Goal: Task Accomplishment & Management: Manage account settings

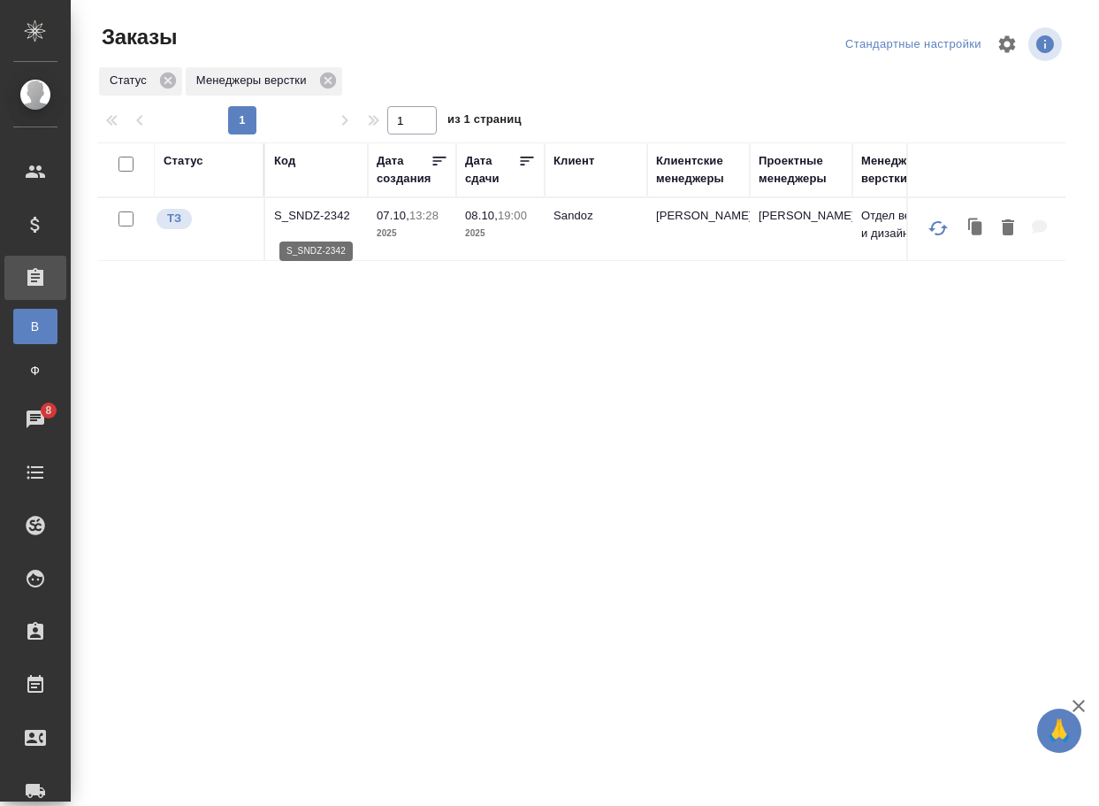
click at [293, 221] on p "S_SNDZ-2342" at bounding box center [316, 216] width 85 height 18
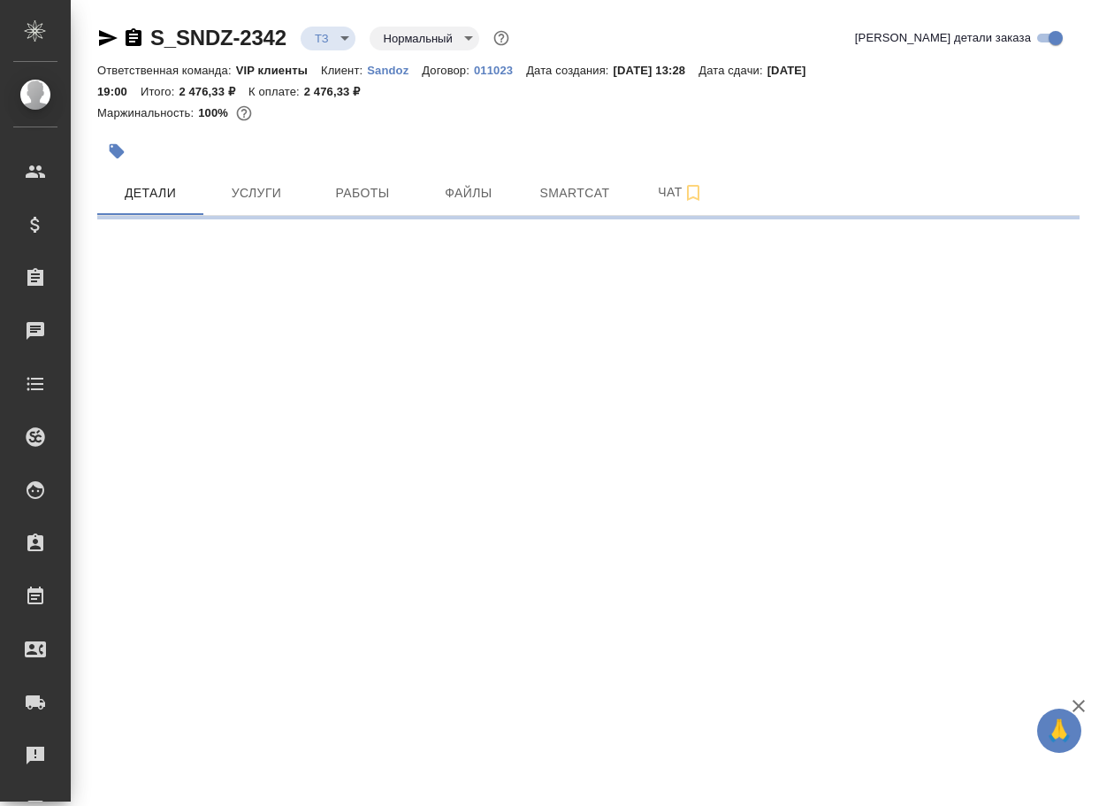
select select "RU"
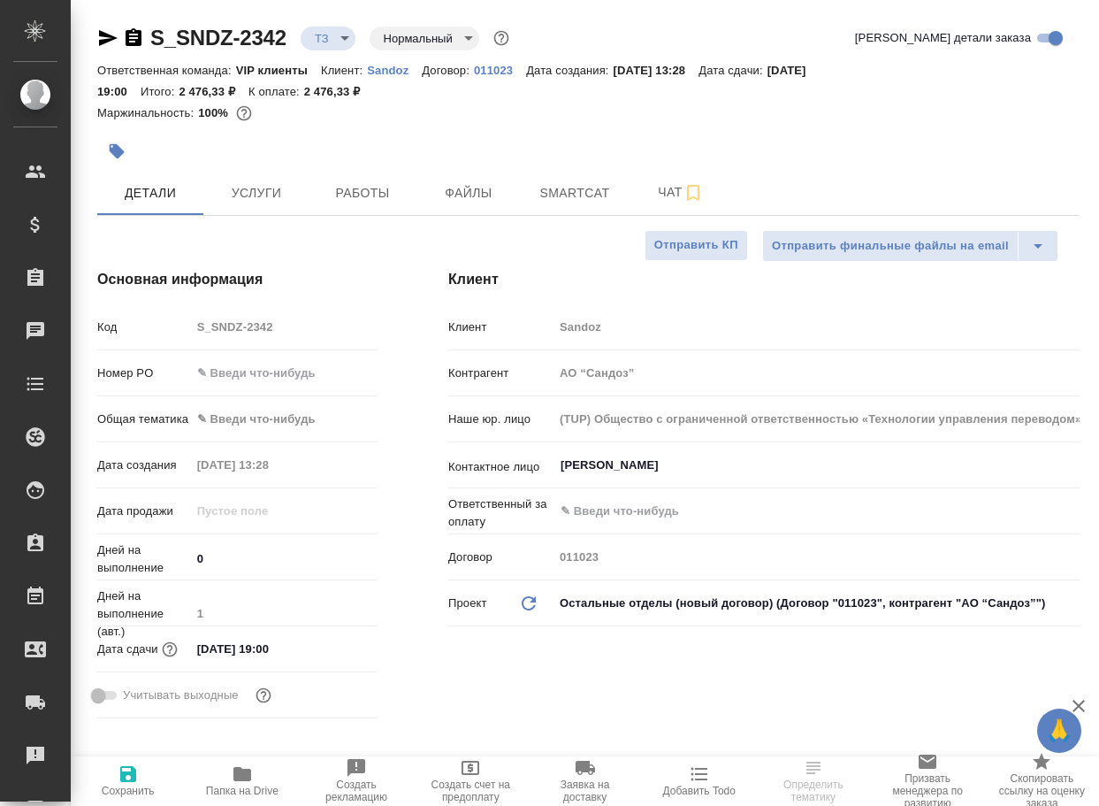
type textarea "x"
type input "[PERSON_NAME]"
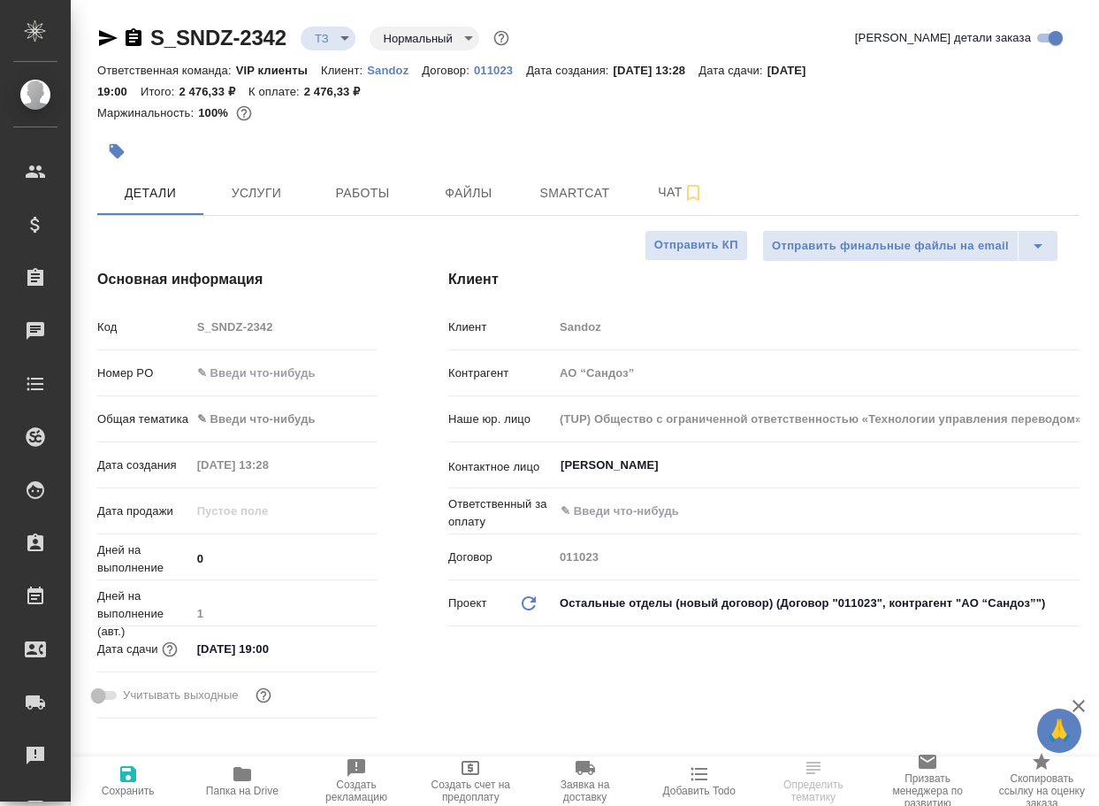
type textarea "x"
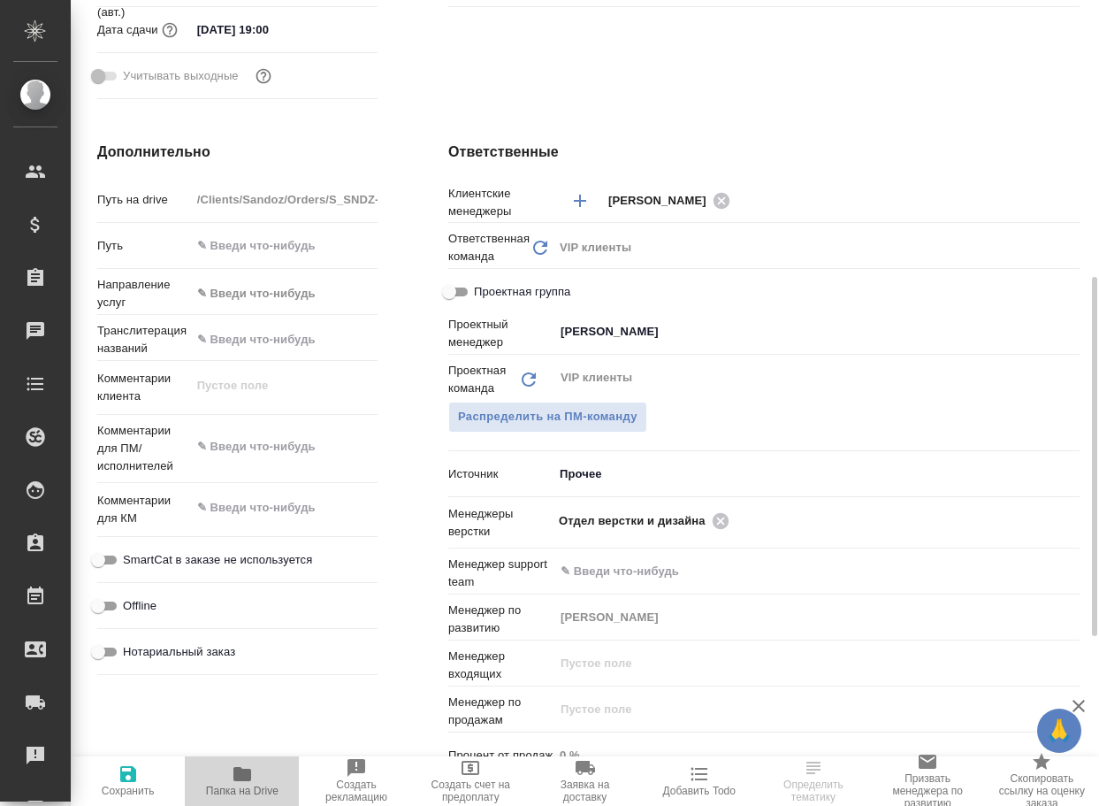
click at [244, 791] on span "Папка на Drive" at bounding box center [242, 790] width 73 height 12
type textarea "x"
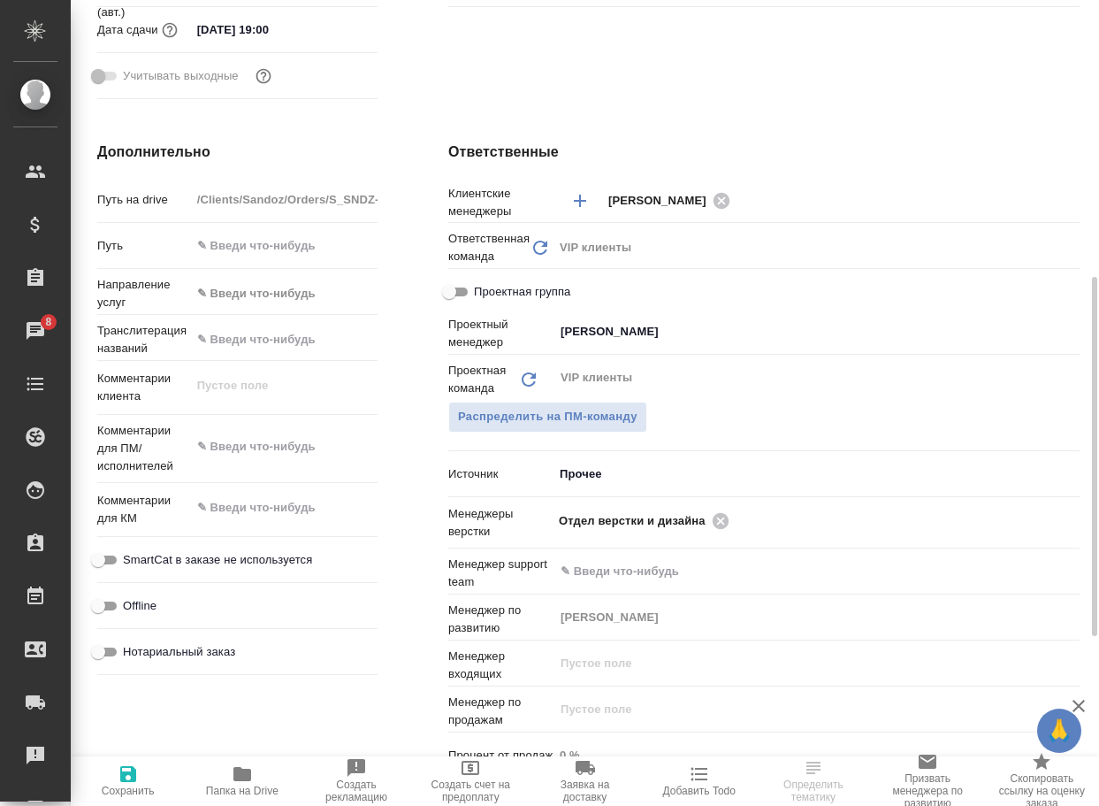
type textarea "x"
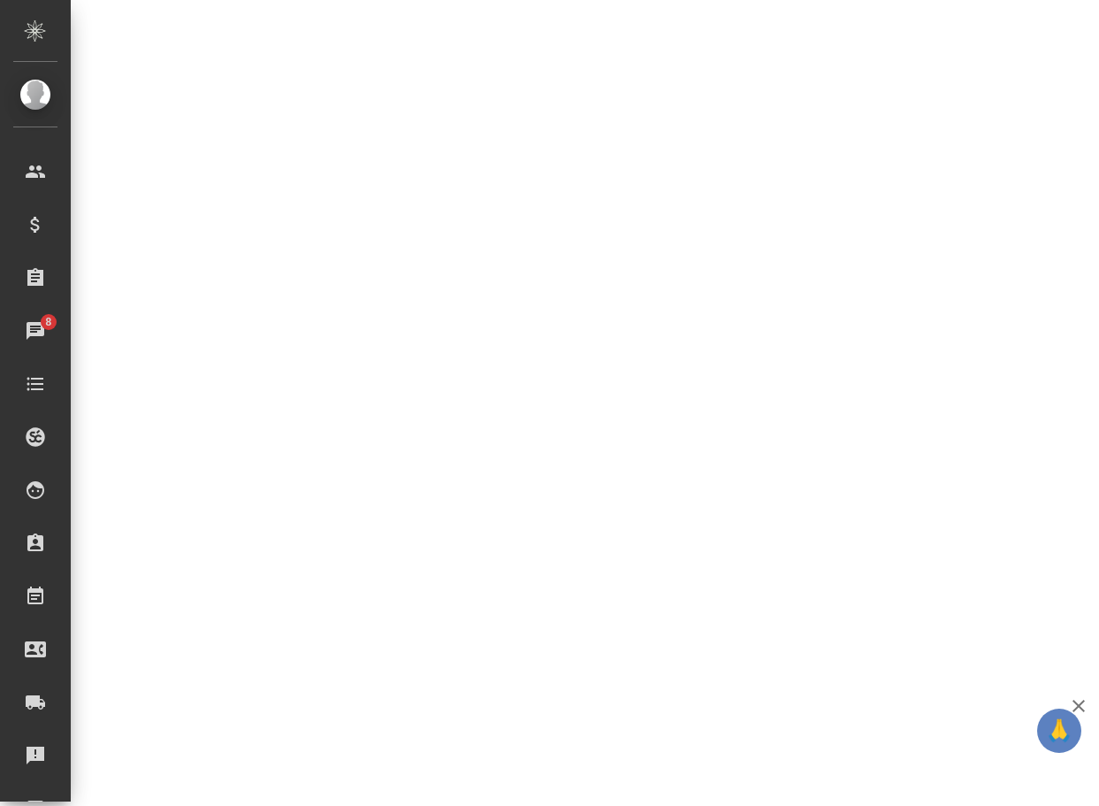
select select "RU"
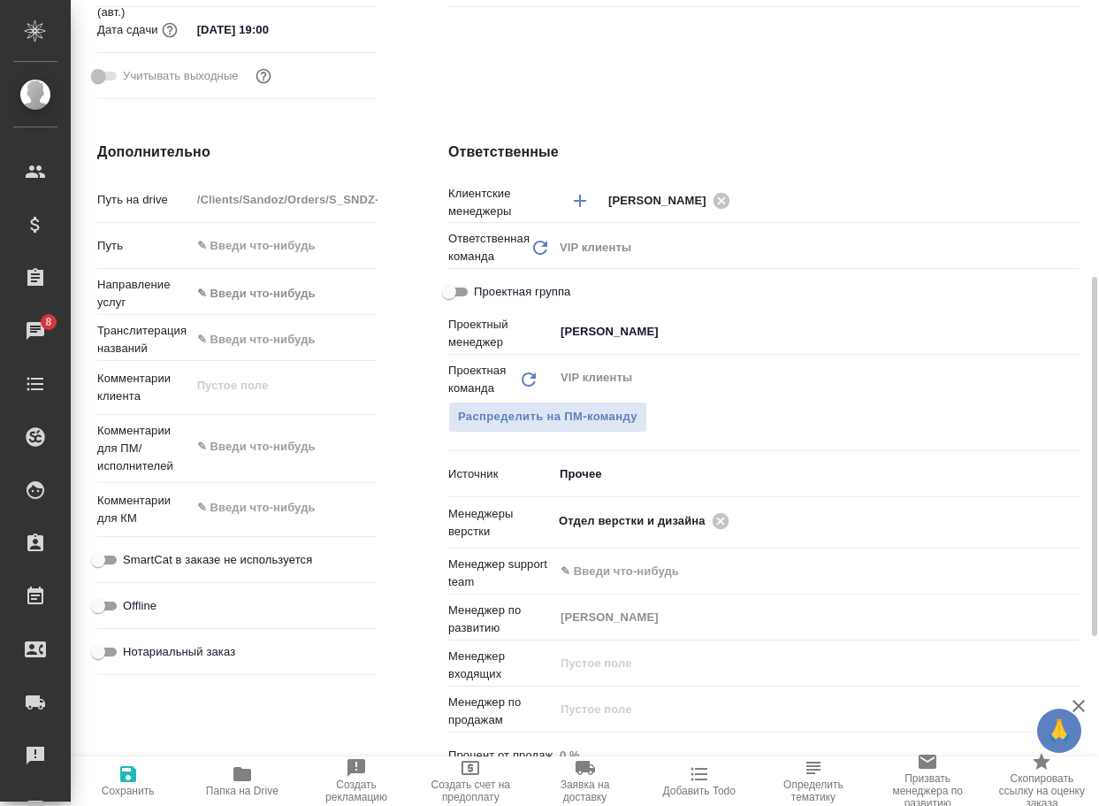
type textarea "x"
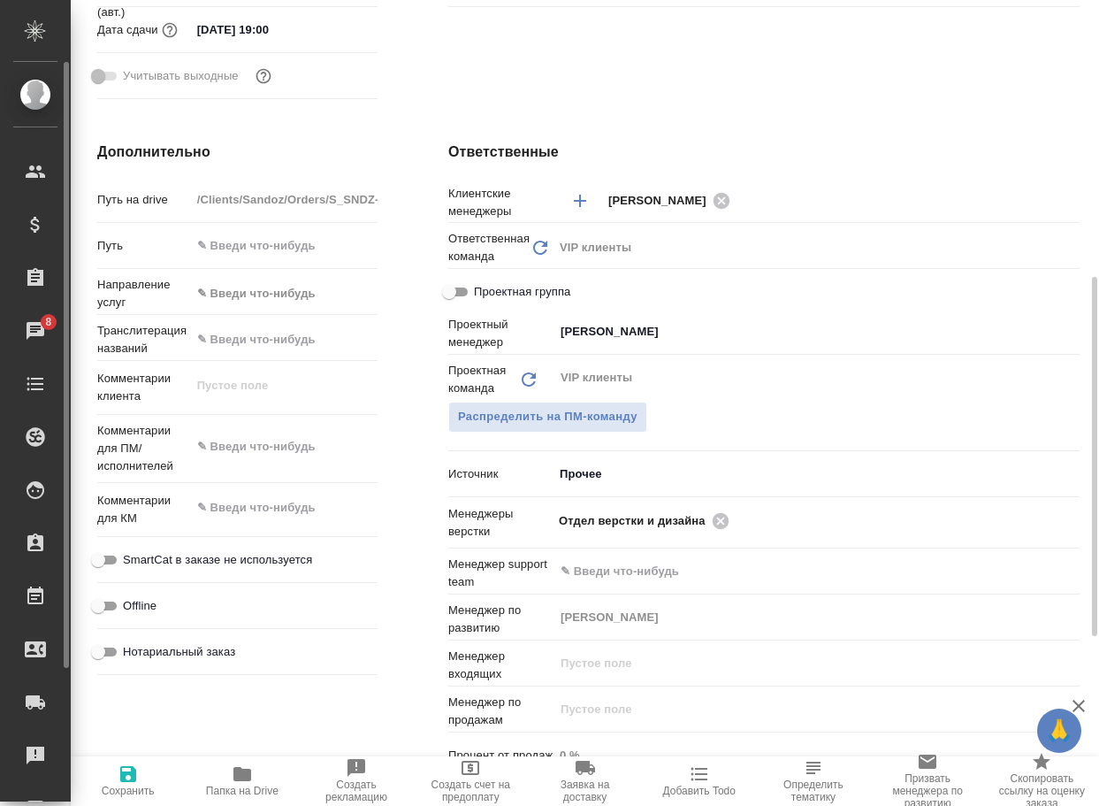
type textarea "x"
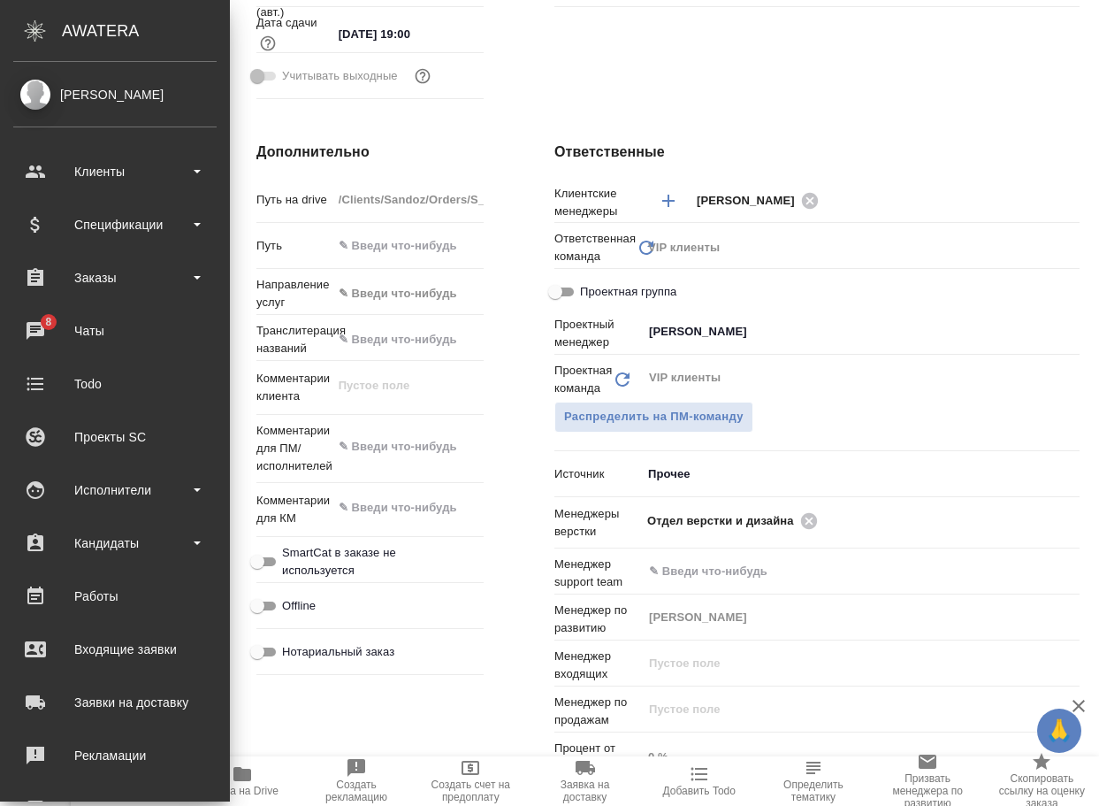
type textarea "x"
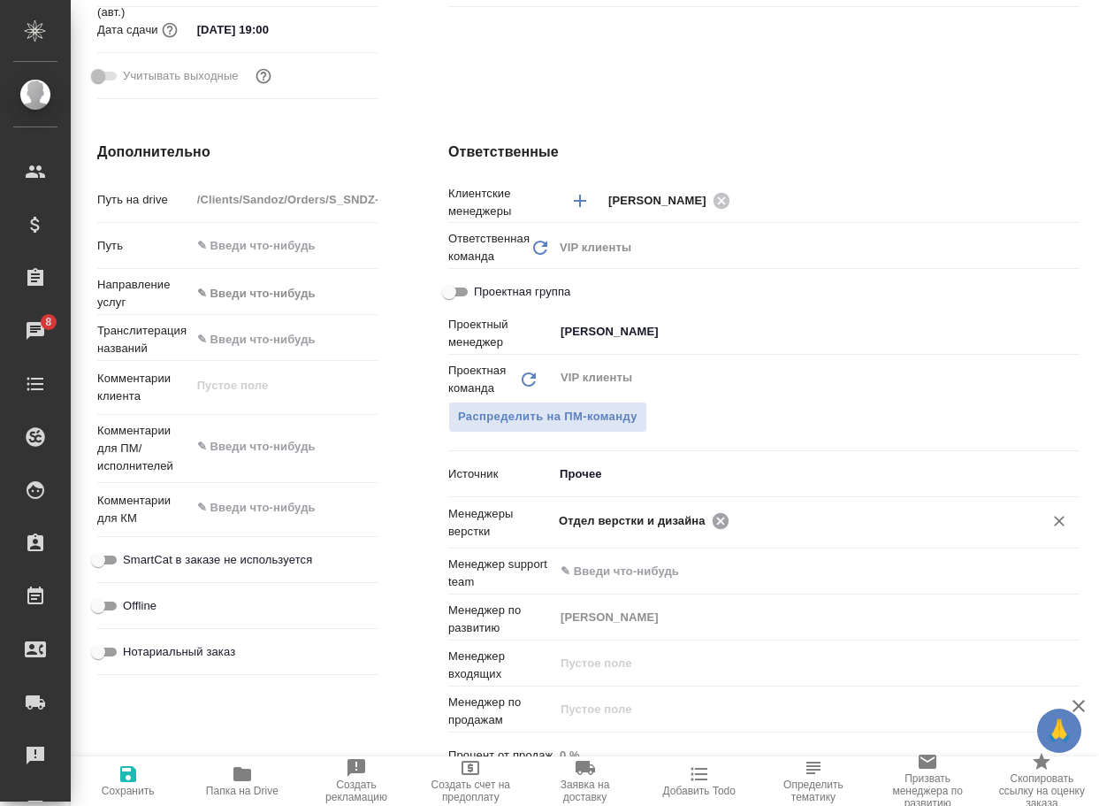
click at [715, 518] on icon at bounding box center [720, 520] width 16 height 16
type textarea "x"
click at [735, 518] on input "text" at bounding box center [875, 519] width 280 height 21
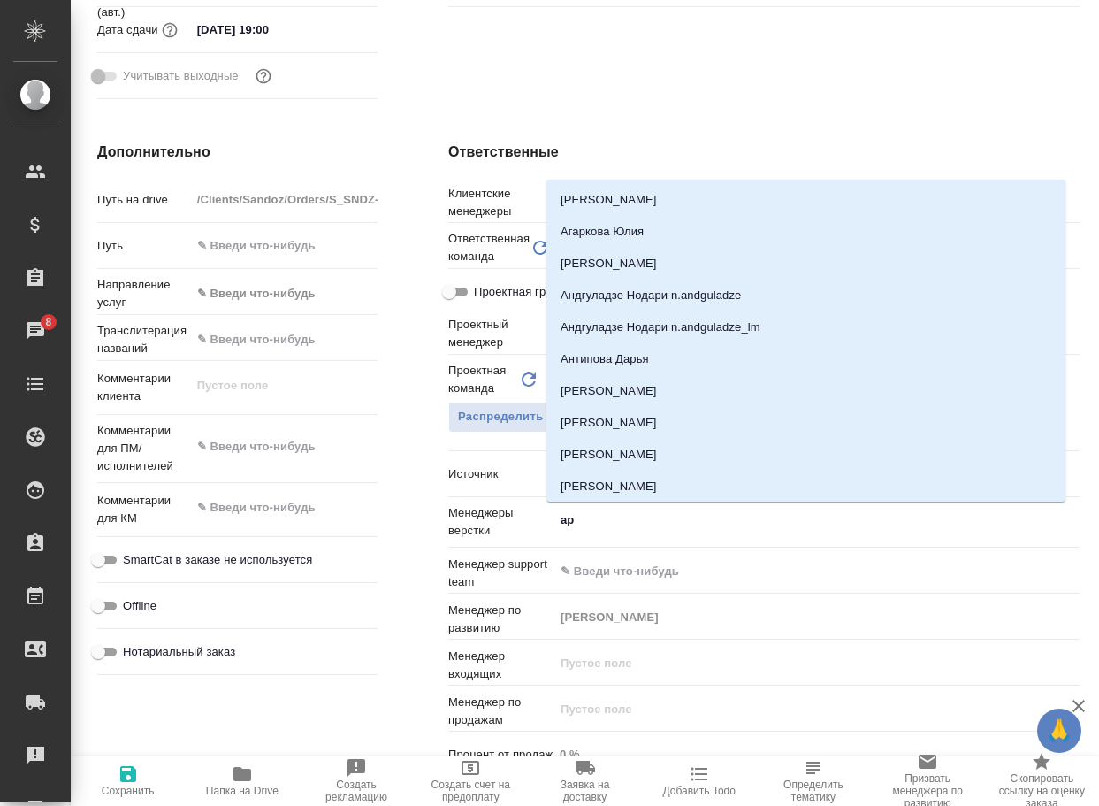
type input "арс"
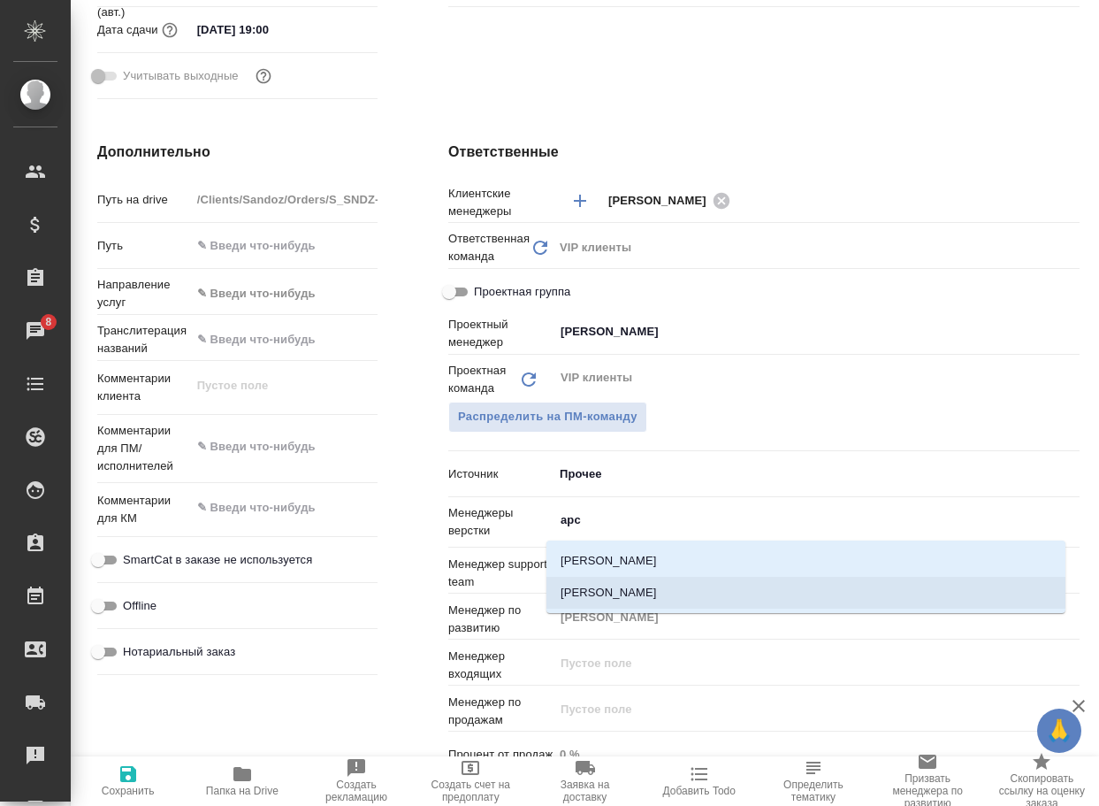
click at [668, 588] on li "[PERSON_NAME]" at bounding box center [806, 593] width 519 height 32
type textarea "x"
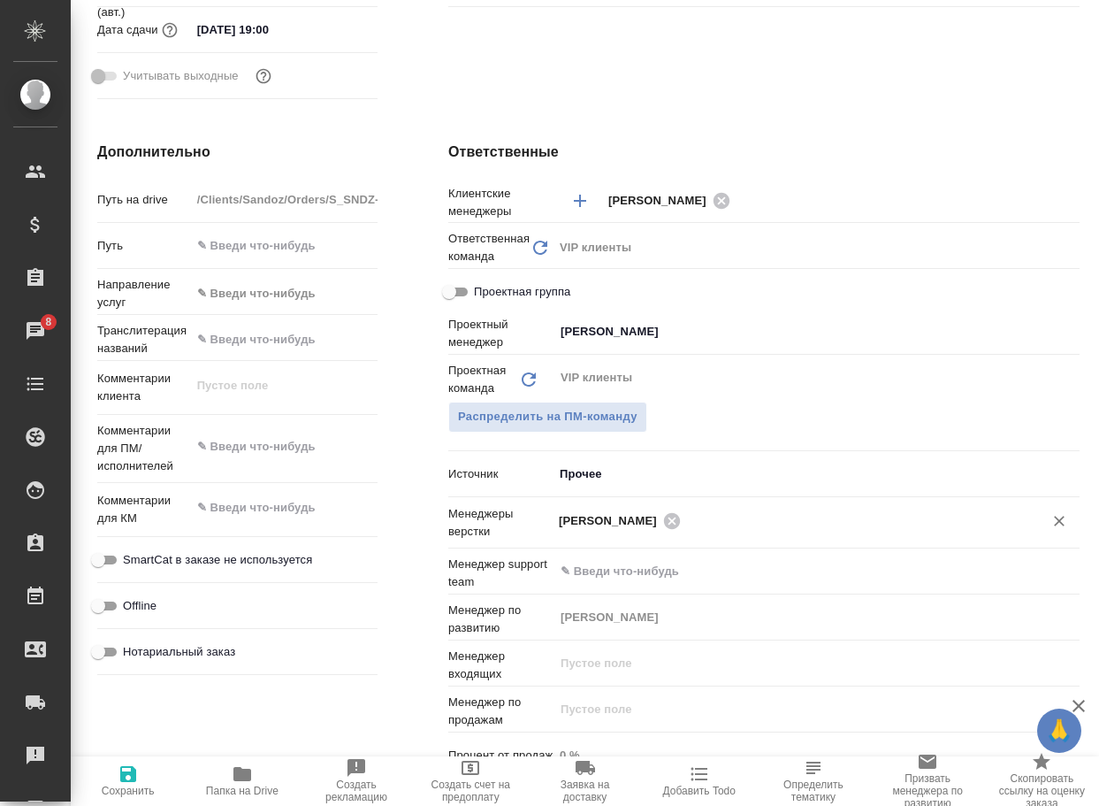
drag, startPoint x: 126, startPoint y: 776, endPoint x: 226, endPoint y: 693, distance: 130.7
click at [126, 776] on icon "button" at bounding box center [128, 773] width 21 height 21
type textarea "x"
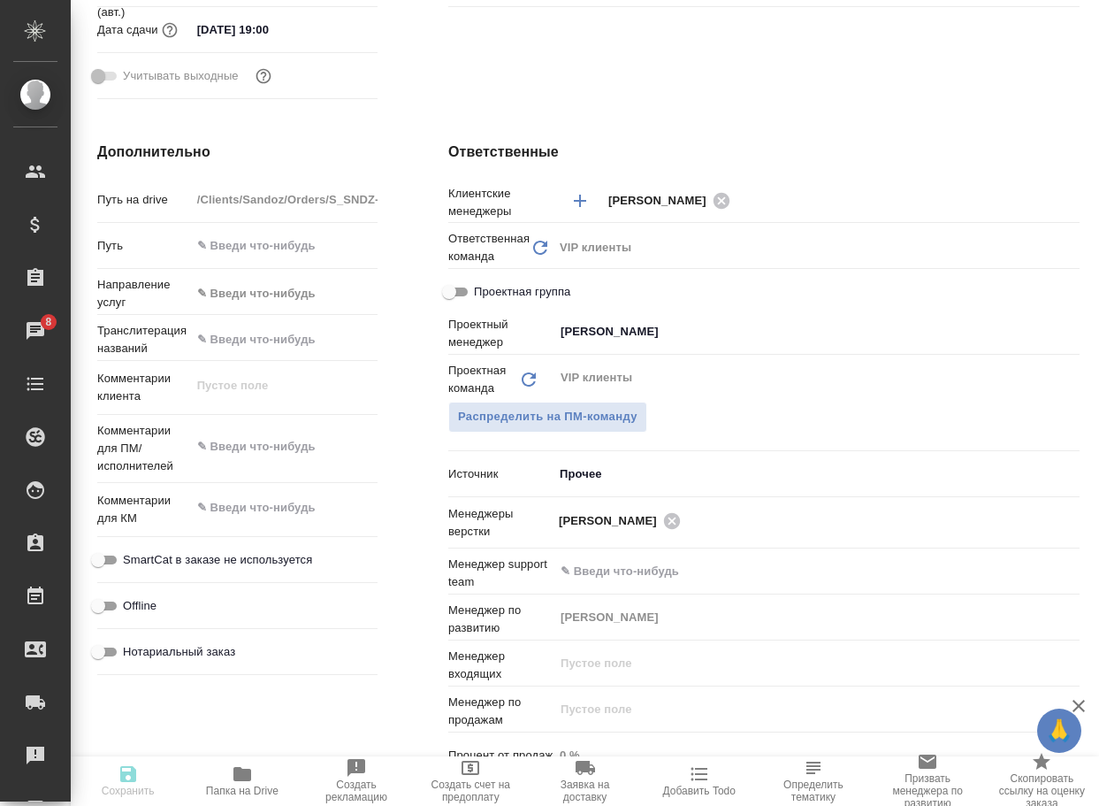
type textarea "x"
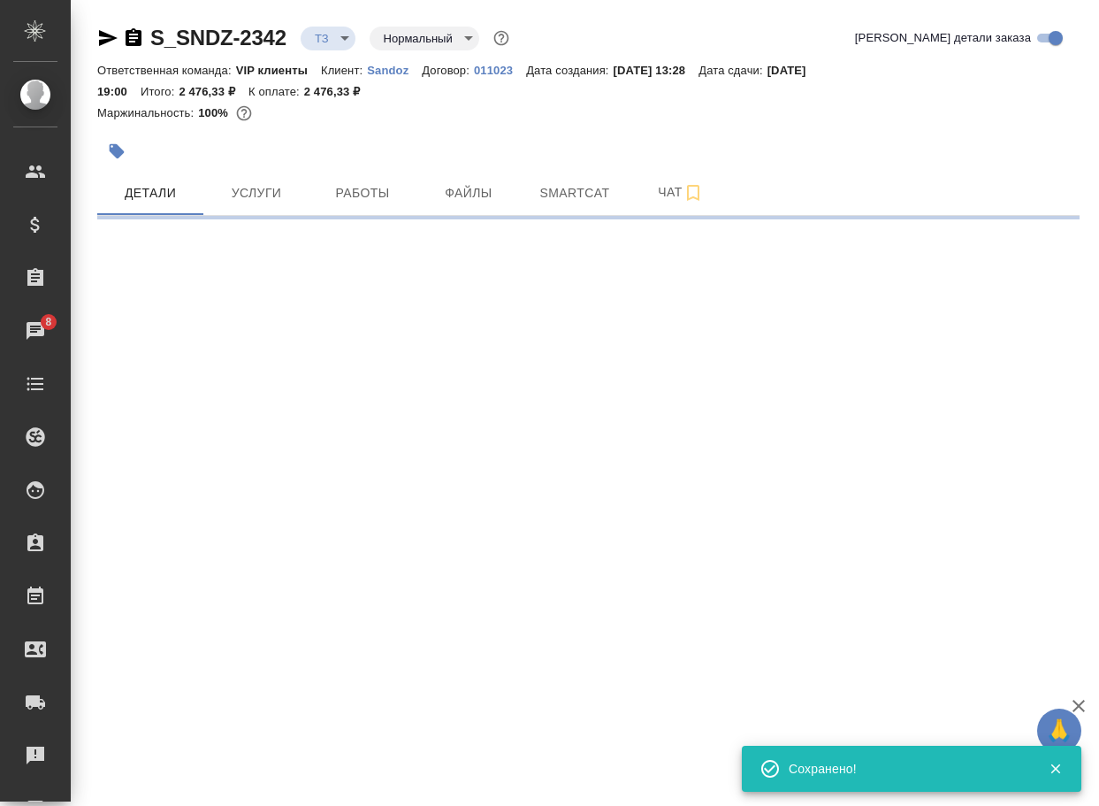
scroll to position [0, 0]
select select "RU"
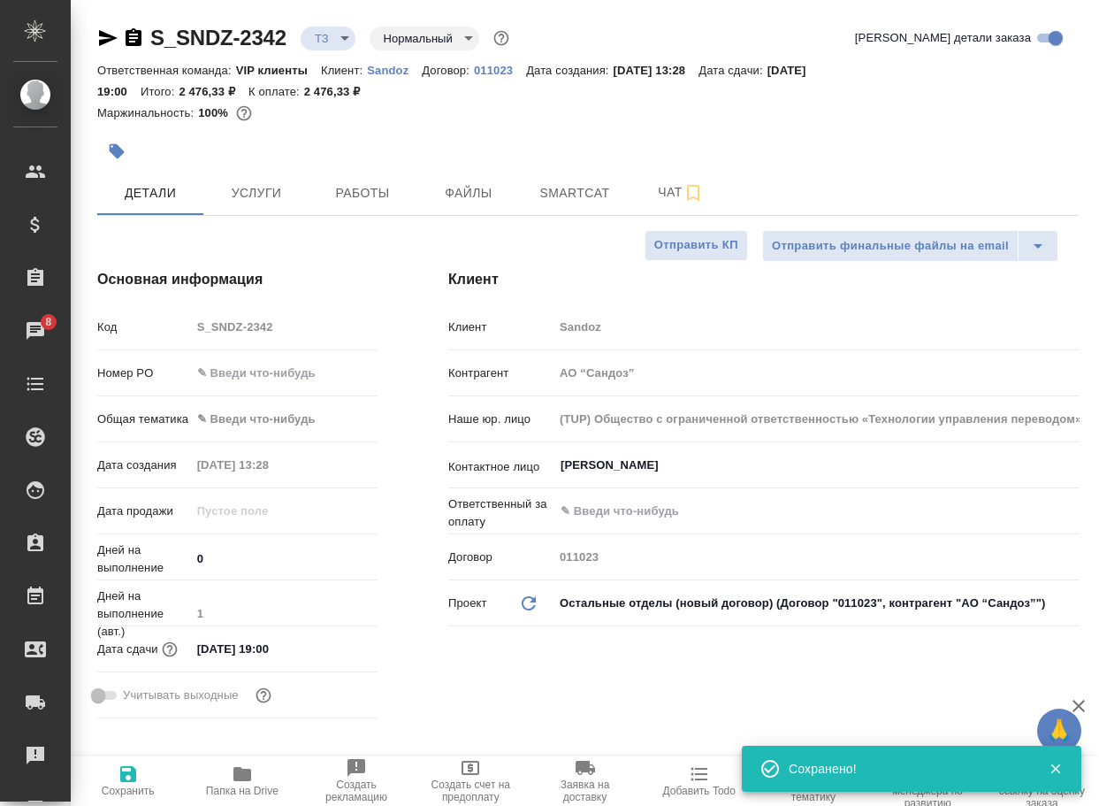
type textarea "x"
click at [343, 40] on body "🙏 .cls-1 fill:#fff; AWATERA Arsenyeva Vera Клиенты Спецификации Заказы 8 Чаты T…" at bounding box center [549, 403] width 1099 height 806
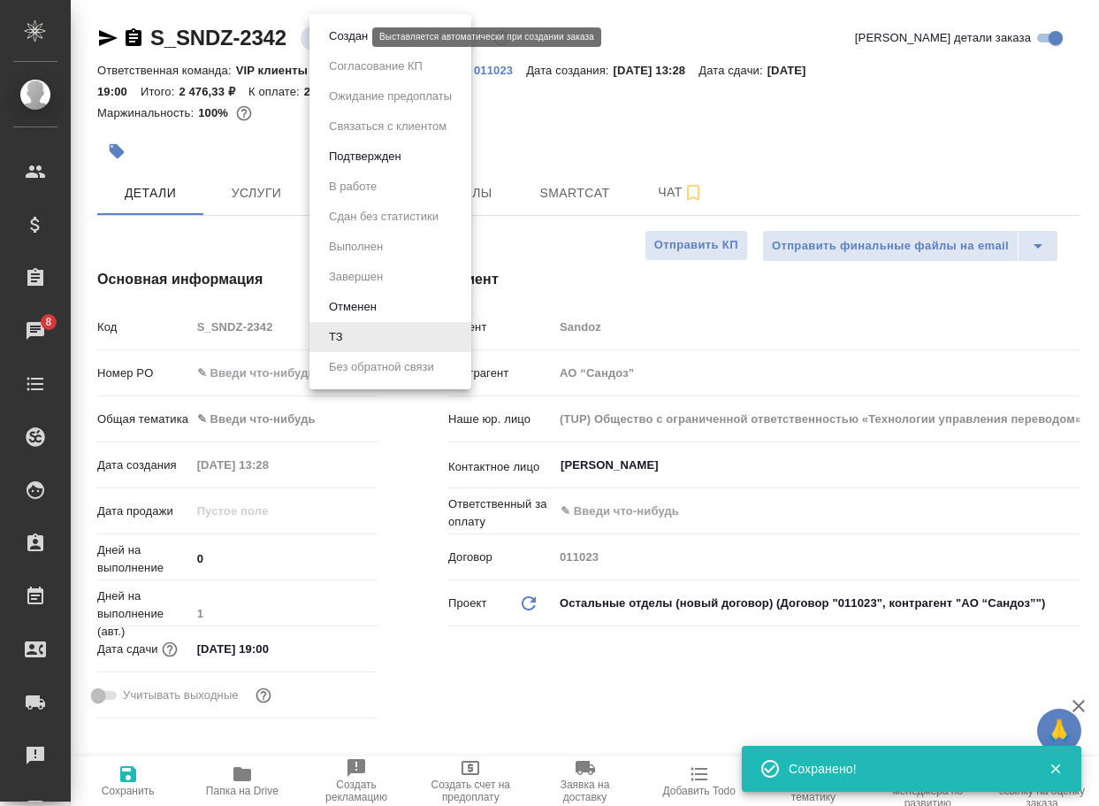
click at [348, 43] on button "Создан" at bounding box center [349, 36] width 50 height 19
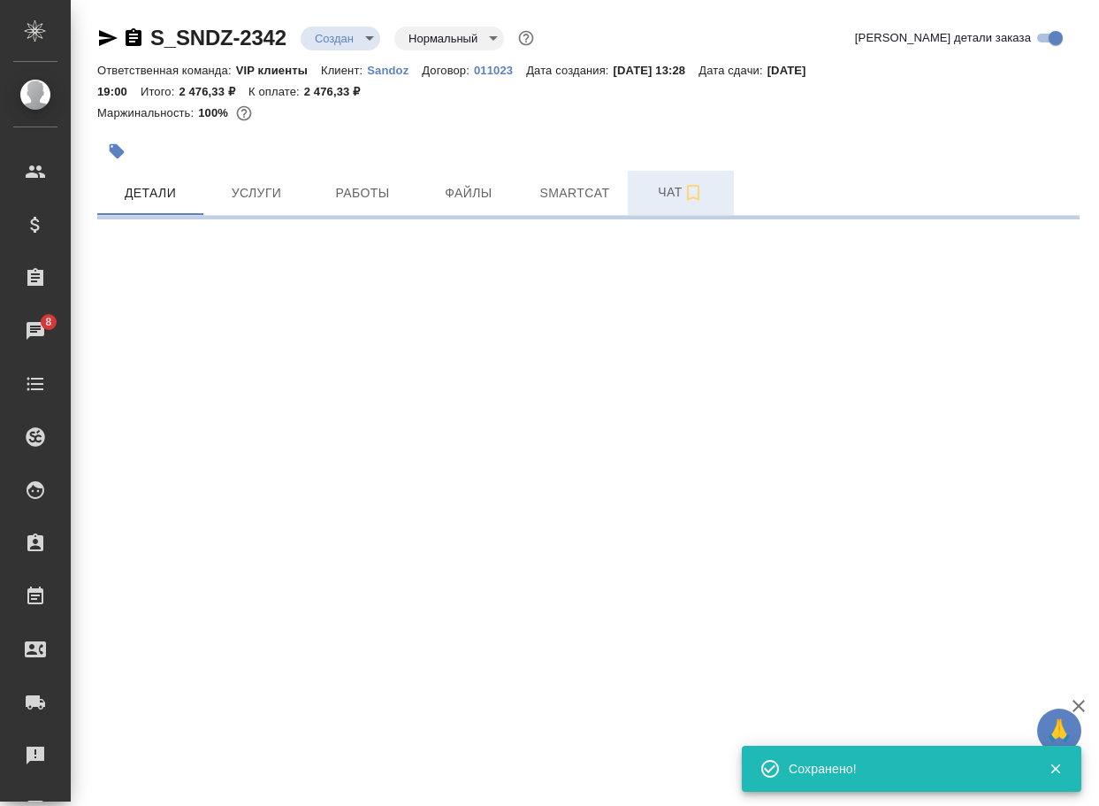
select select "RU"
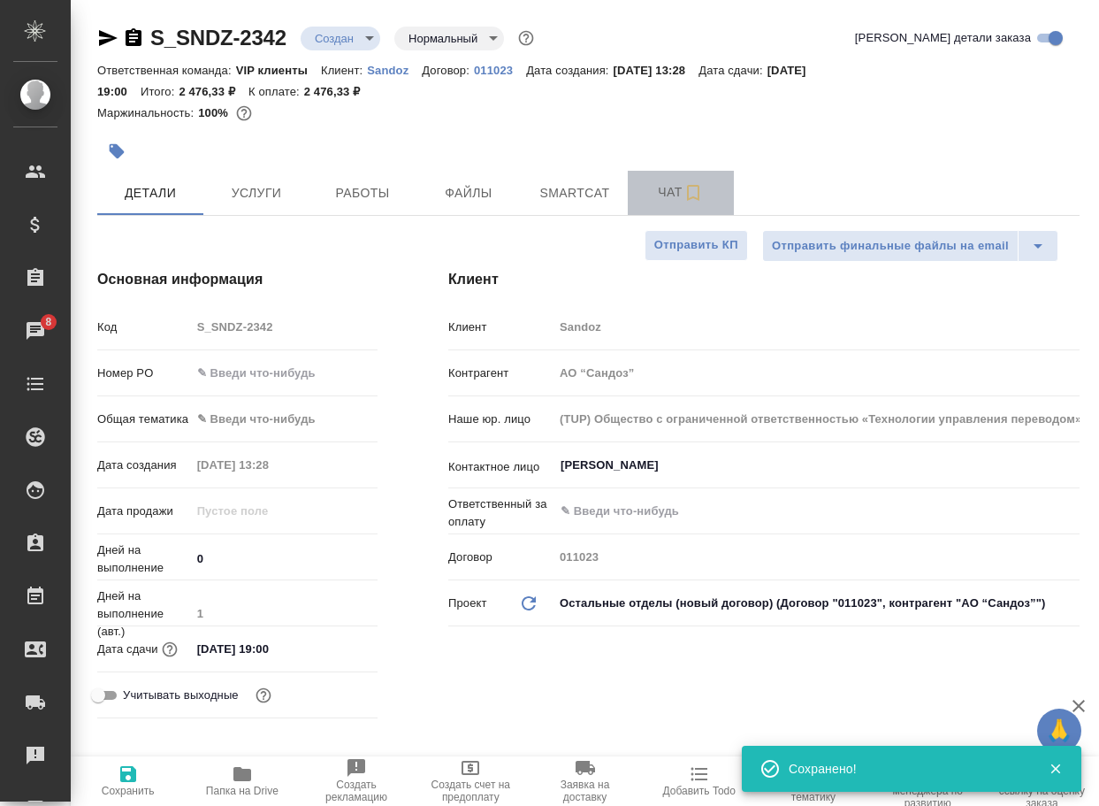
click at [665, 200] on span "Чат" at bounding box center [681, 192] width 85 height 22
type textarea "x"
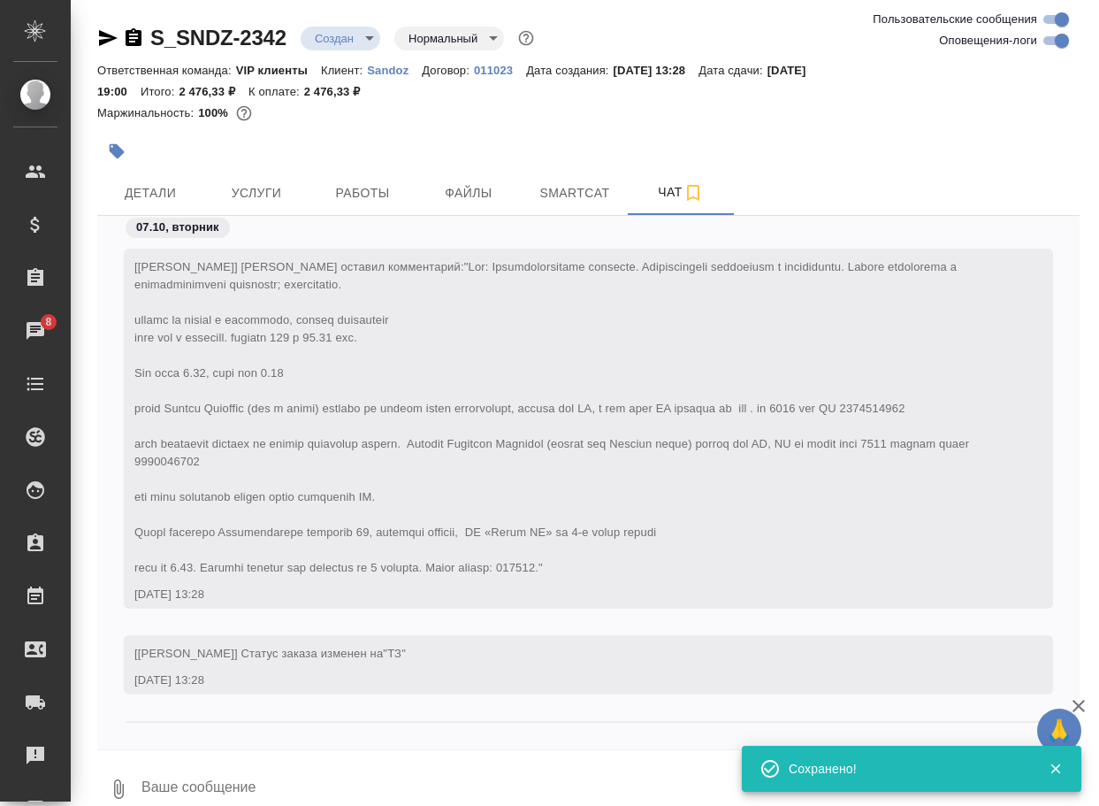
scroll to position [205, 0]
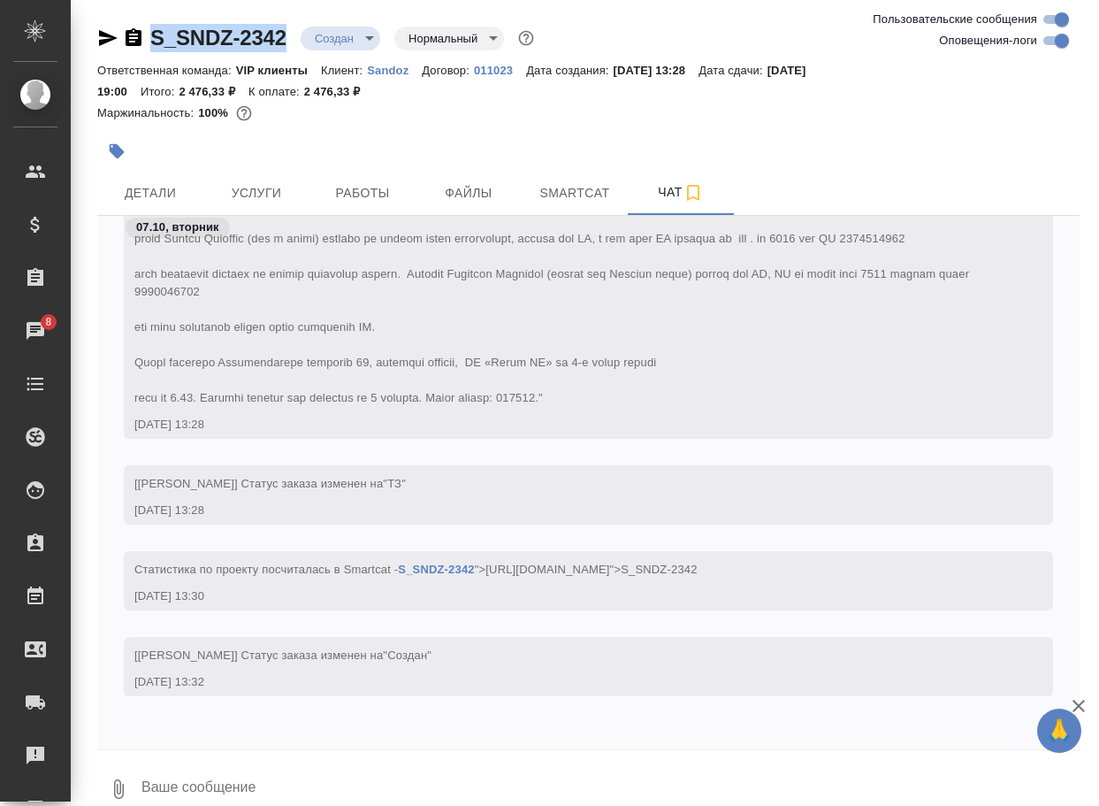
drag, startPoint x: 301, startPoint y: 45, endPoint x: 111, endPoint y: 47, distance: 190.1
click at [111, 47] on div "S_SNDZ-2342 Создан new Нормальный normal" at bounding box center [317, 38] width 440 height 28
copy link "S_SNDZ-2342"
click at [117, 803] on button "0" at bounding box center [118, 789] width 42 height 60
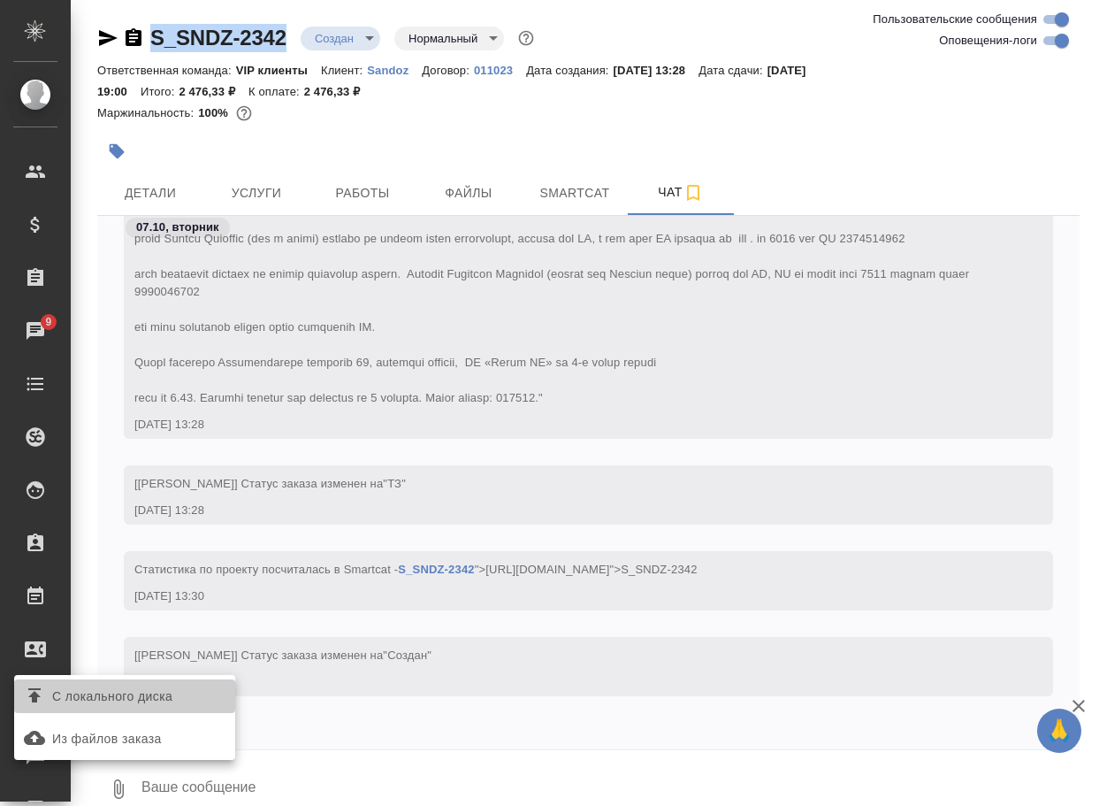
click at [172, 706] on span "С локального диска" at bounding box center [112, 696] width 120 height 22
click at [0, 0] on input "С локального диска" at bounding box center [0, 0] width 0 height 0
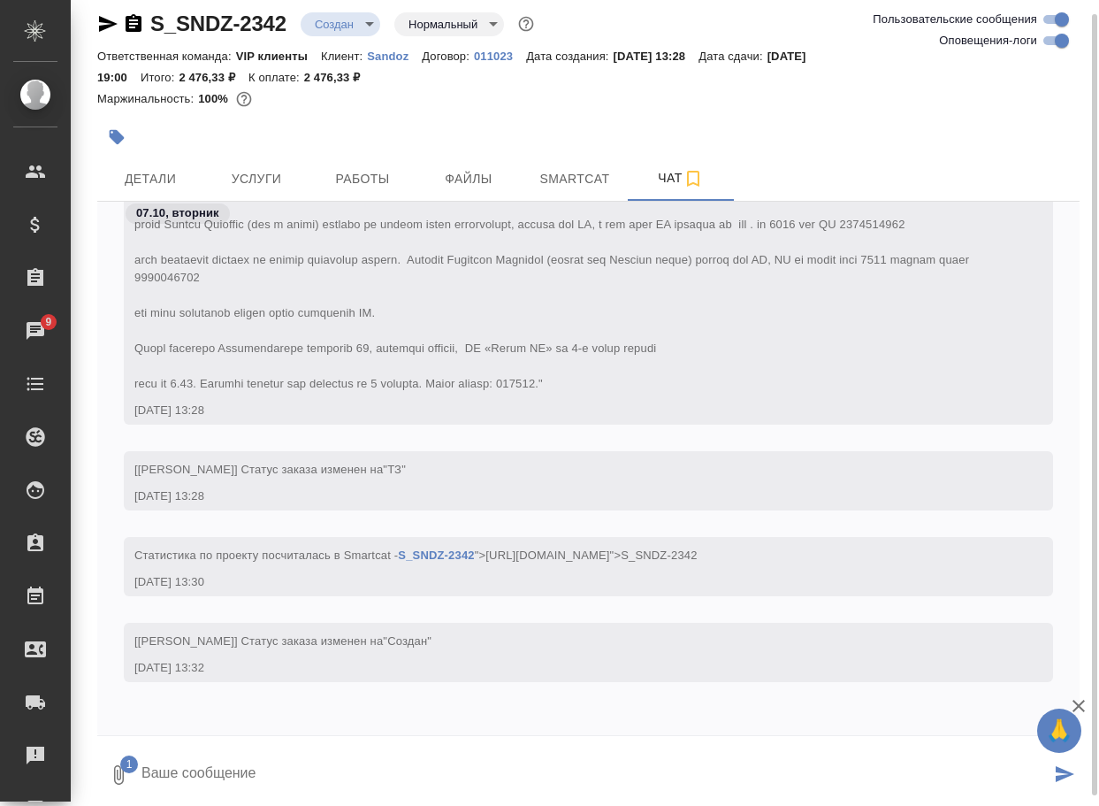
click at [272, 767] on textarea at bounding box center [595, 775] width 911 height 60
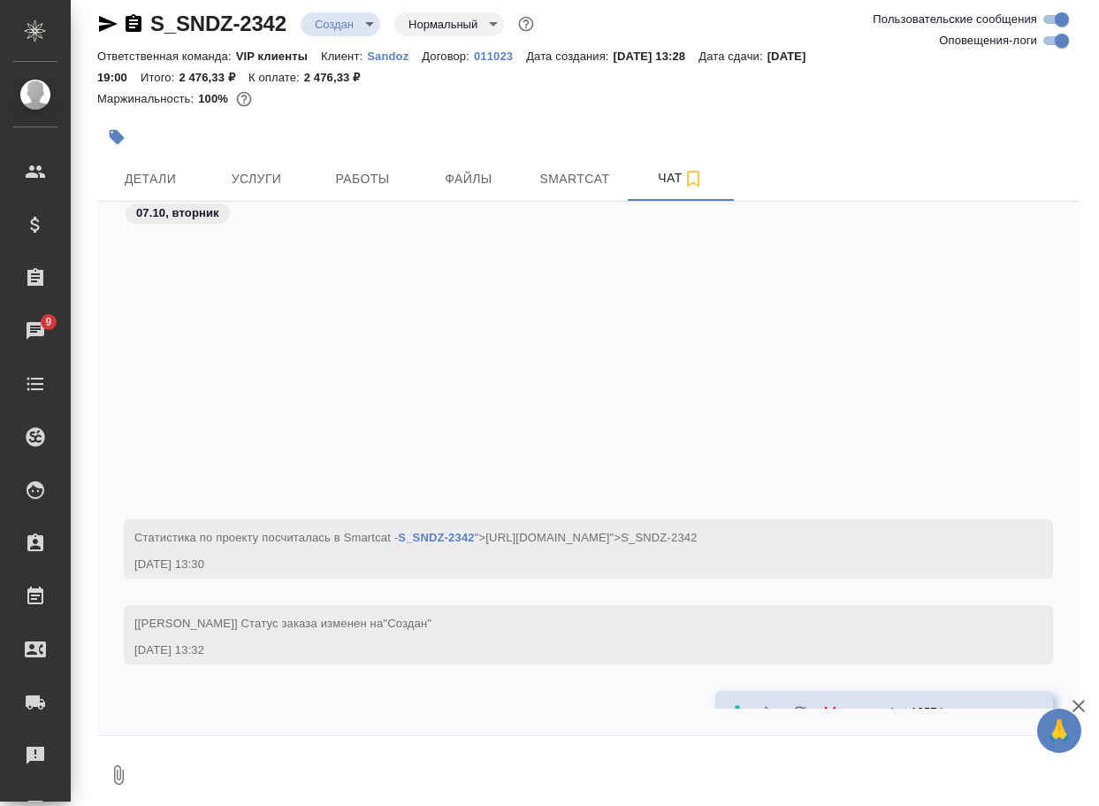
scroll to position [326, 0]
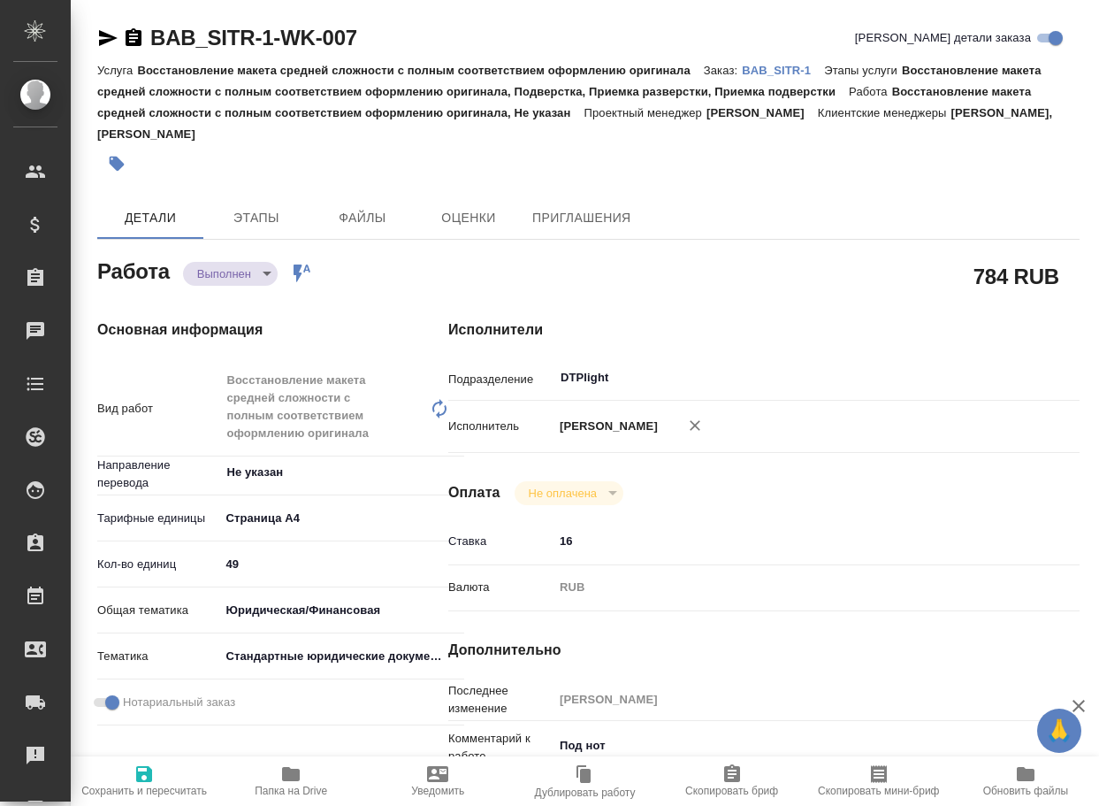
type textarea "x"
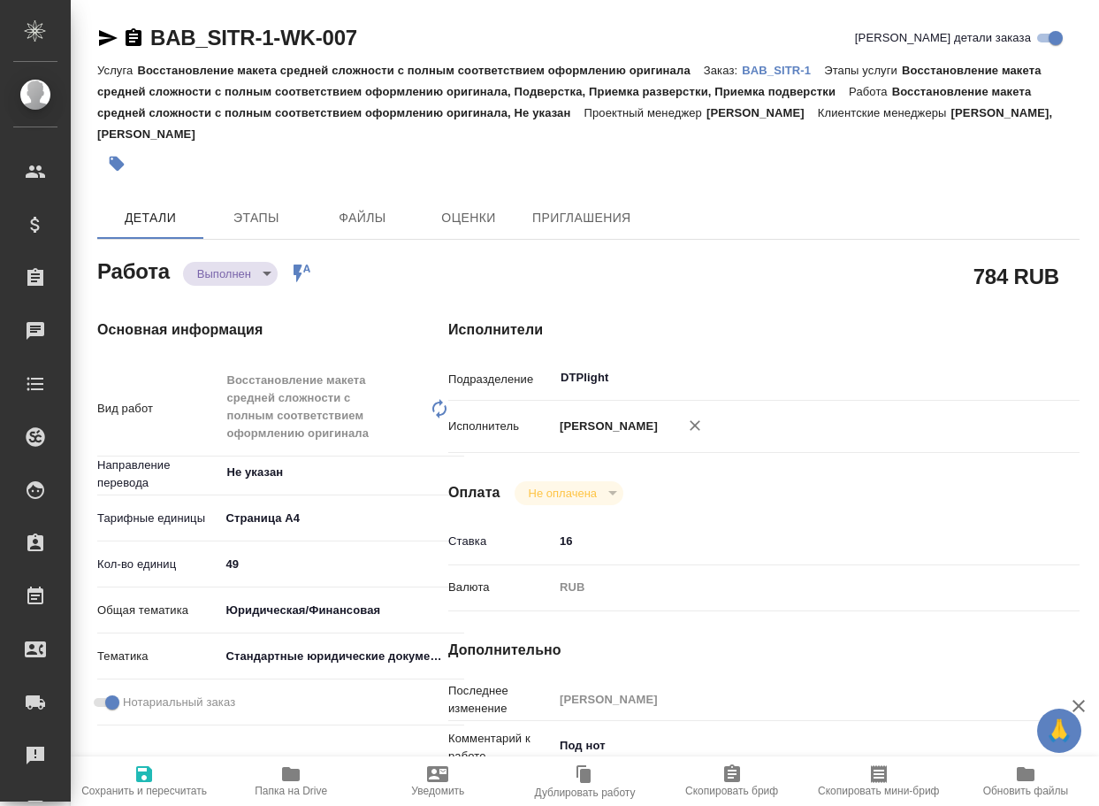
type textarea "x"
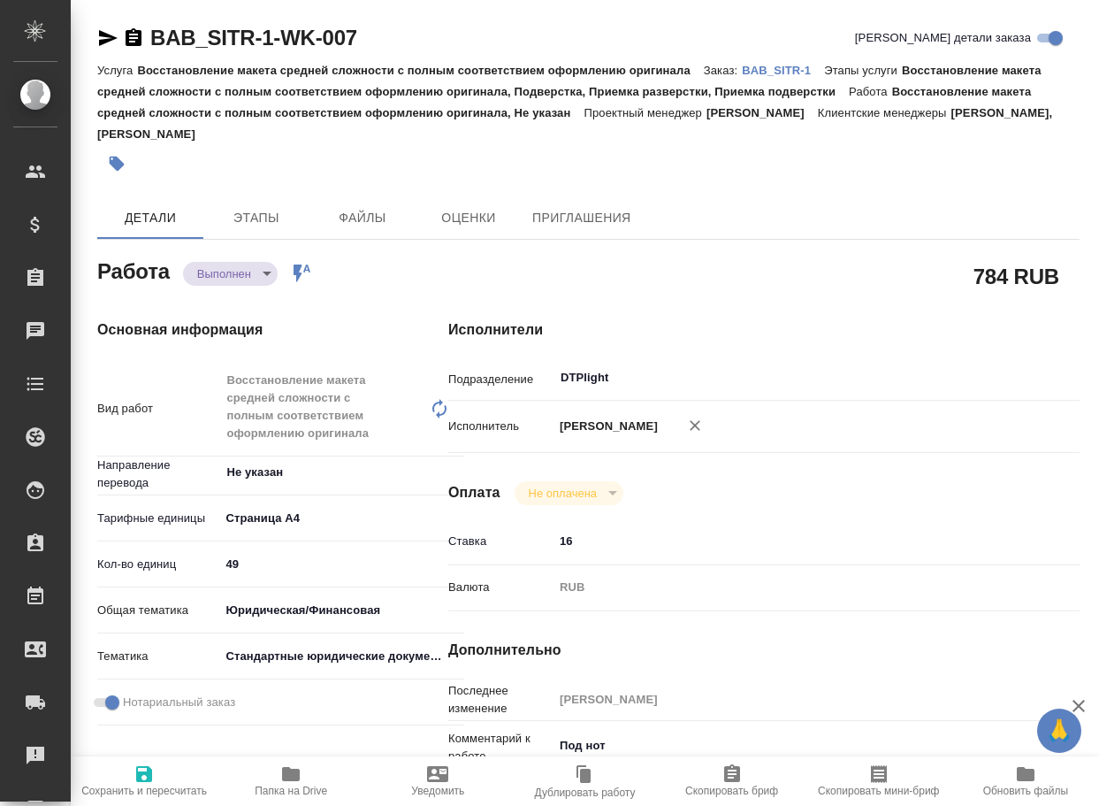
click at [305, 755] on h4 "Сроки" at bounding box center [237, 763] width 280 height 21
type textarea "x"
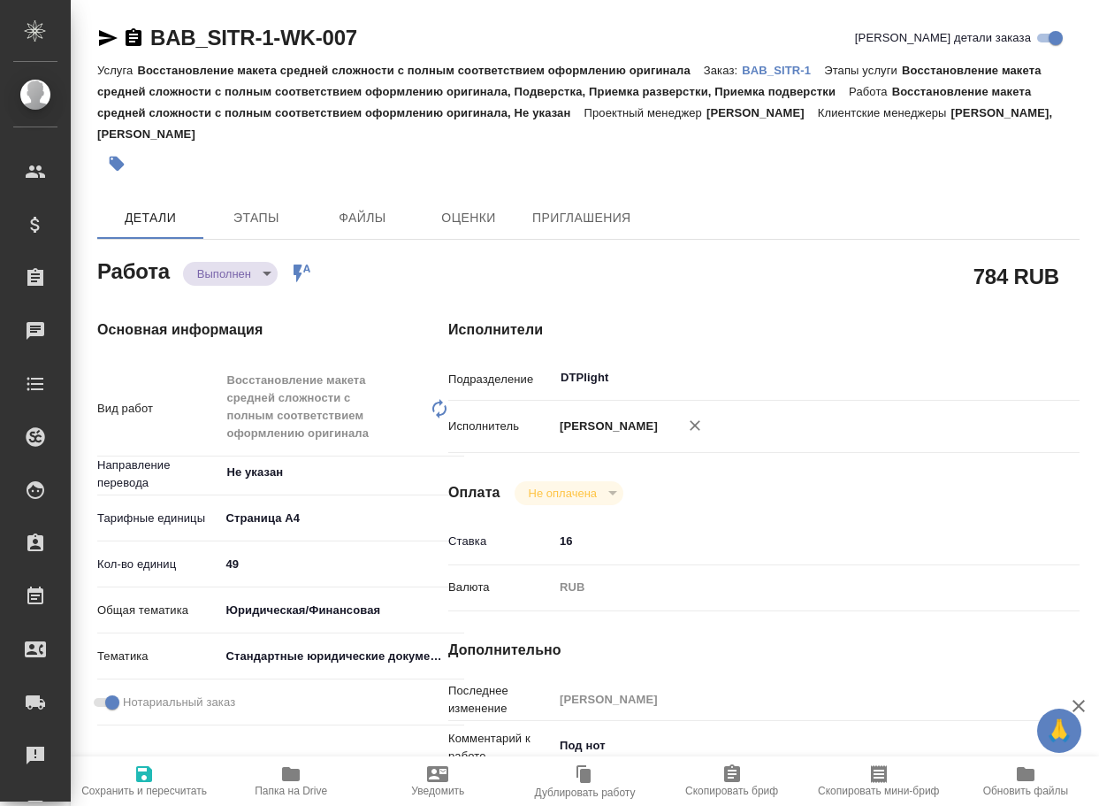
type textarea "x"
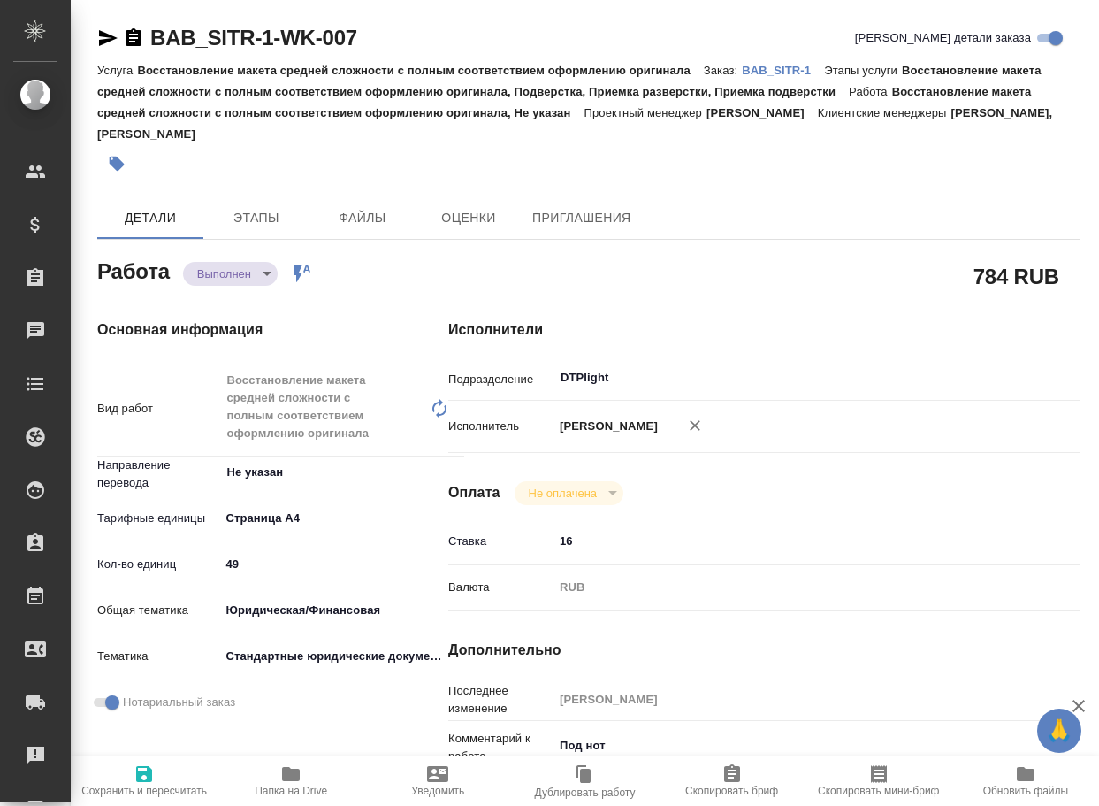
type textarea "x"
click at [294, 784] on span "Папка на Drive" at bounding box center [291, 790] width 73 height 12
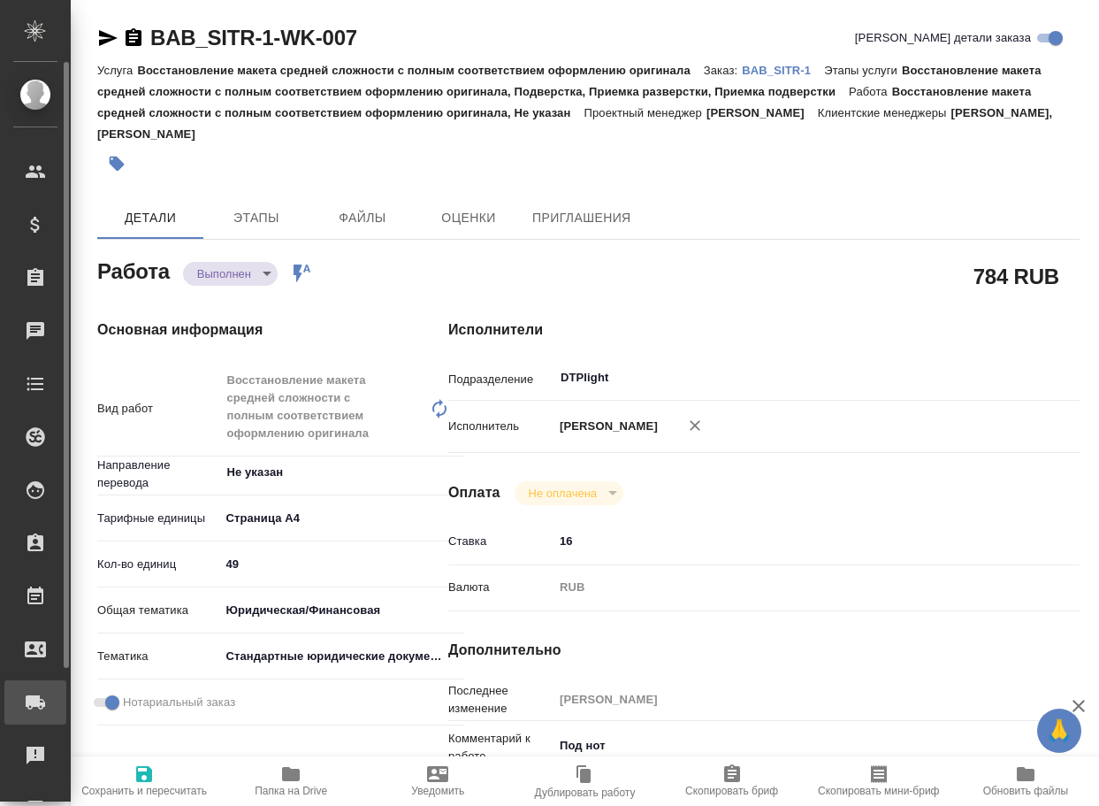
type textarea "x"
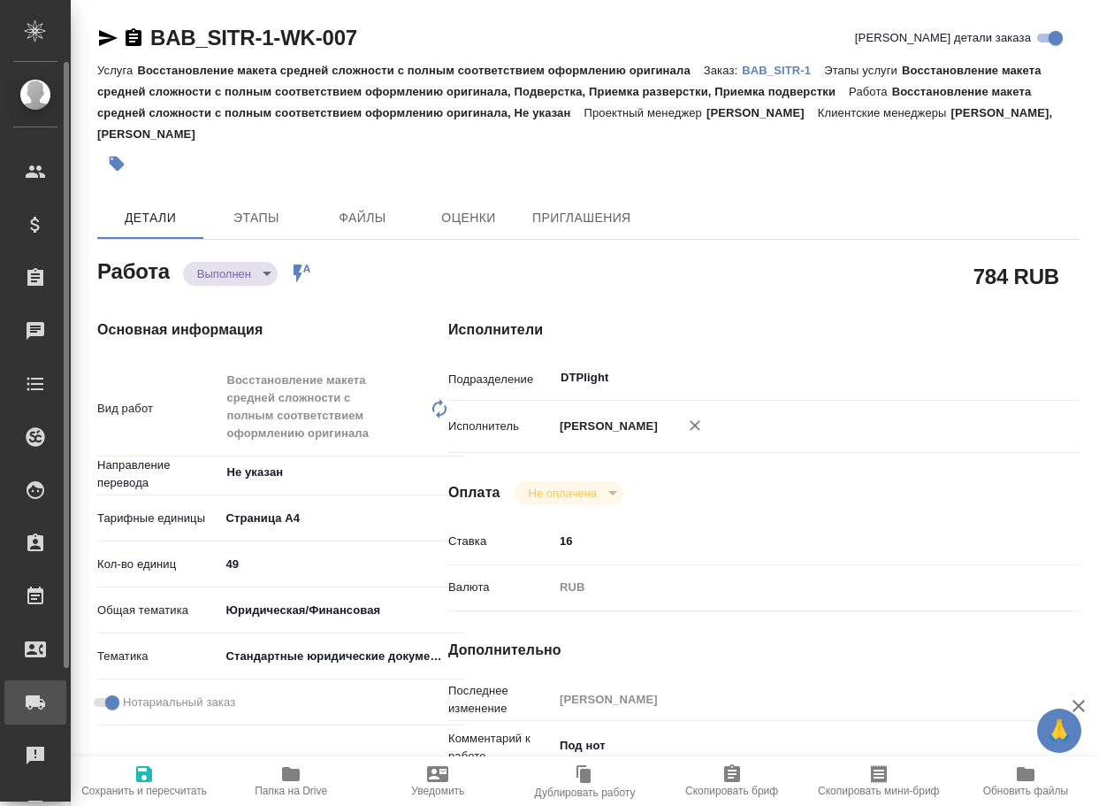
type textarea "x"
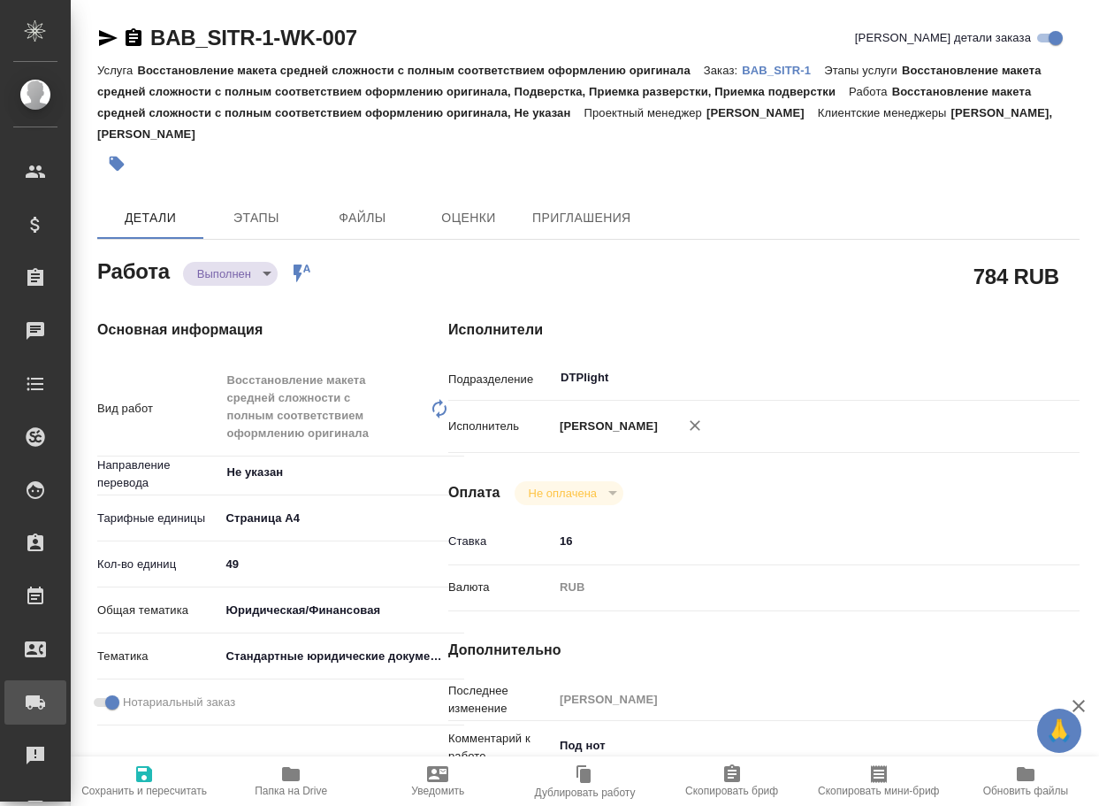
type textarea "x"
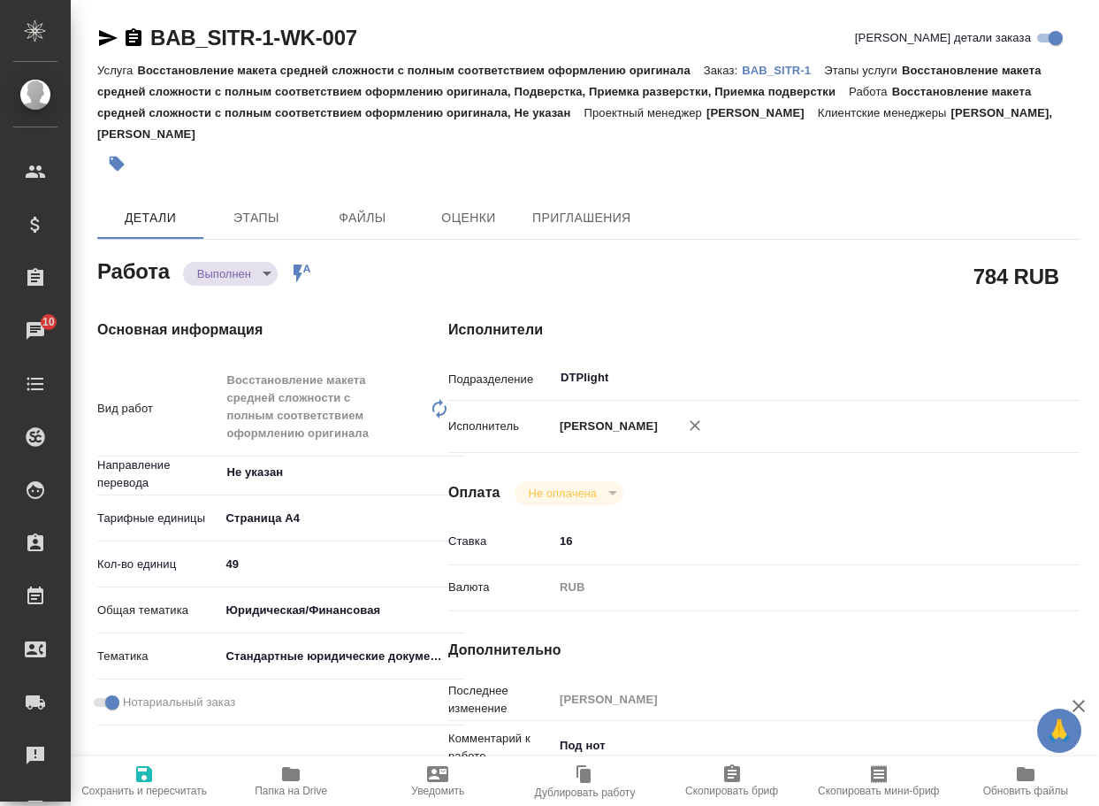
click at [232, 278] on body "🙏 .cls-1 fill:#fff; AWATERA Arsenyeva Vera Клиенты Спецификации Заказы 10 Чаты …" at bounding box center [549, 403] width 1099 height 806
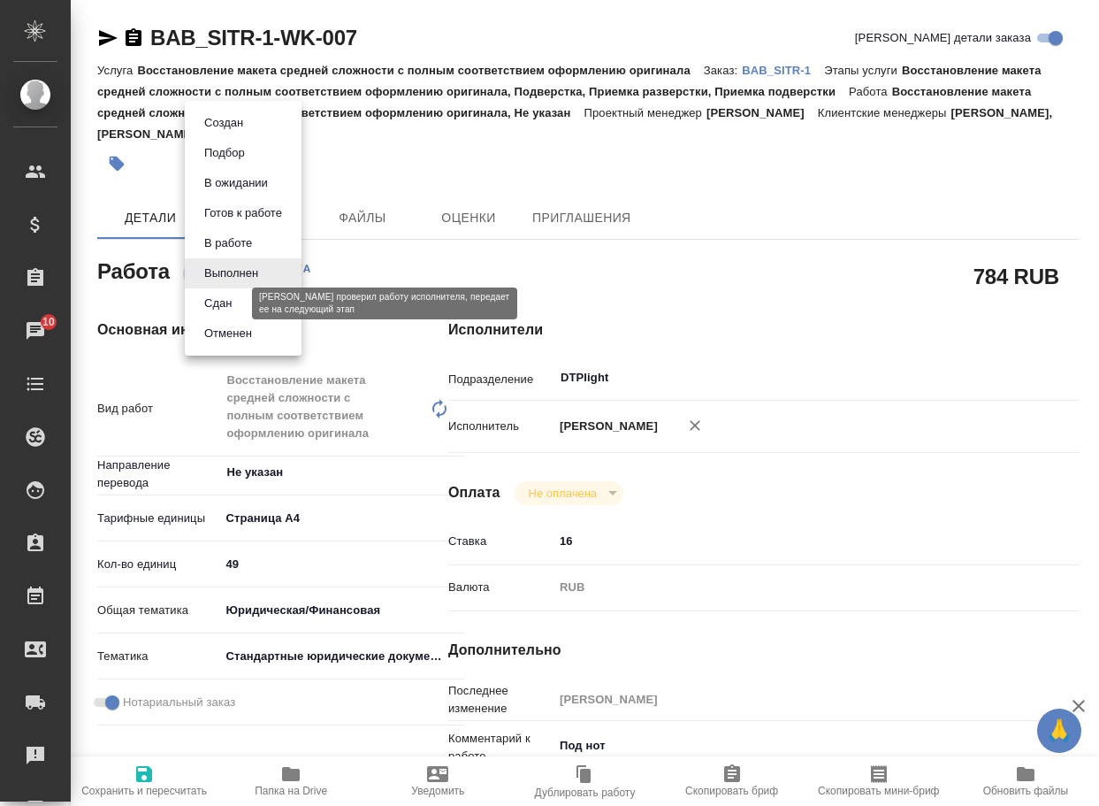
click at [217, 309] on button "Сдан" at bounding box center [218, 303] width 38 height 19
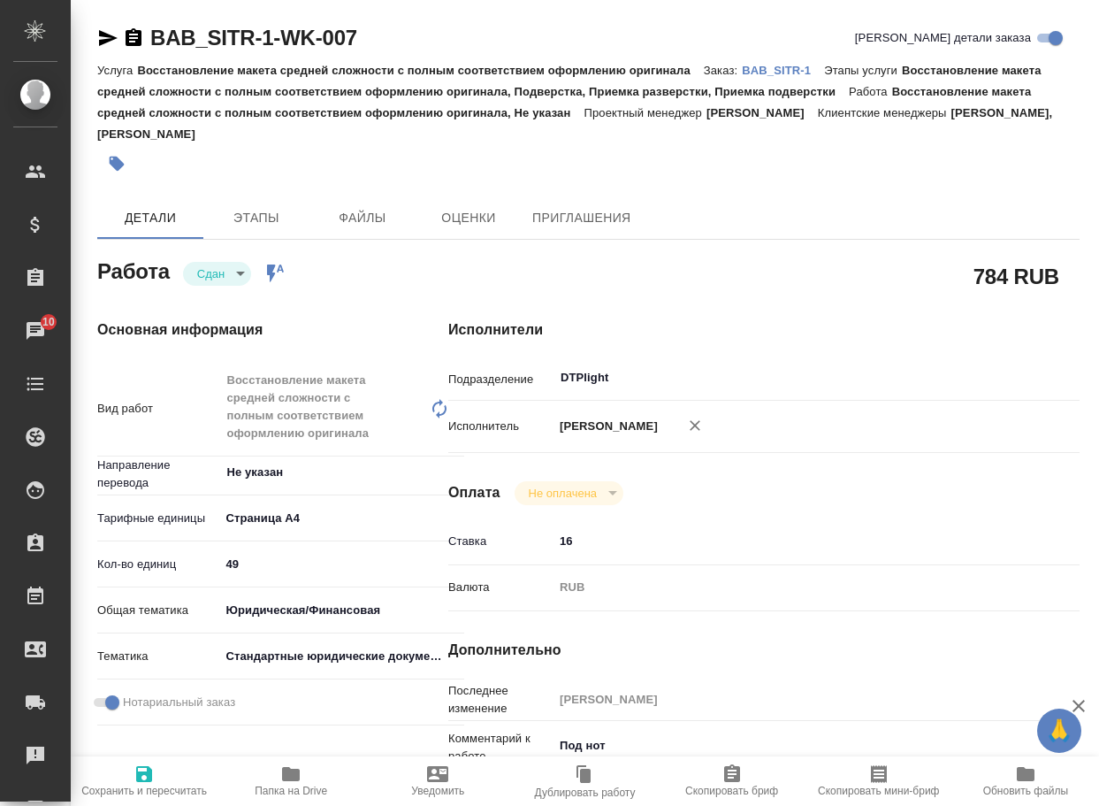
type textarea "x"
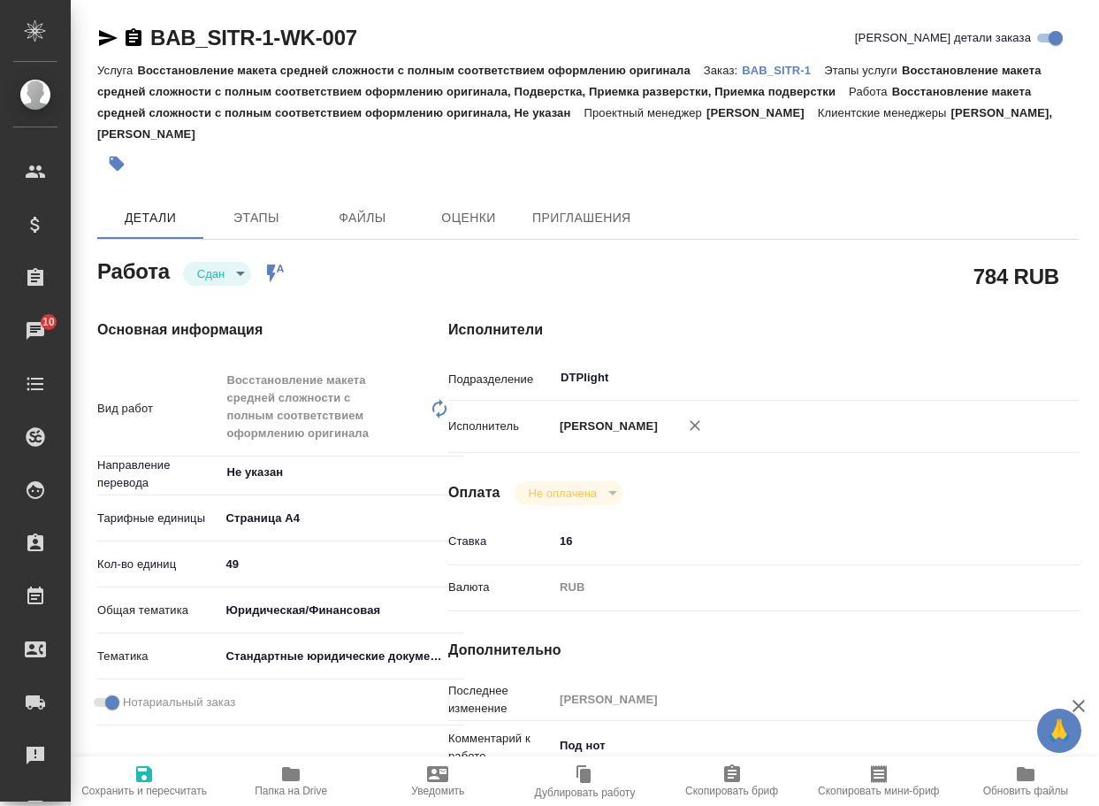
click at [792, 73] on p "BAB_SITR-1" at bounding box center [783, 70] width 82 height 13
type textarea "x"
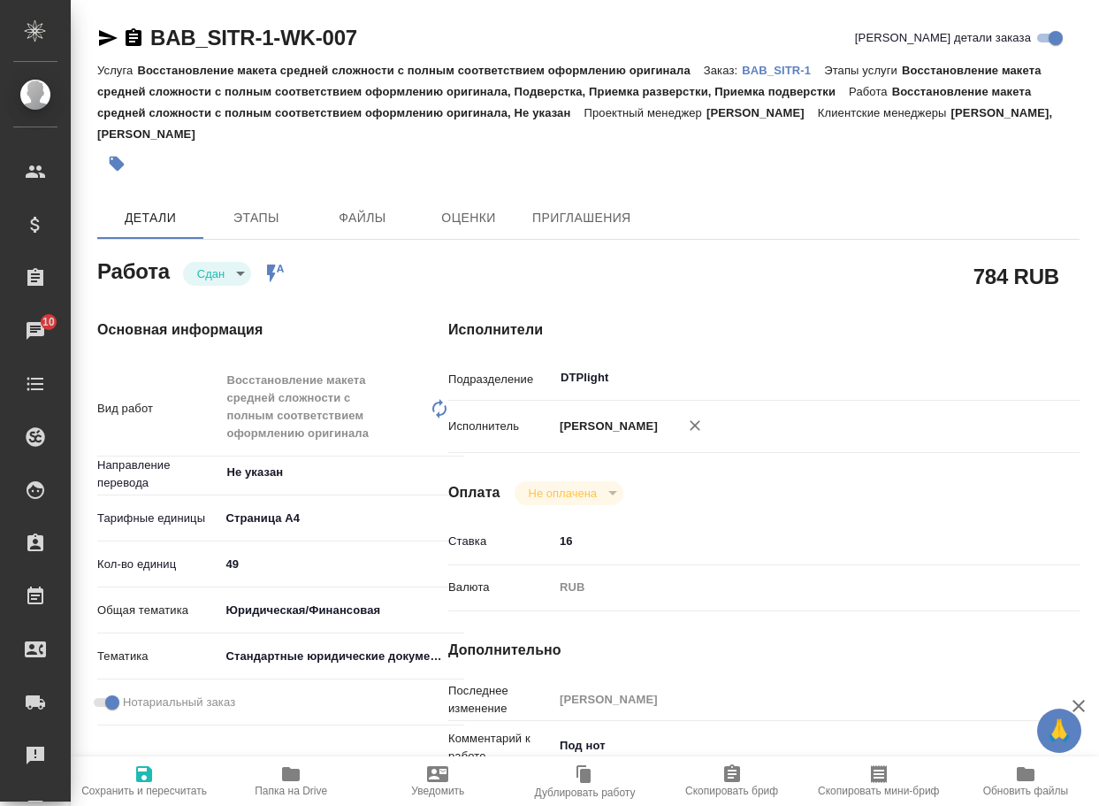
type textarea "x"
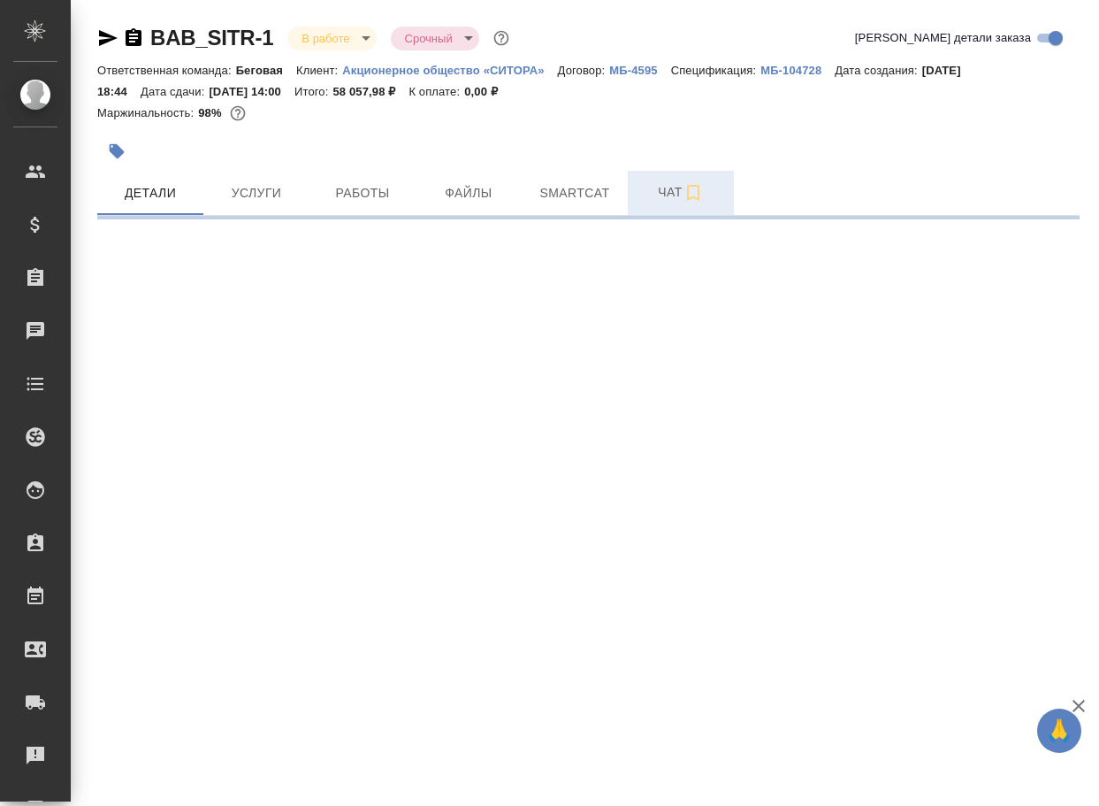
select select "RU"
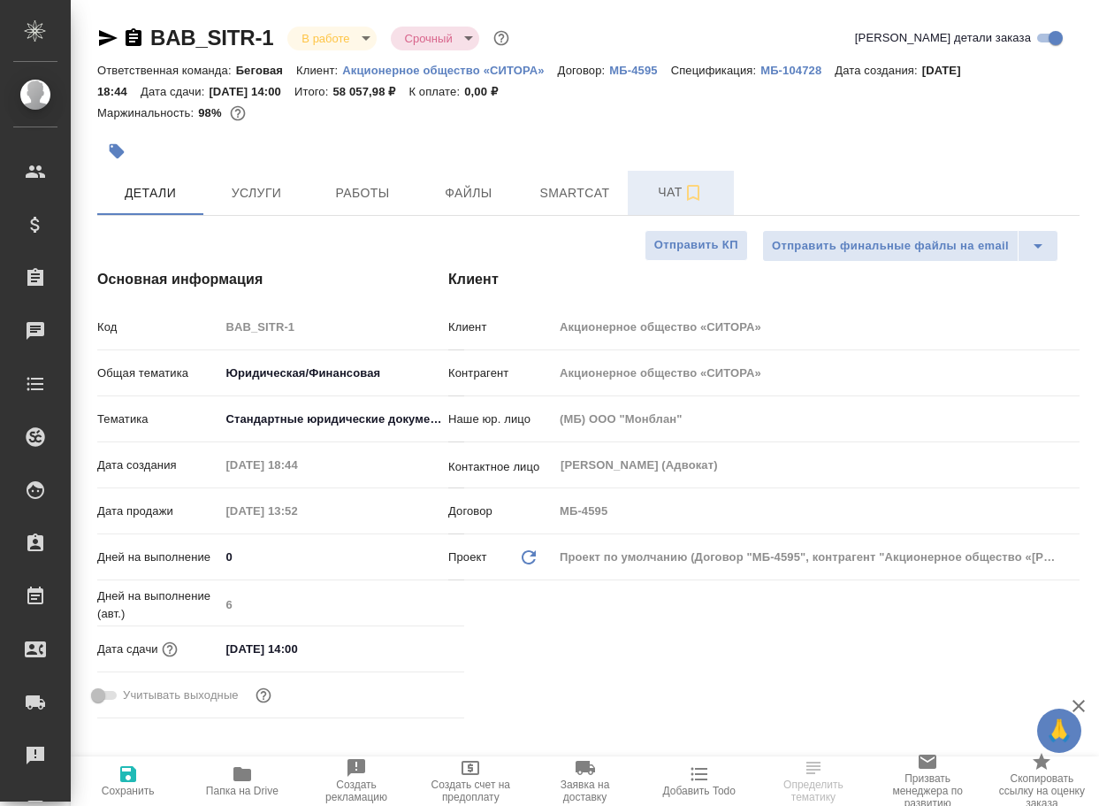
type textarea "x"
click at [675, 198] on span "Чат" at bounding box center [681, 192] width 85 height 22
type textarea "x"
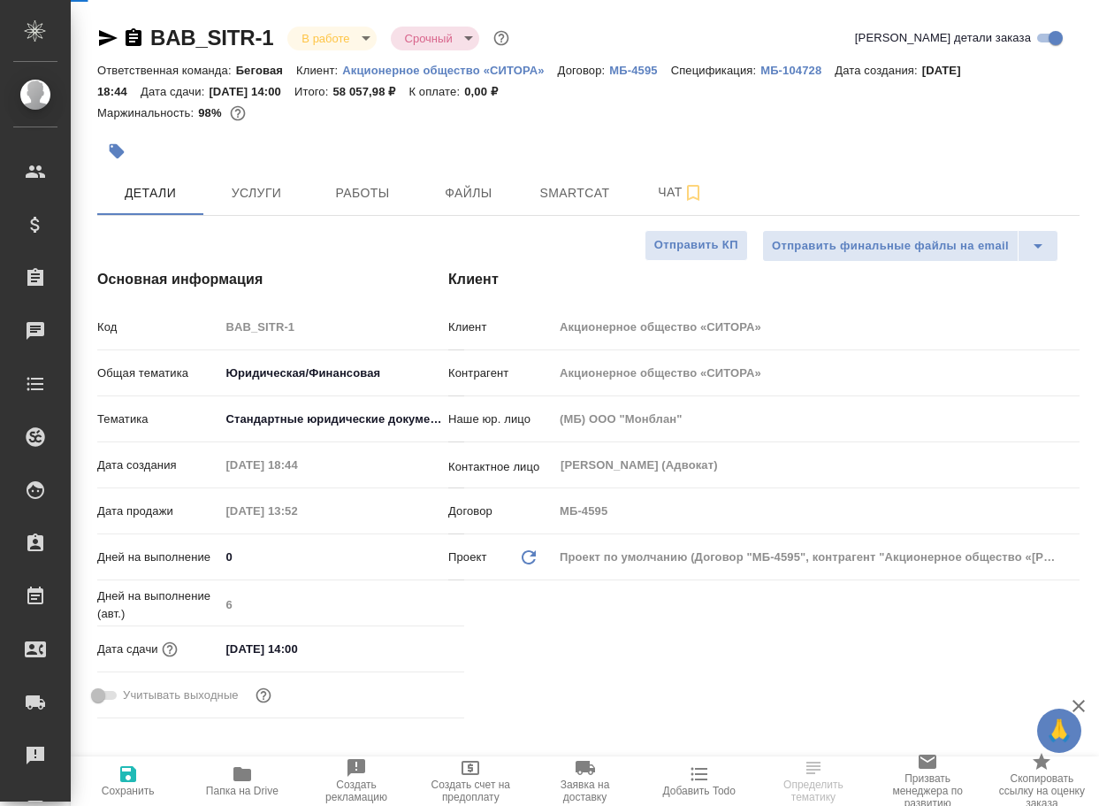
type textarea "x"
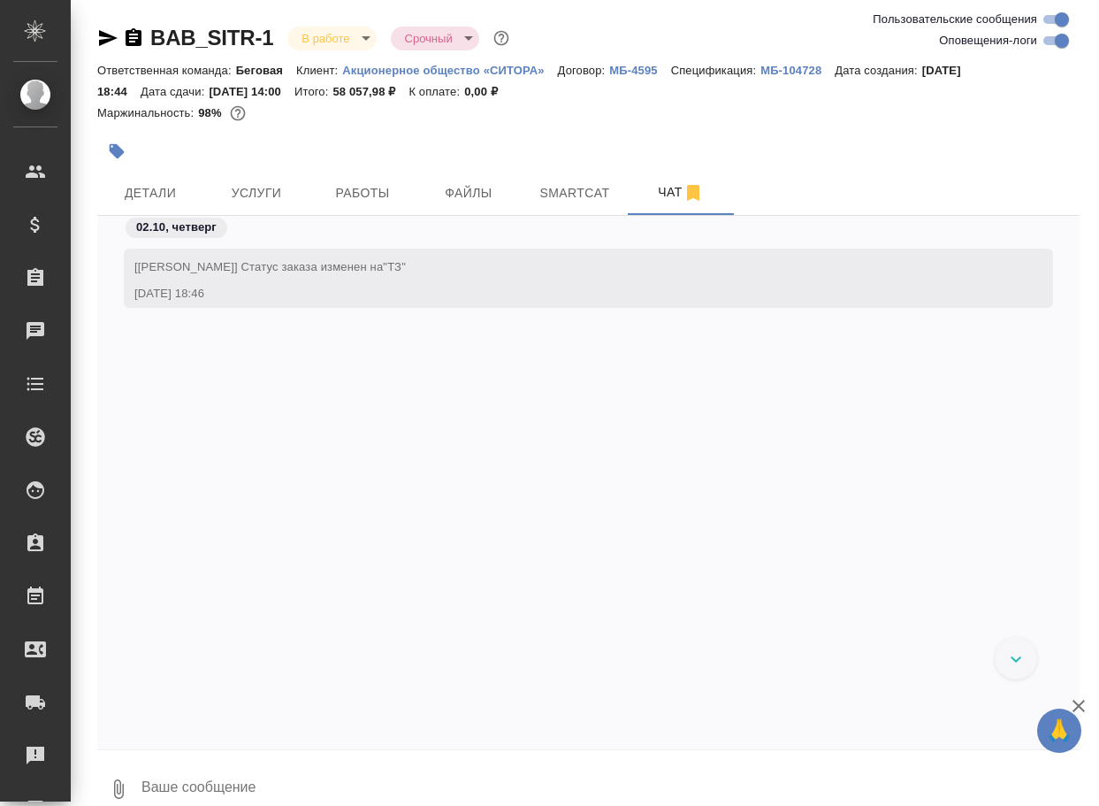
click at [314, 784] on textarea at bounding box center [610, 789] width 940 height 60
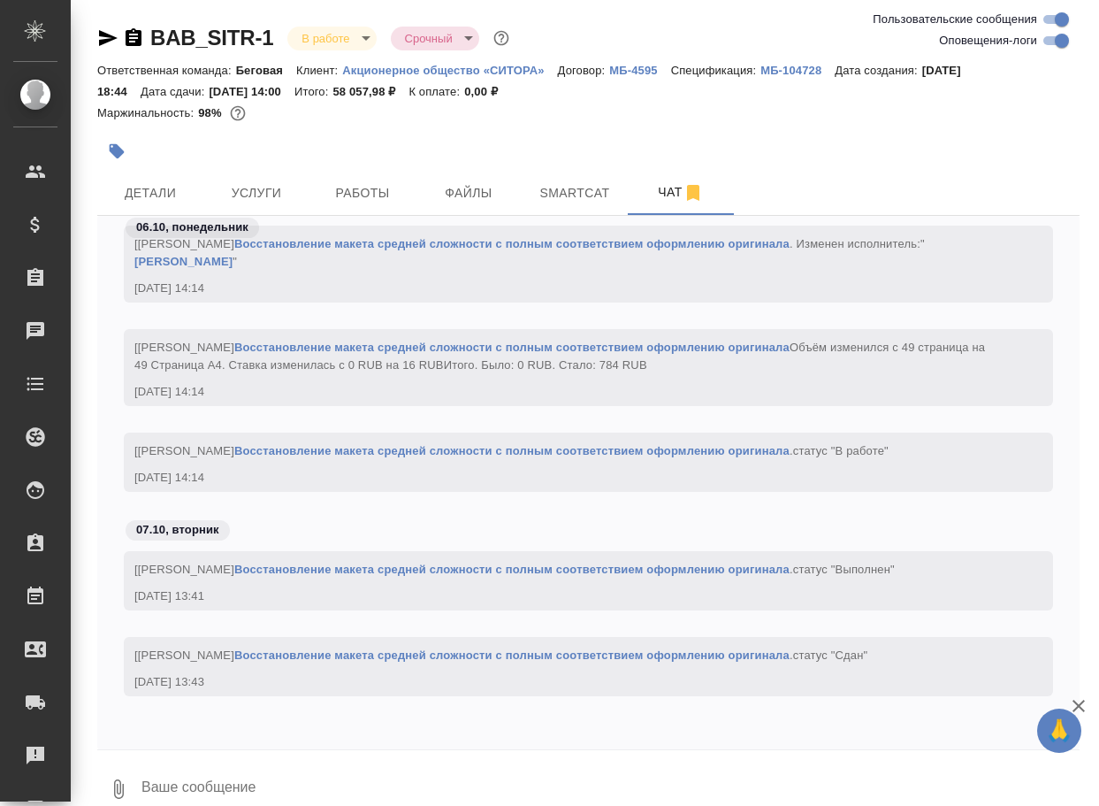
paste textarea "https://drive.awatera.com/apps/files/files/10581872?dir=/Shares/SITR/Orders/BAB…"
type textarea "https://drive.awatera.com/apps/files/files/10581872?dir=/Shares/SITR/Orders/BAB…"
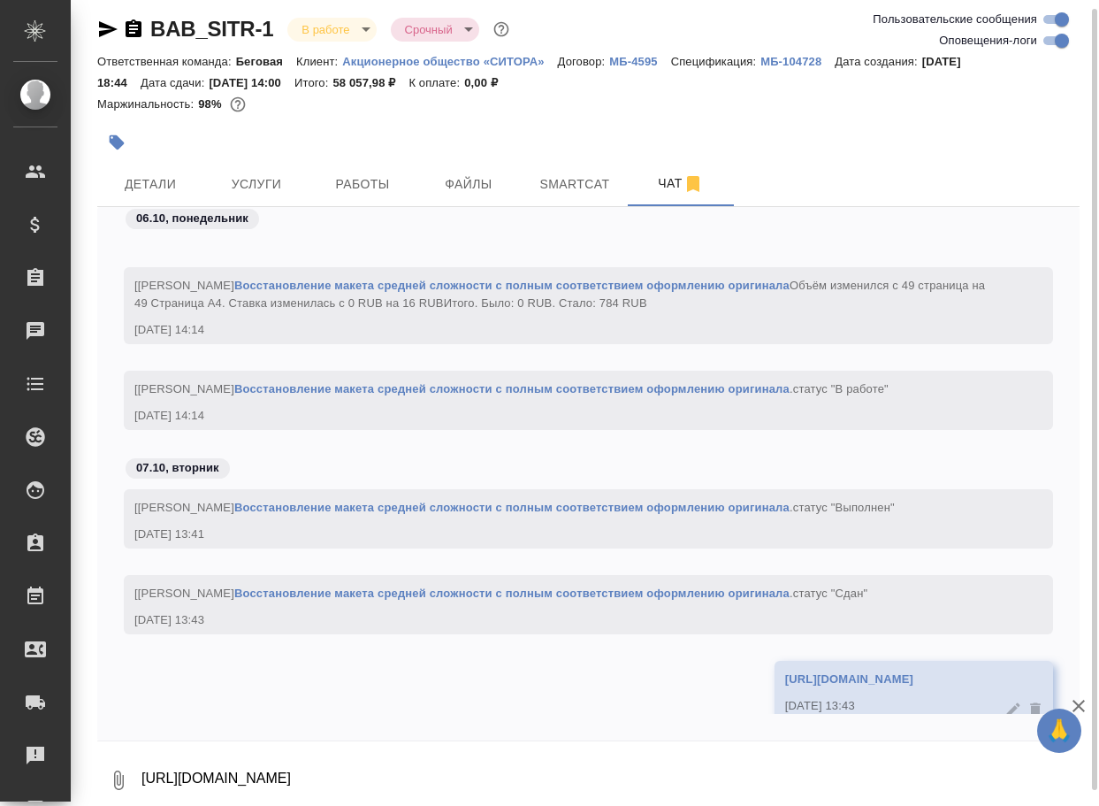
scroll to position [1928, 0]
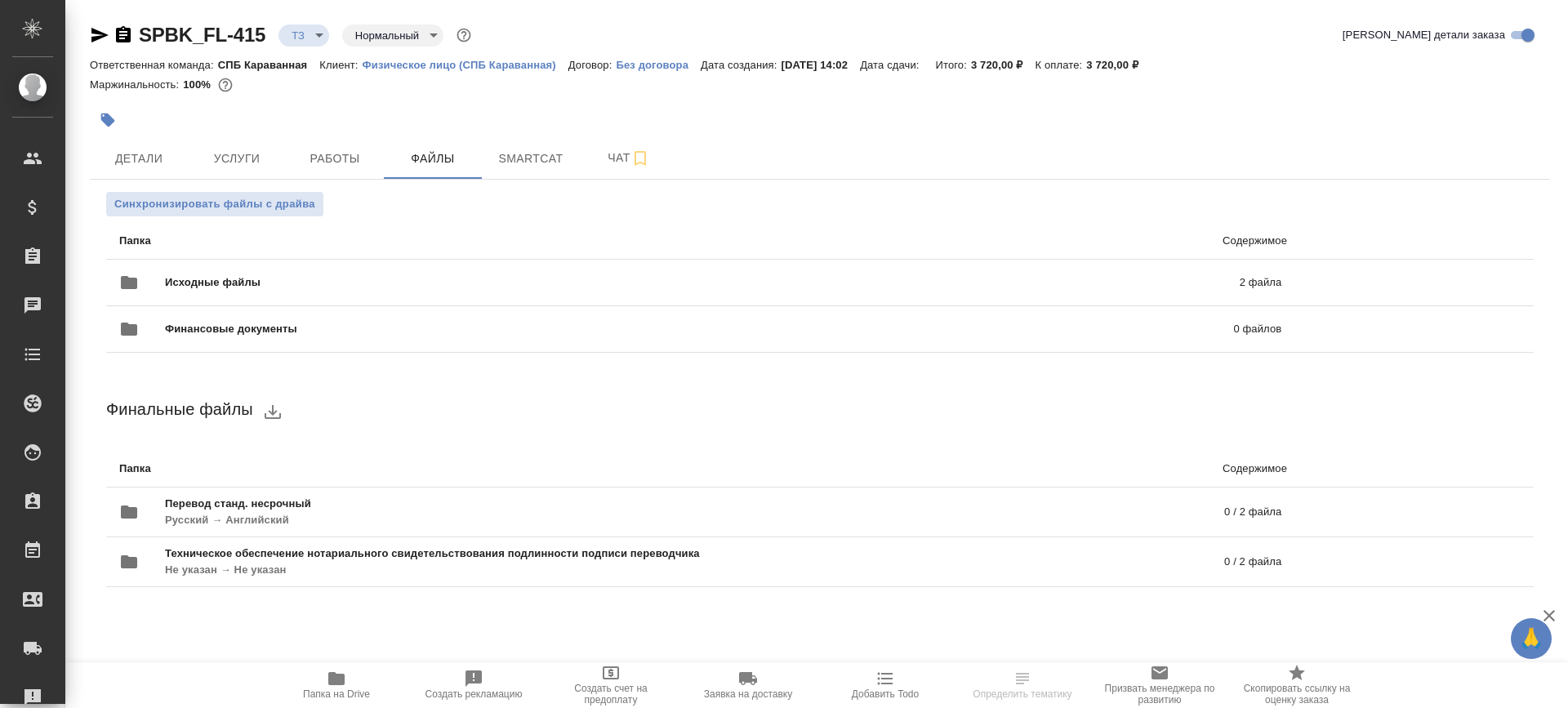
click at [332, 679] on icon "button" at bounding box center [337, 678] width 17 height 13
click at [138, 166] on span "Детали" at bounding box center [139, 159] width 78 height 20
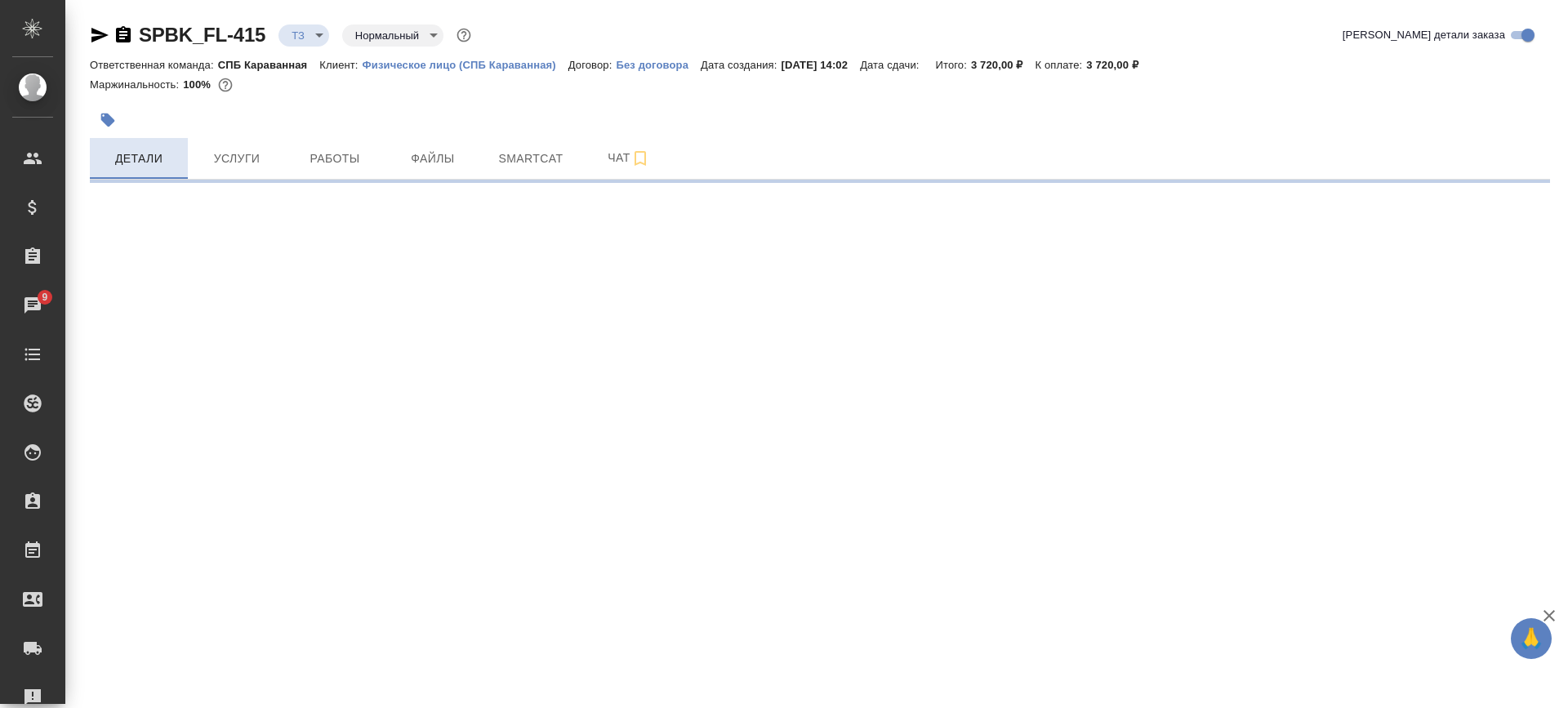
select select "RU"
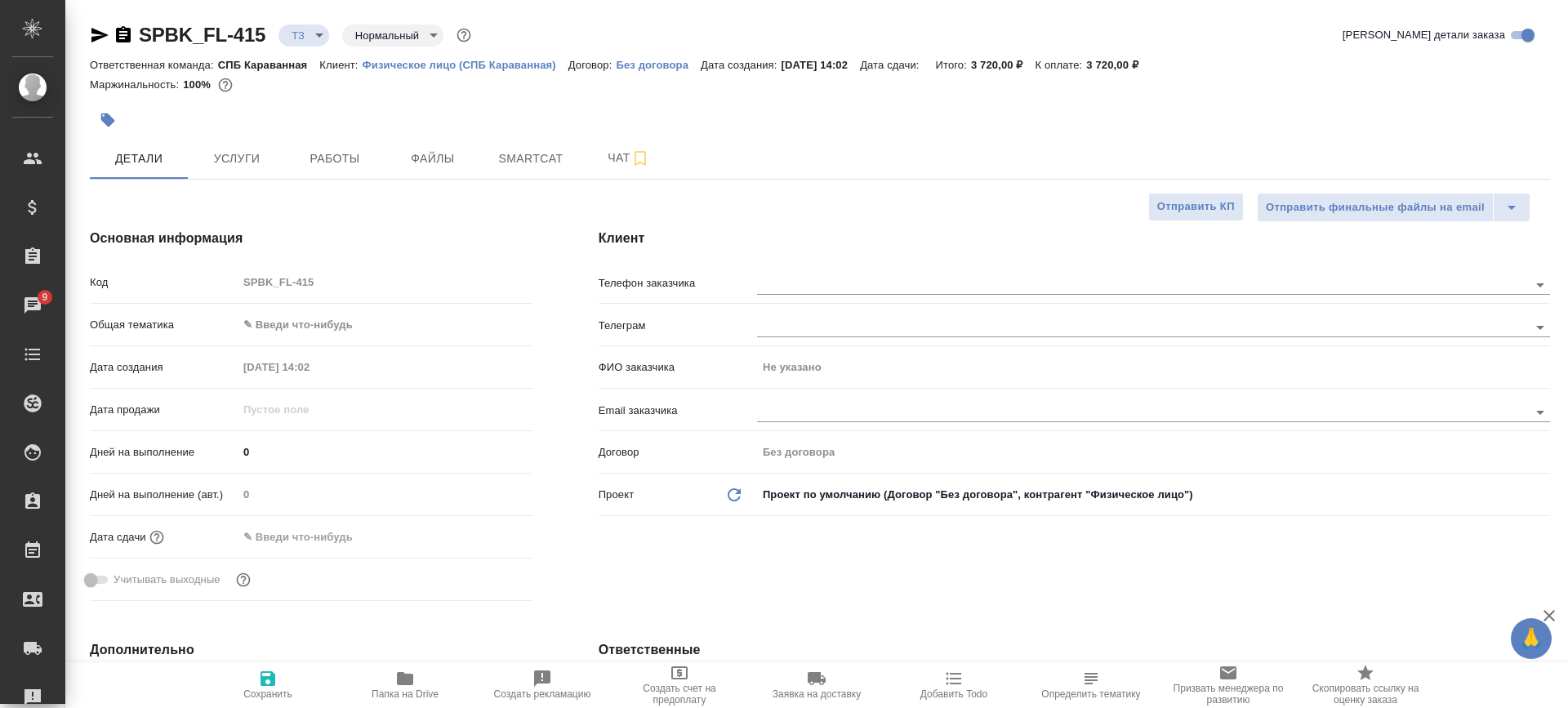
type textarea "x"
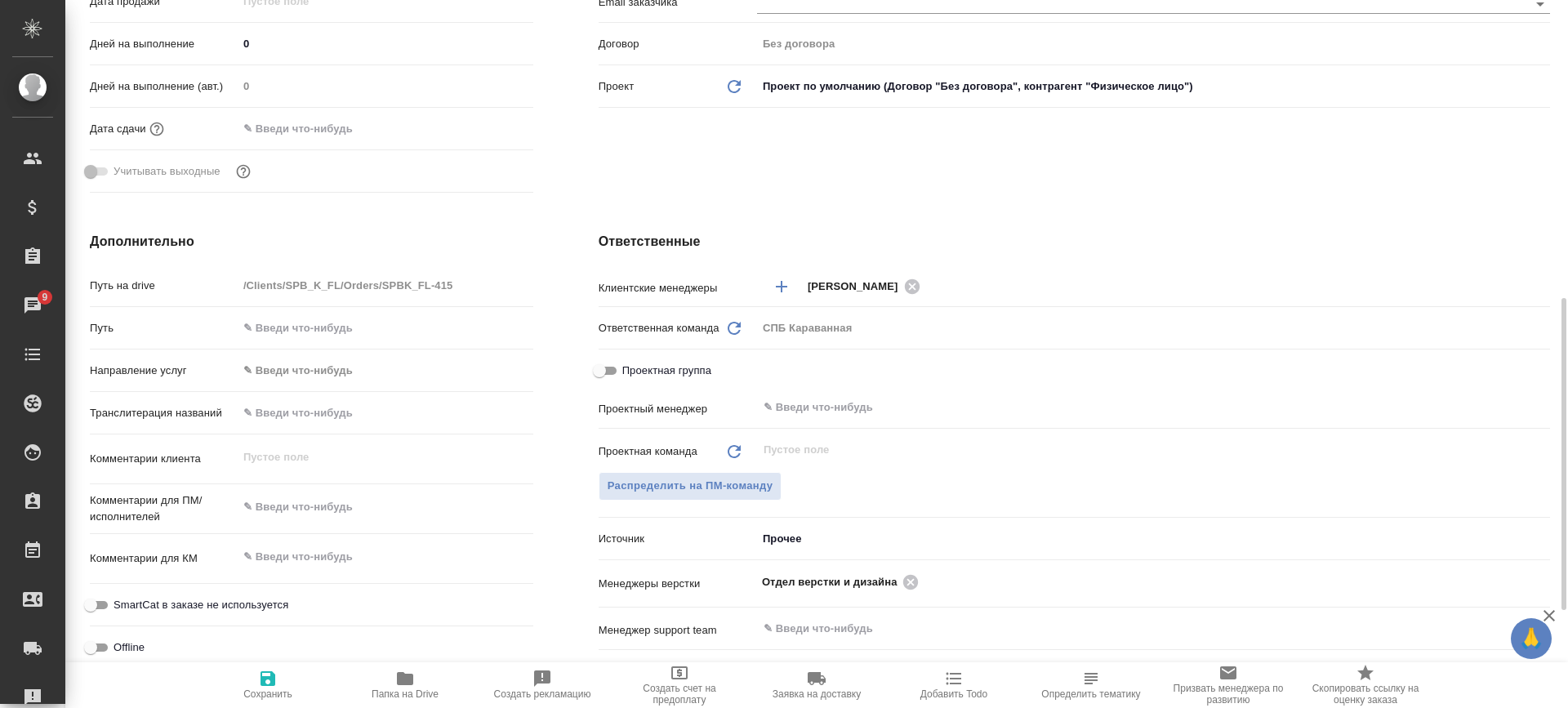
scroll to position [490, 0]
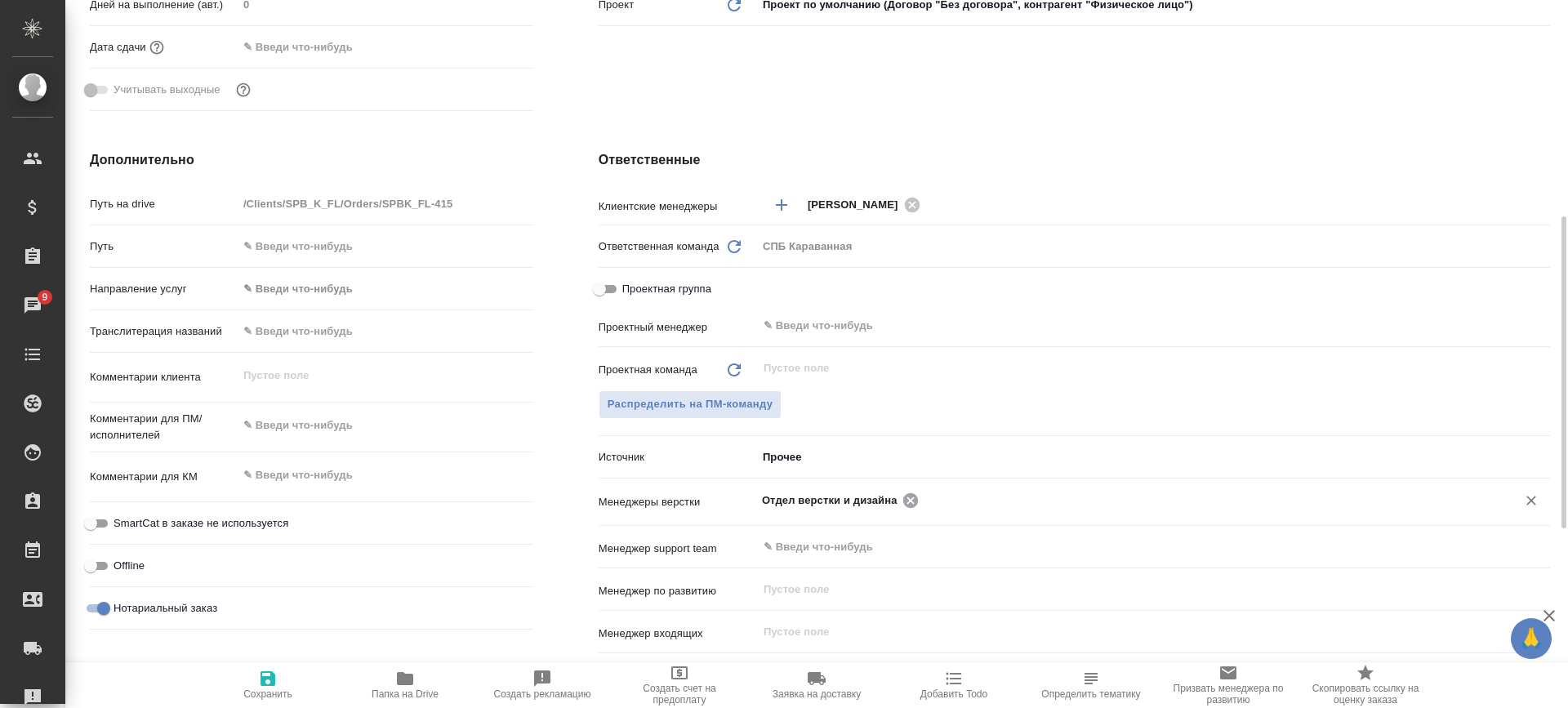
click at [912, 503] on icon at bounding box center [911, 499] width 15 height 15
type textarea "x"
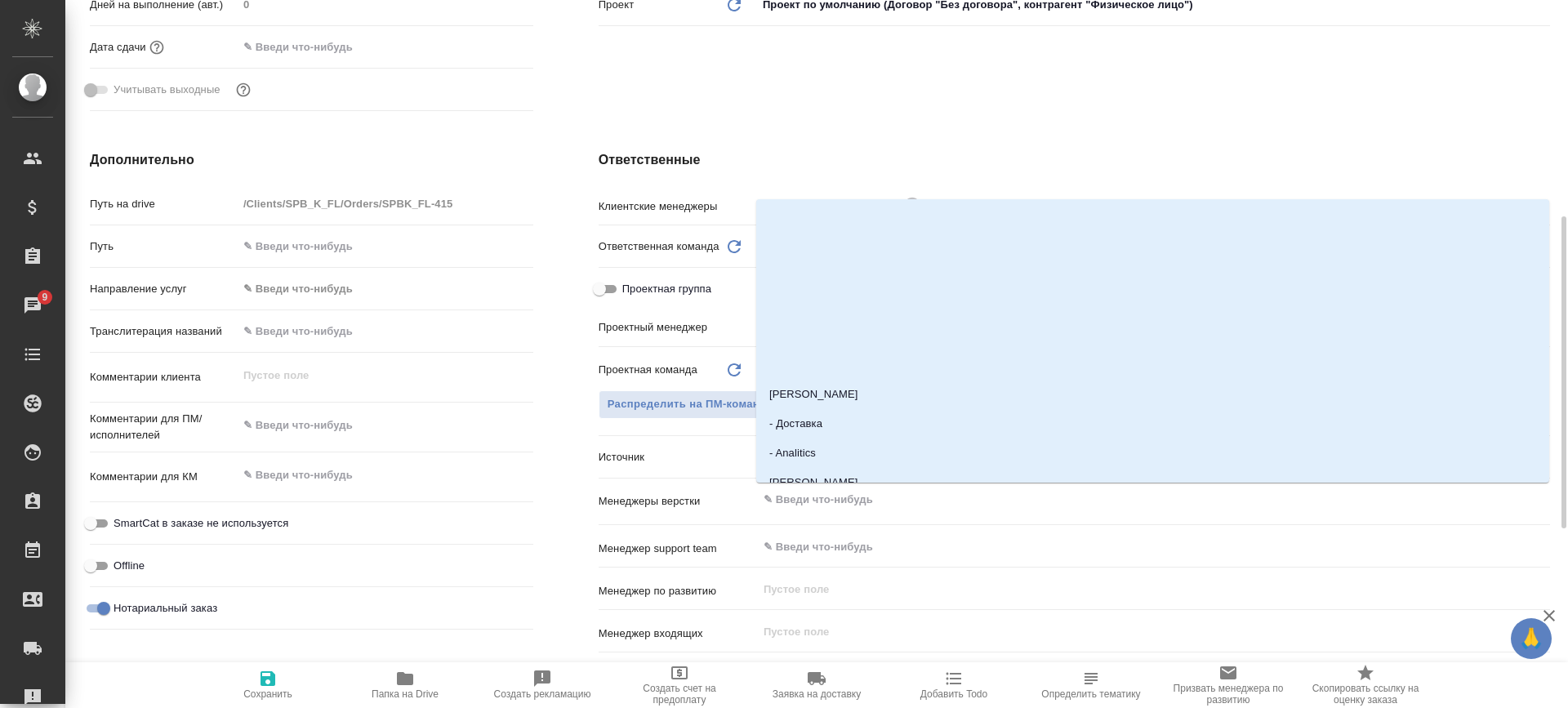
click at [912, 503] on input "text" at bounding box center [1126, 499] width 729 height 19
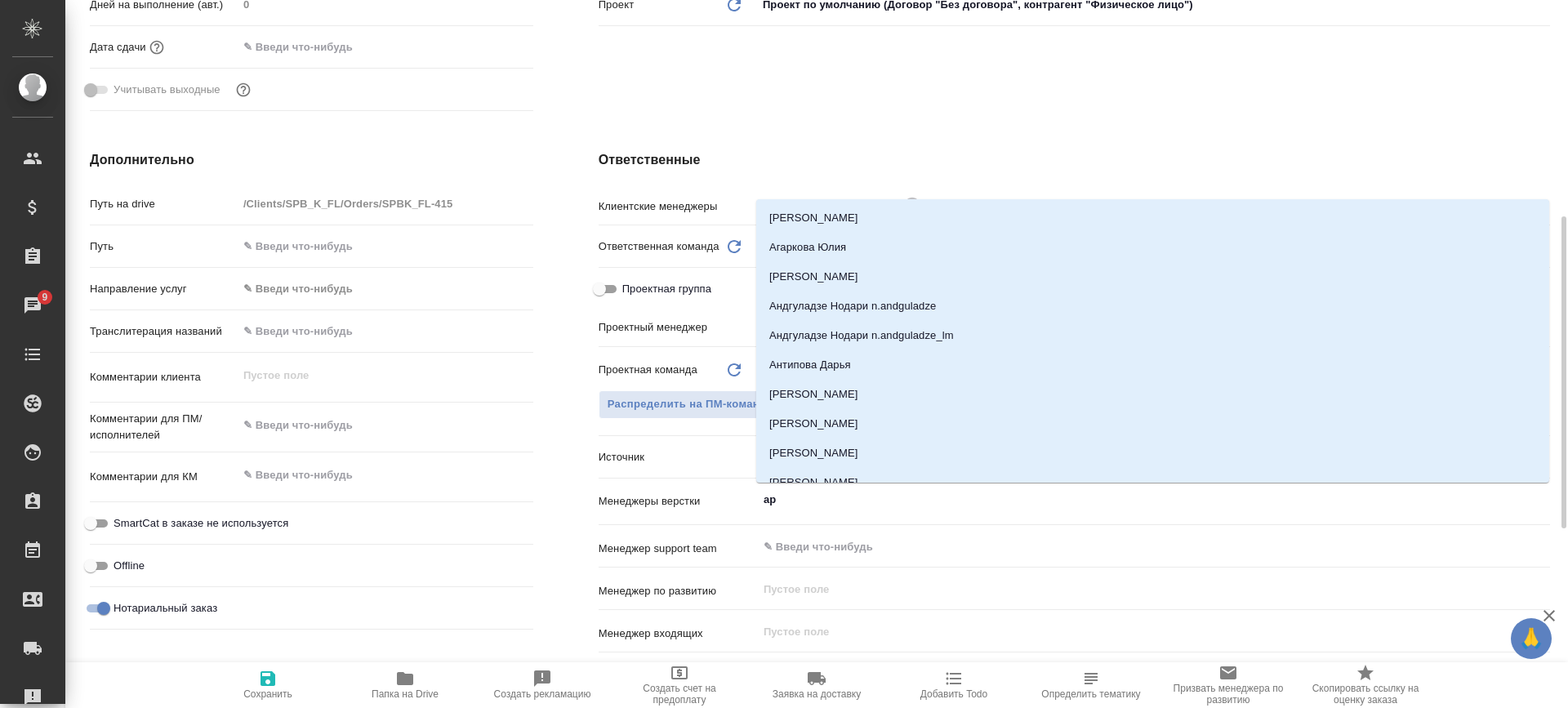
type input "арс"
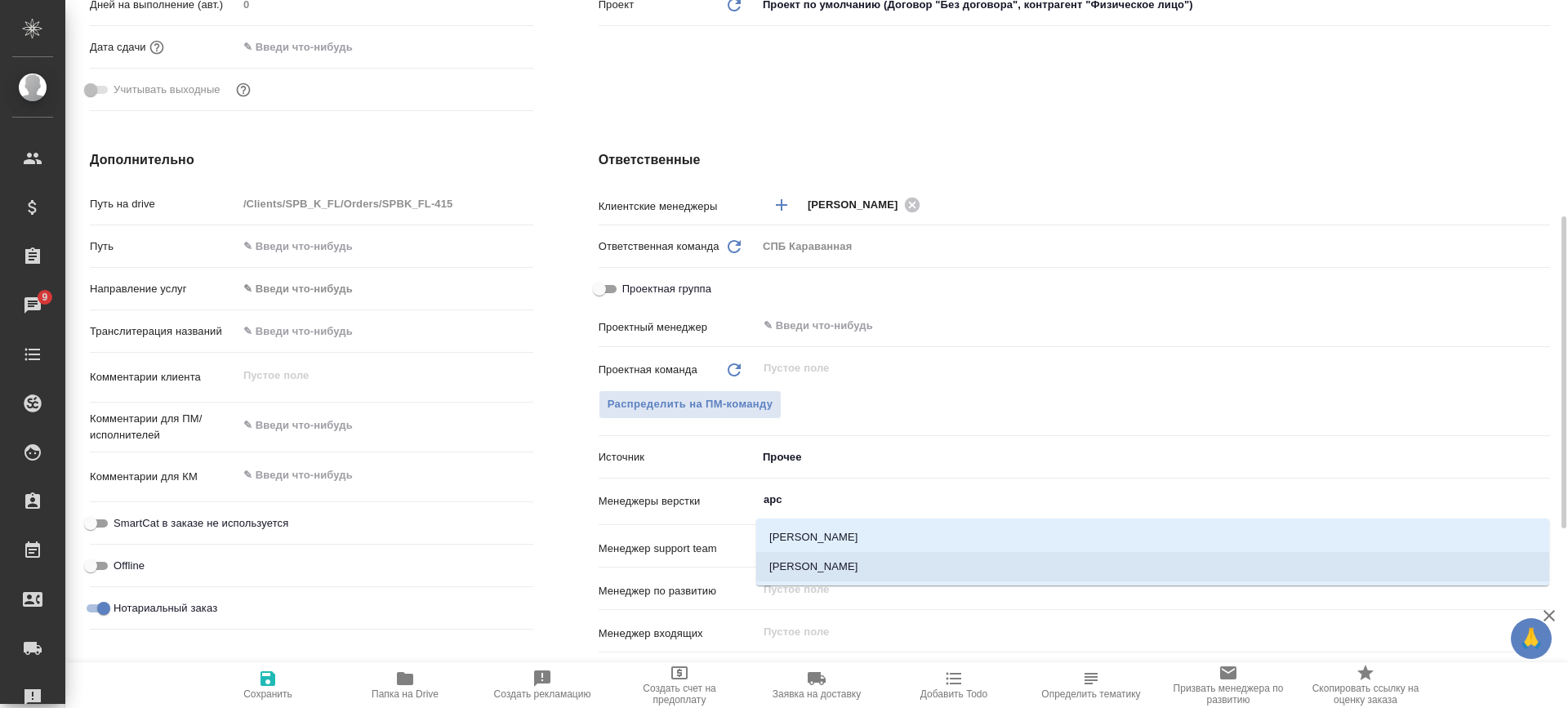
click at [858, 555] on li "[PERSON_NAME]" at bounding box center [1152, 567] width 793 height 30
type textarea "x"
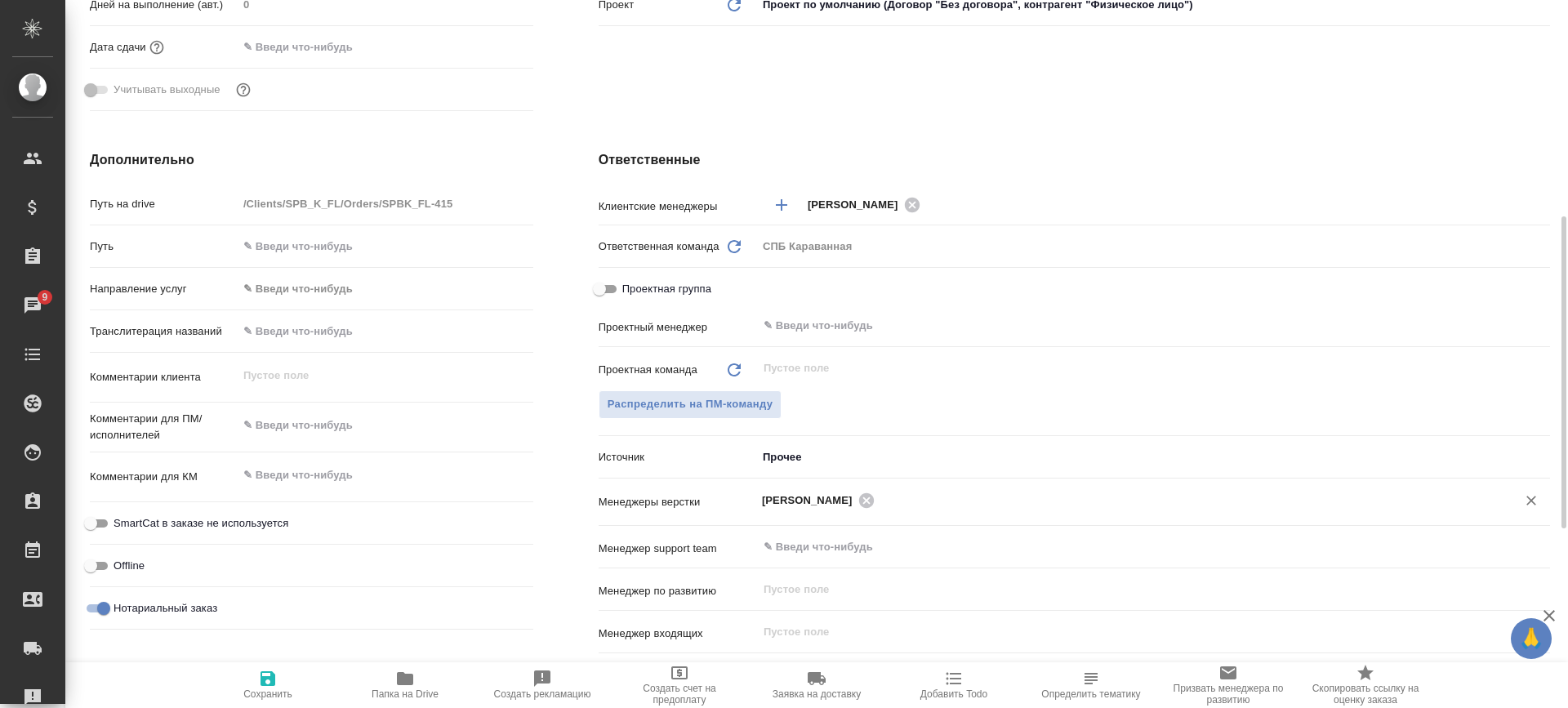
click at [248, 693] on span "Сохранить" at bounding box center [268, 694] width 49 height 11
type textarea "x"
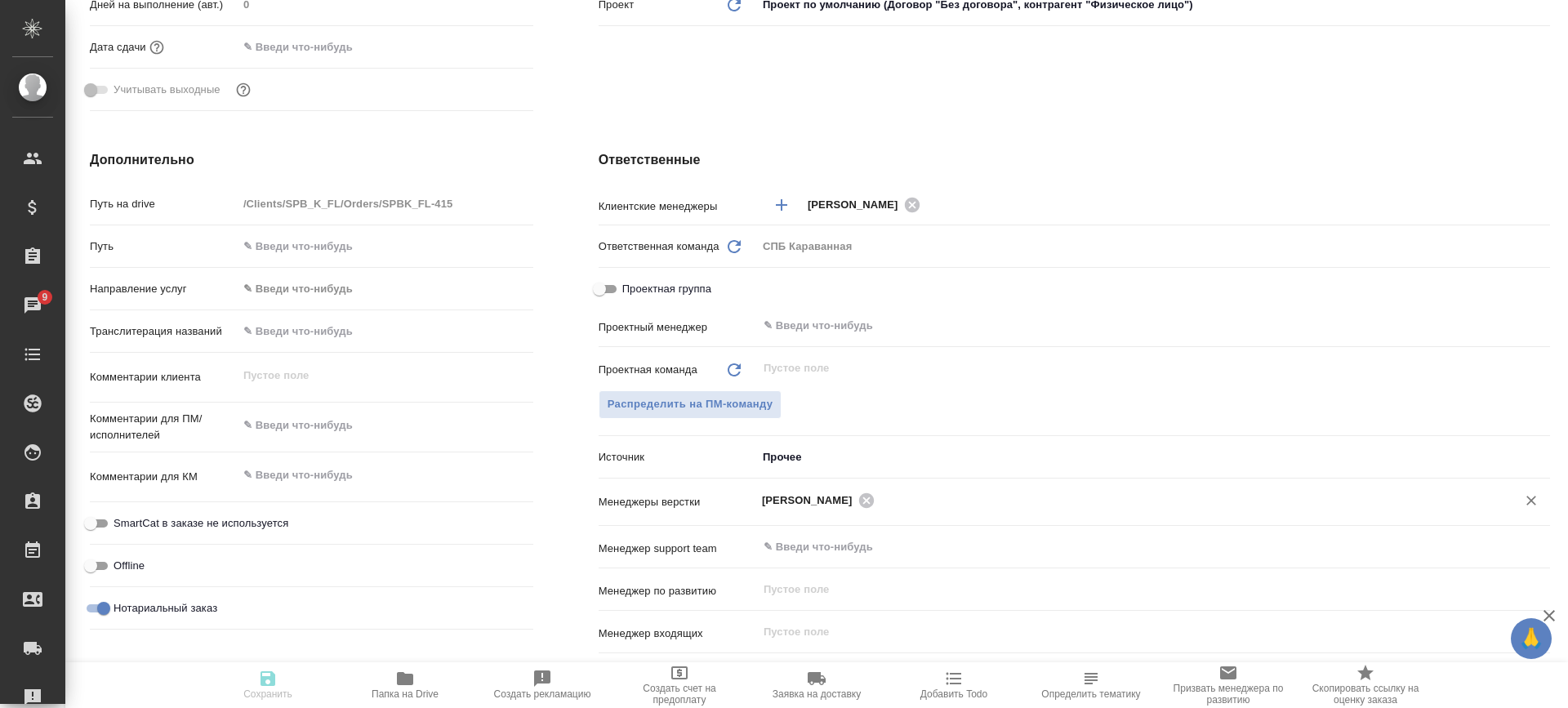
type textarea "x"
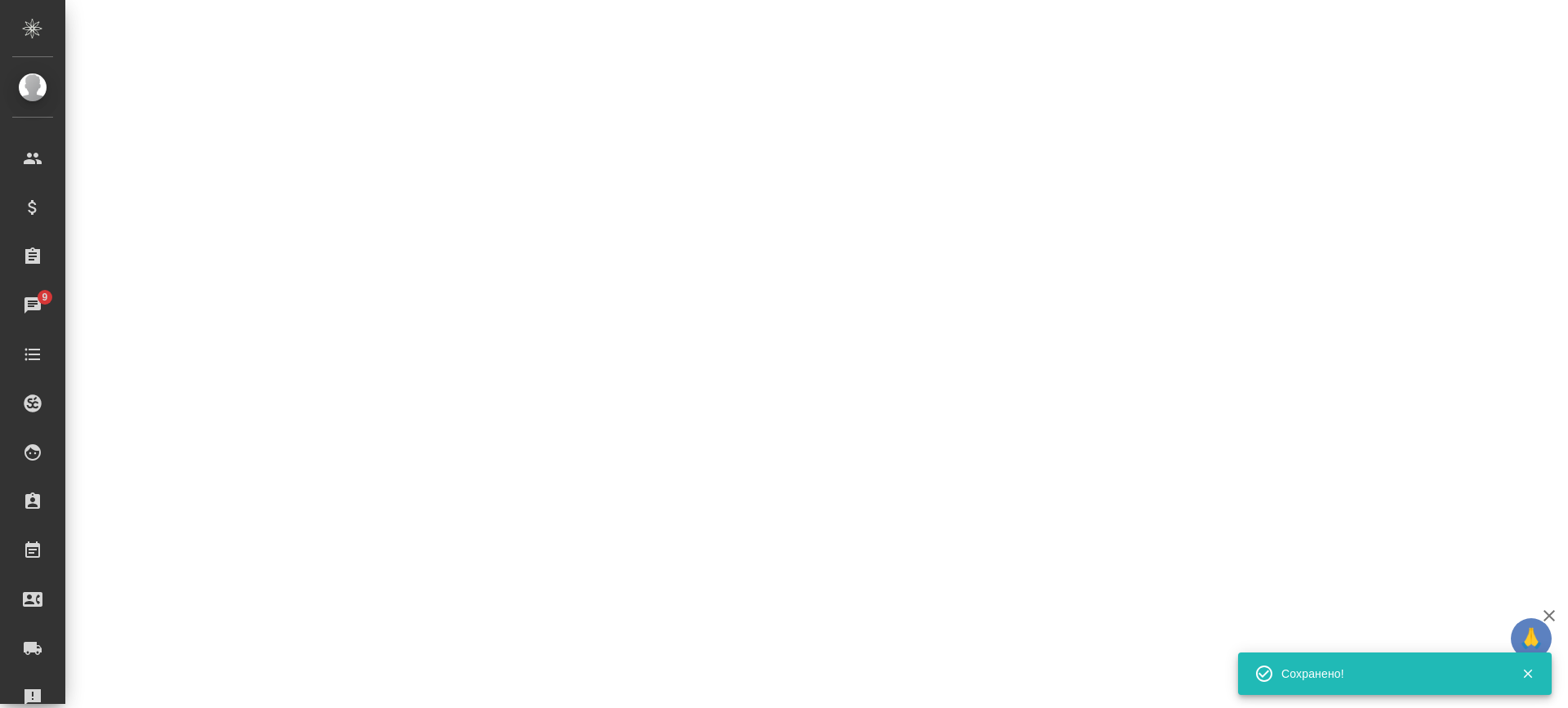
select select "RU"
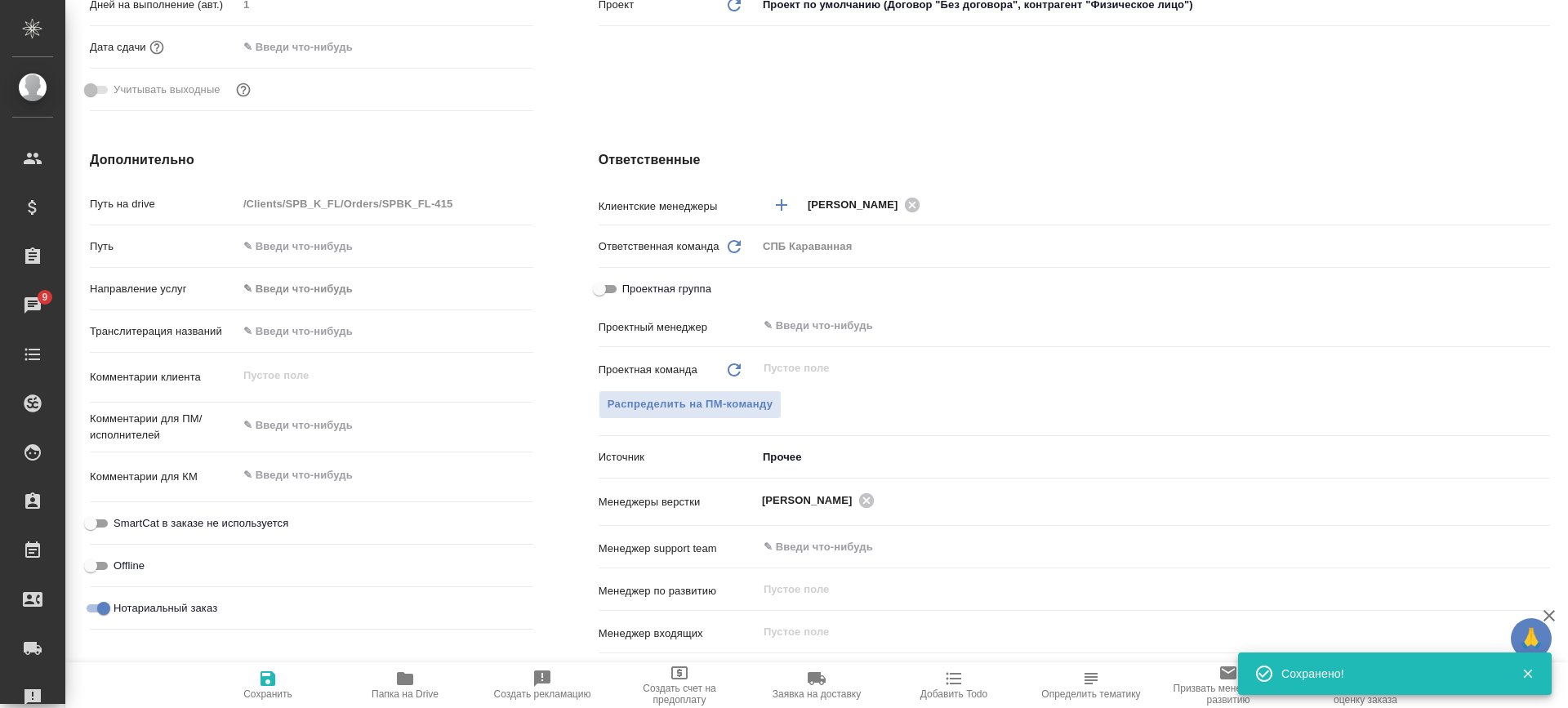
type textarea "x"
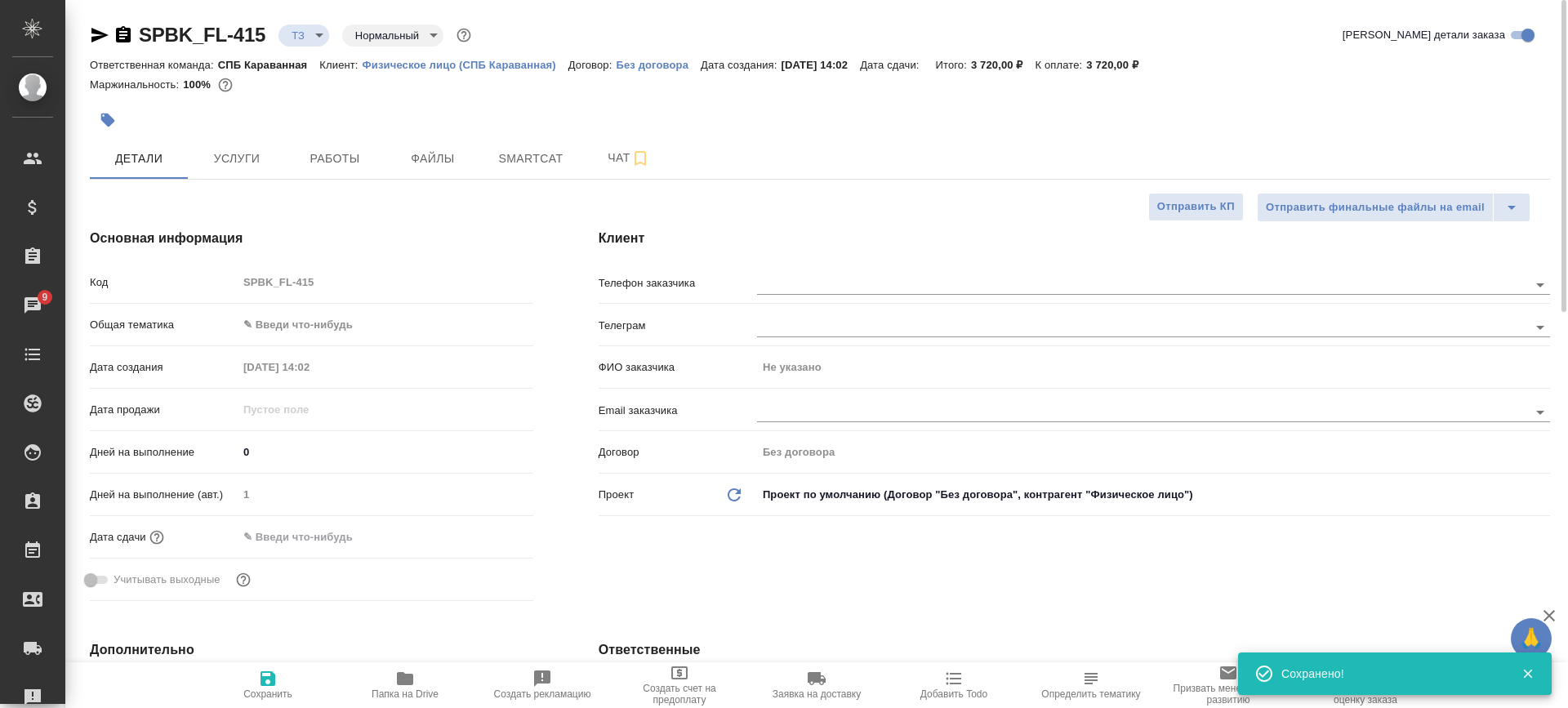
click at [312, 37] on body "🙏 .cls-1 fill:#fff; AWATERA Arsenyeva Vera Клиенты Спецификации Заказы 9 Чаты T…" at bounding box center [784, 354] width 1568 height 708
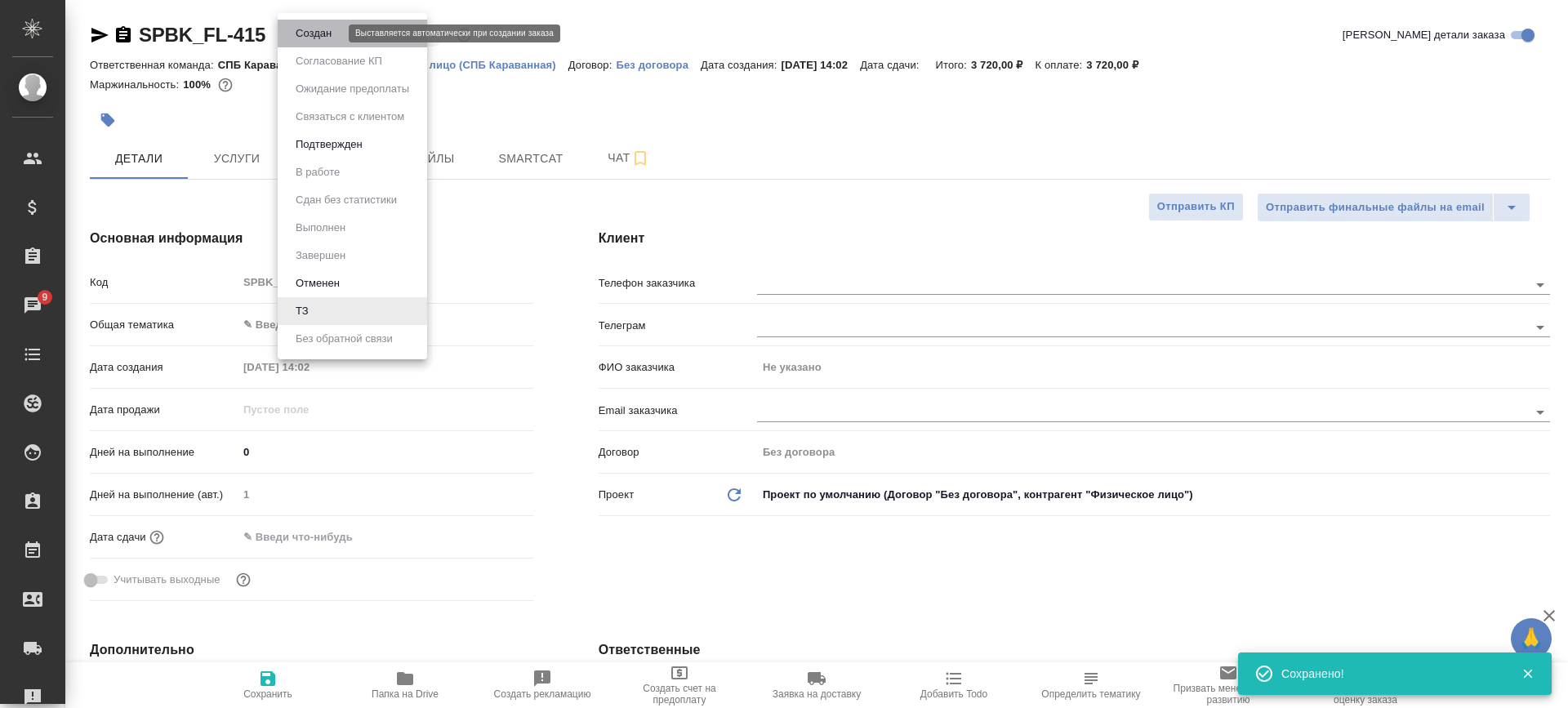
click at [314, 37] on button "Создан" at bounding box center [314, 33] width 46 height 18
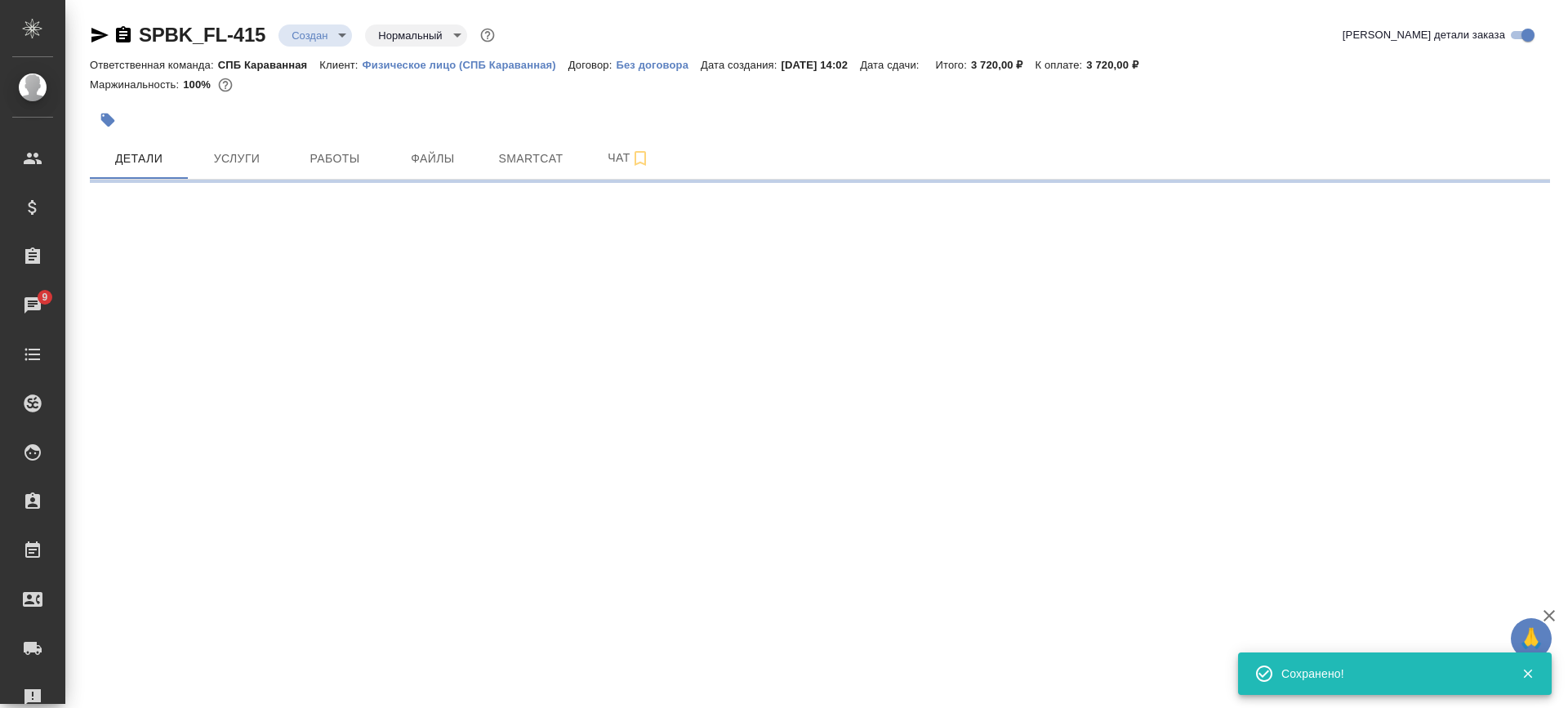
select select "RU"
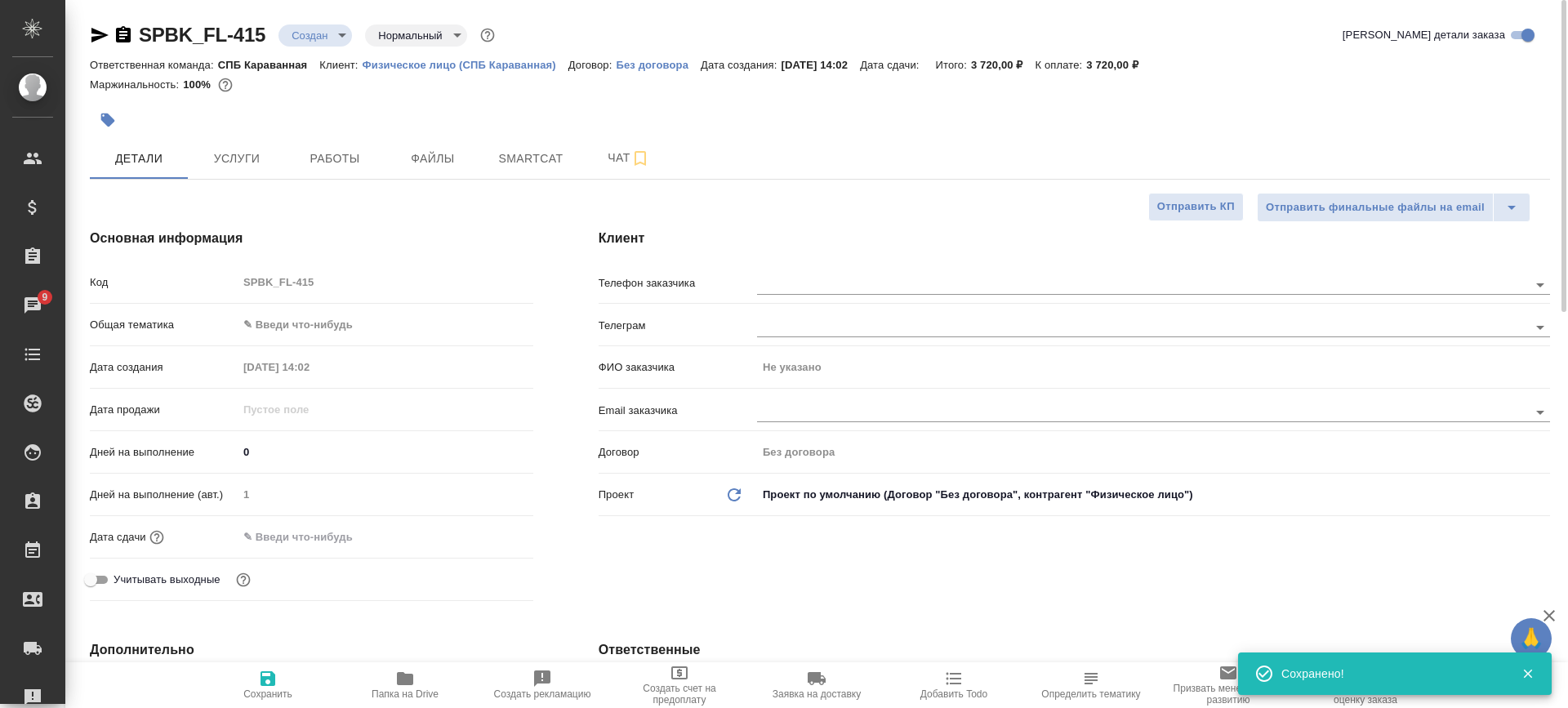
type textarea "x"
drag, startPoint x: 271, startPoint y: 48, endPoint x: 110, endPoint y: 28, distance: 162.2
click at [110, 28] on div "SPBK_FL-415 Создан new Нормальный normal Кратко детали заказа" at bounding box center [819, 38] width 1460 height 32
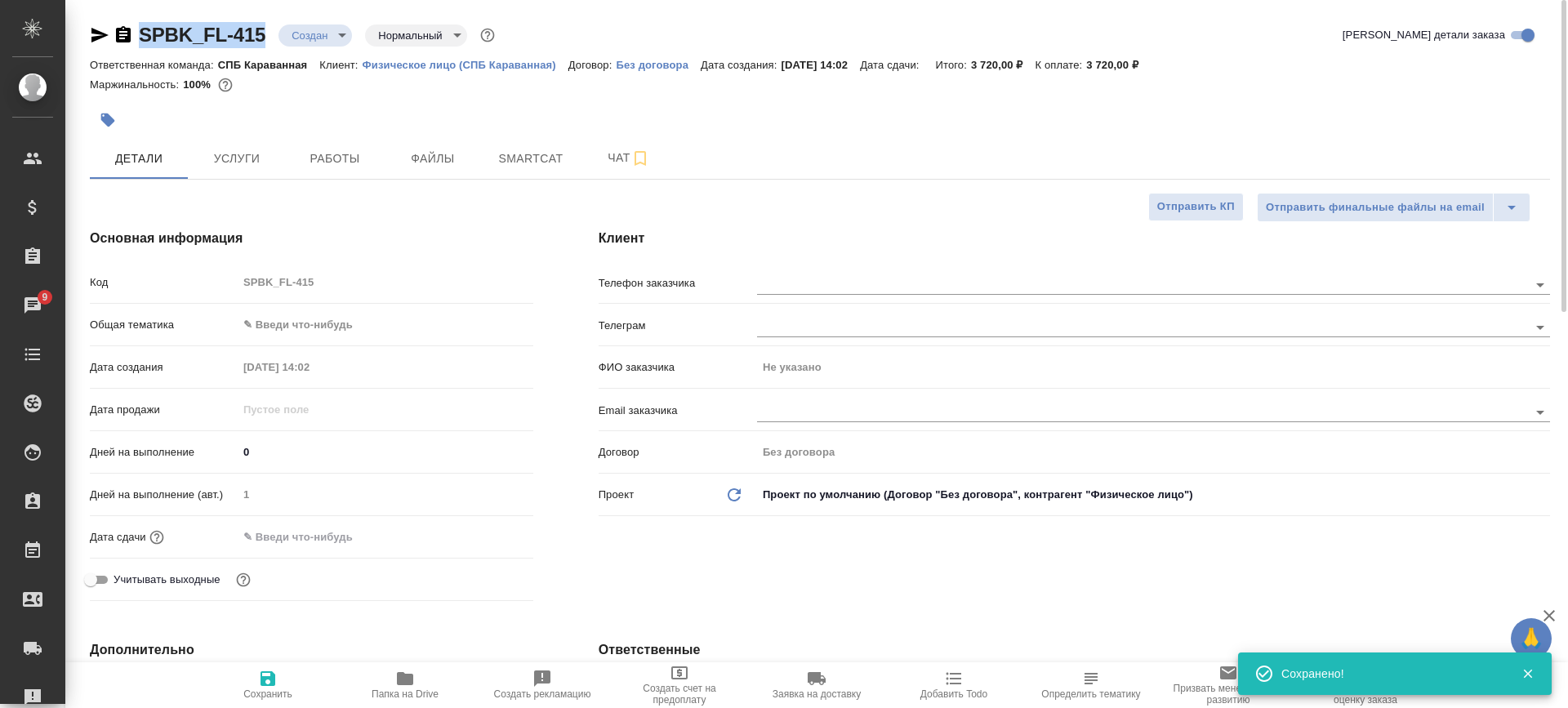
copy link "SPBK_FL-415"
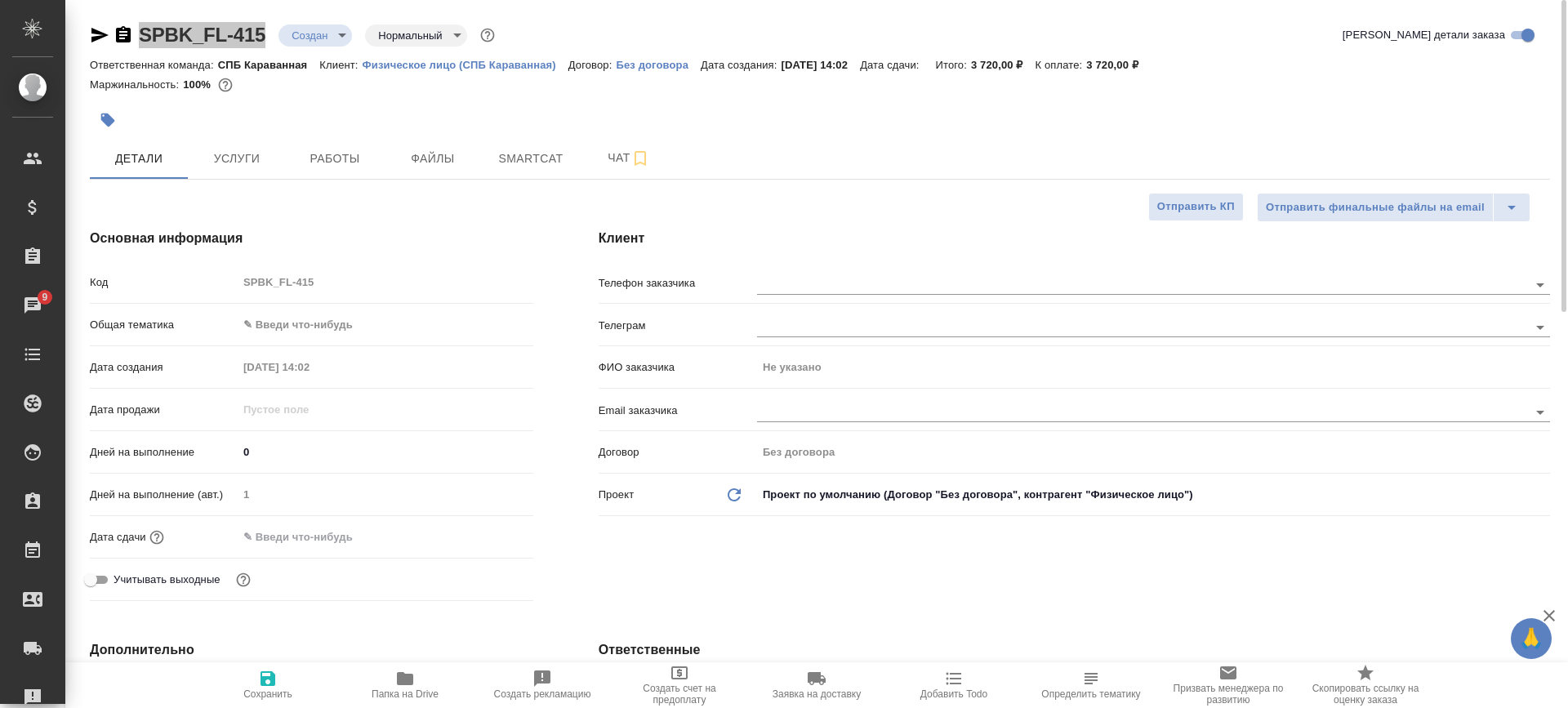
type textarea "x"
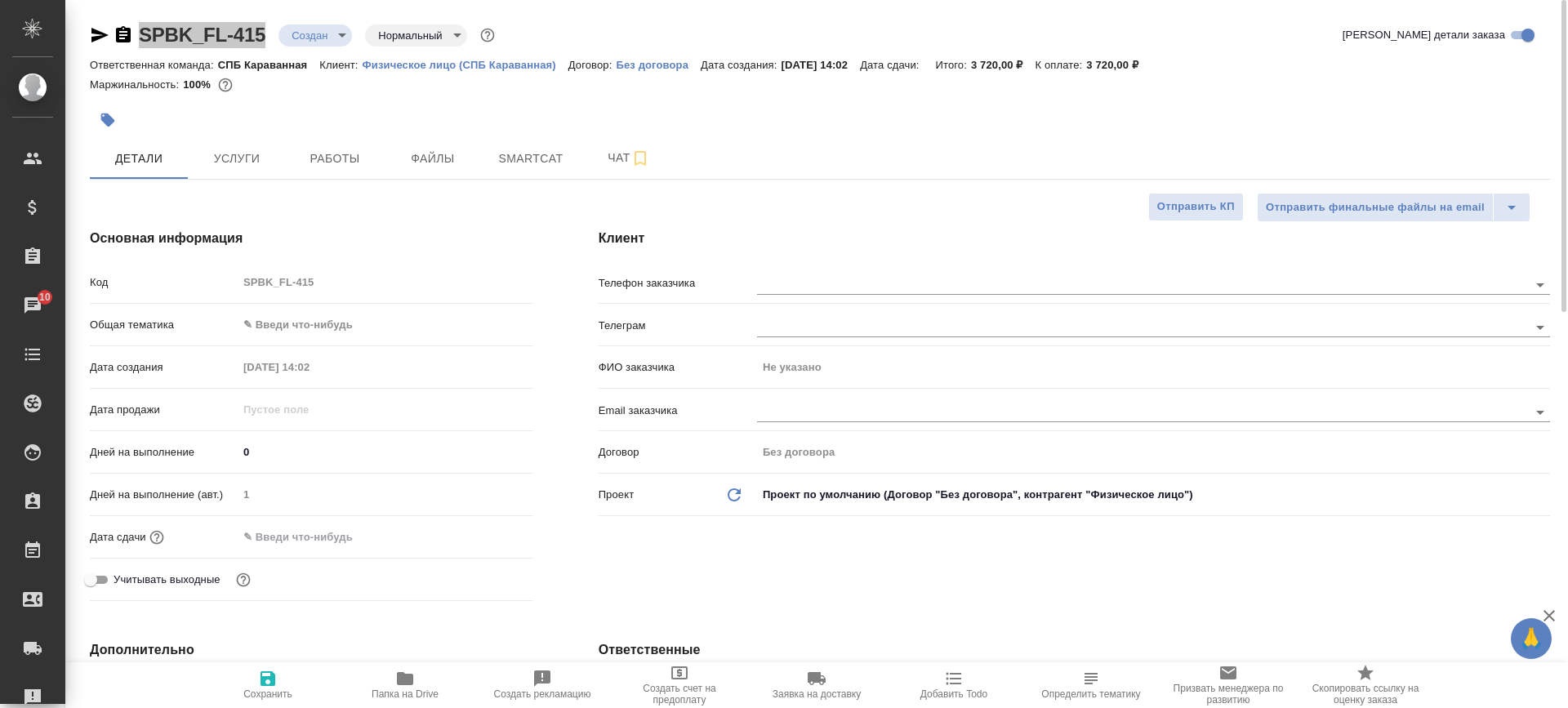
type textarea "x"
click at [611, 164] on span "Чат" at bounding box center [629, 158] width 78 height 20
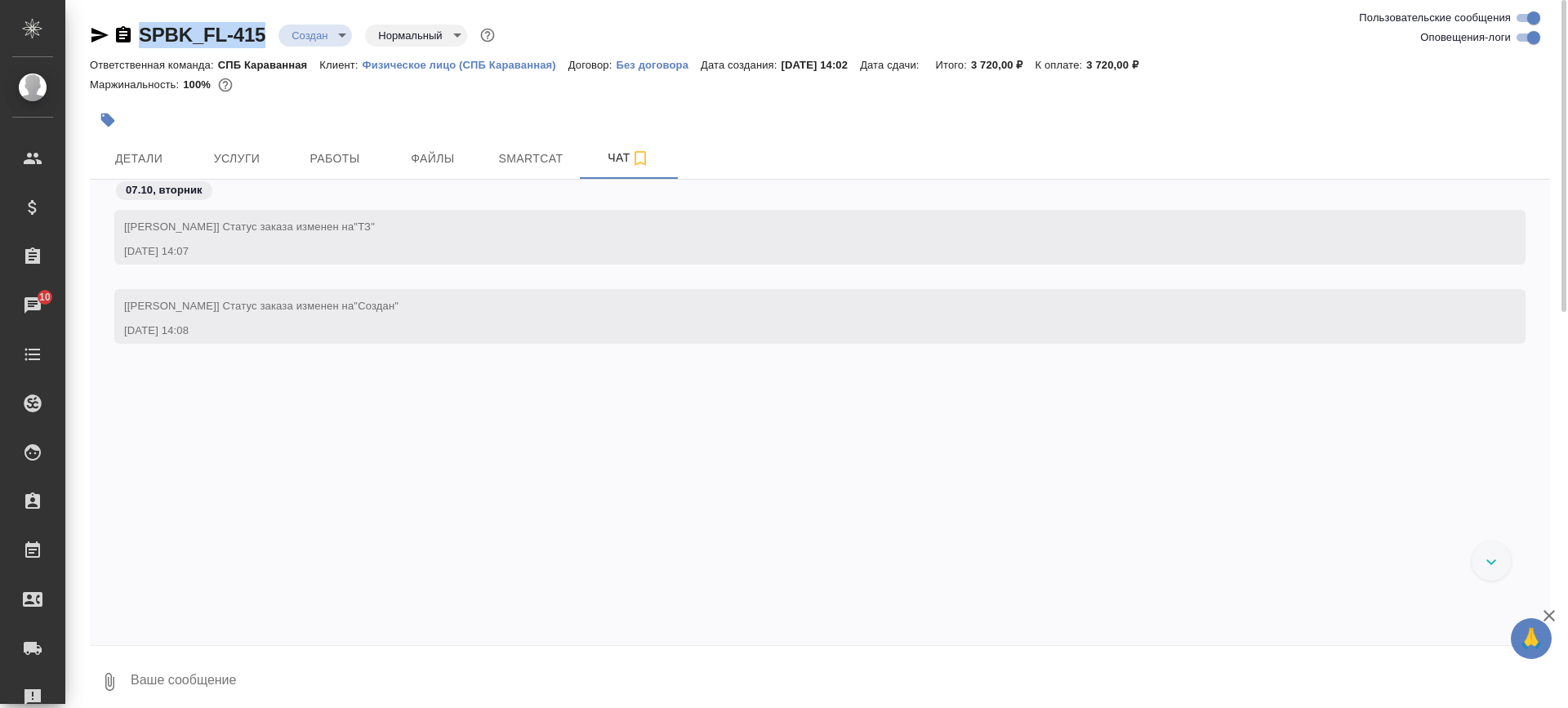
click at [111, 685] on icon "button" at bounding box center [110, 681] width 9 height 18
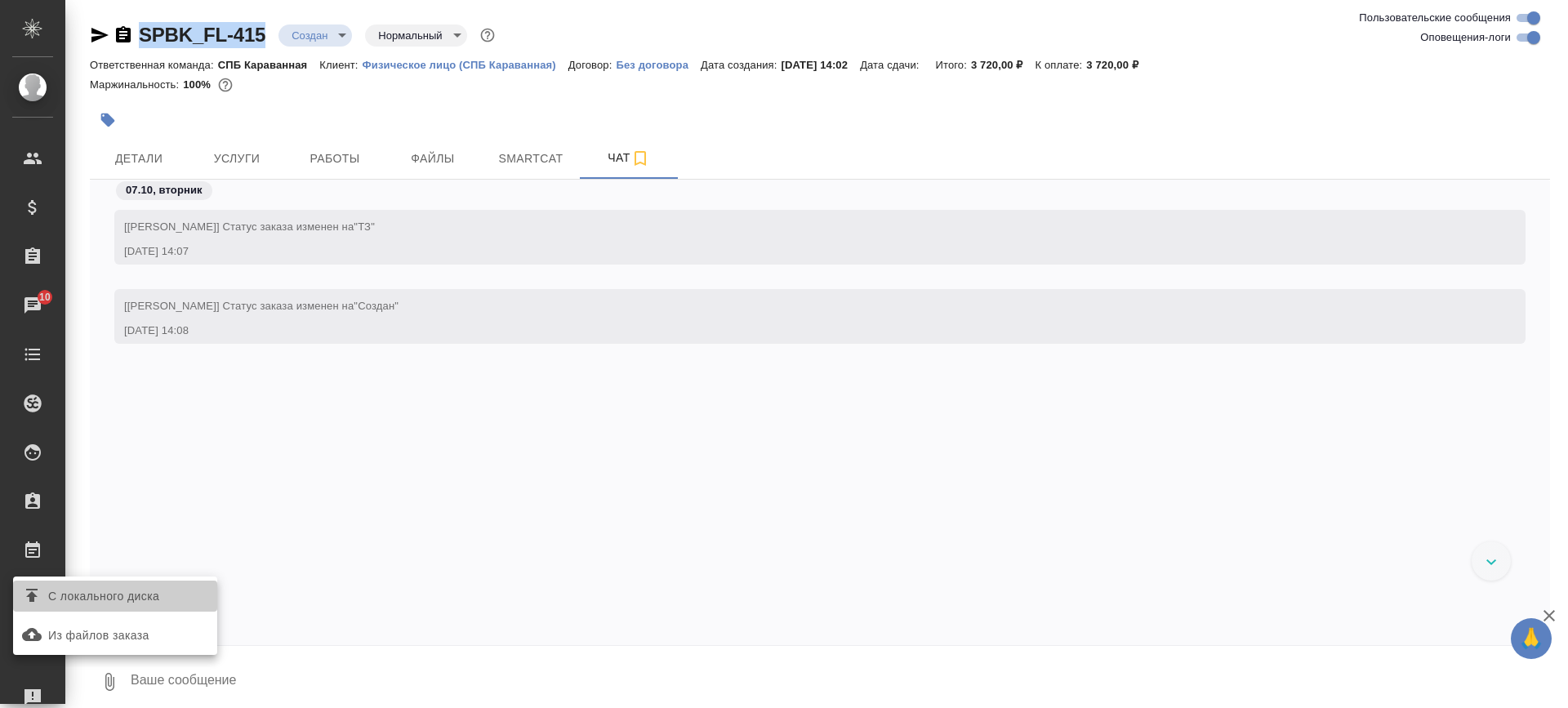
click at [155, 598] on span "С локального диска" at bounding box center [103, 596] width 111 height 20
click at [0, 0] on input "С локального диска" at bounding box center [0, 0] width 0 height 0
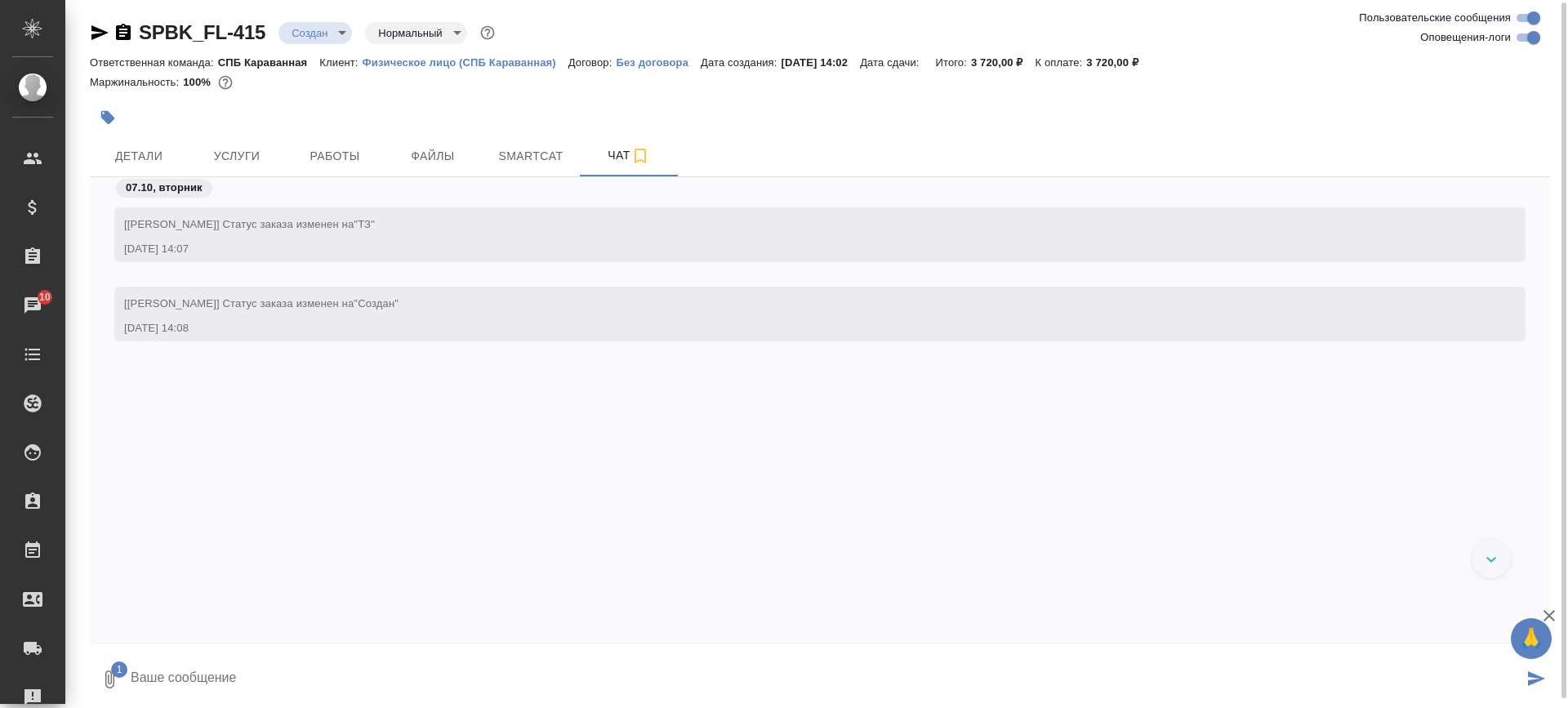
click at [356, 673] on textarea at bounding box center [826, 679] width 1394 height 55
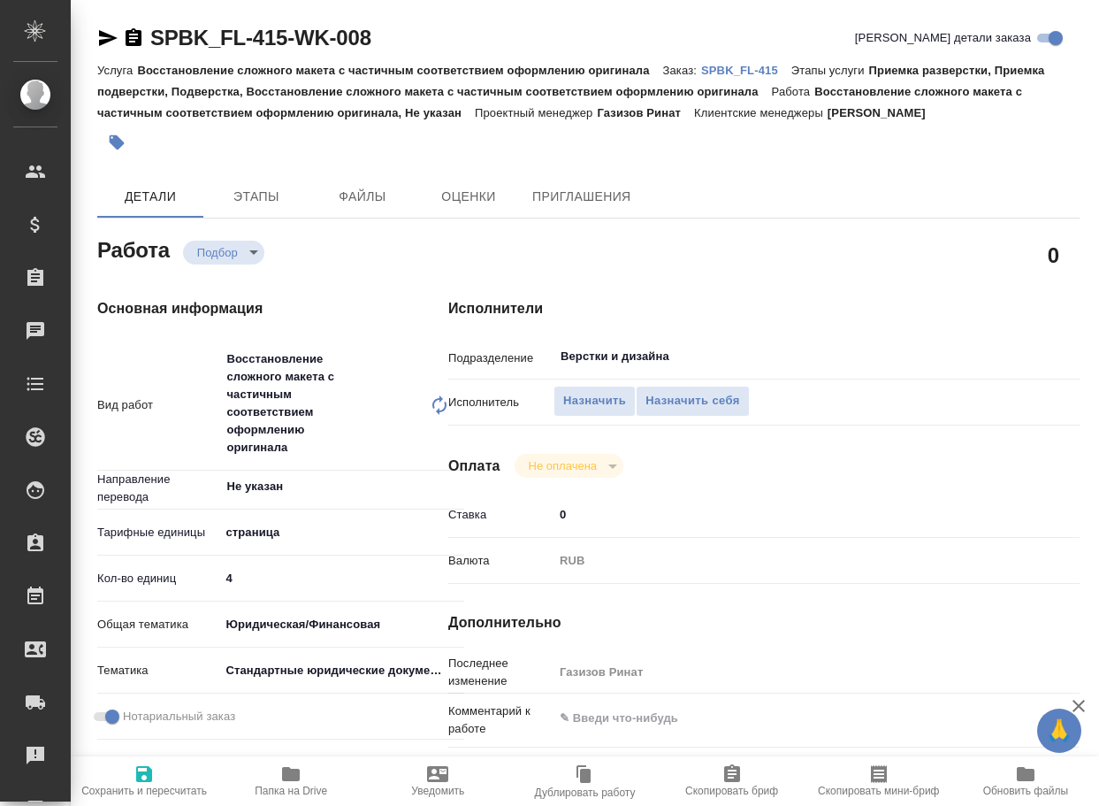
type textarea "x"
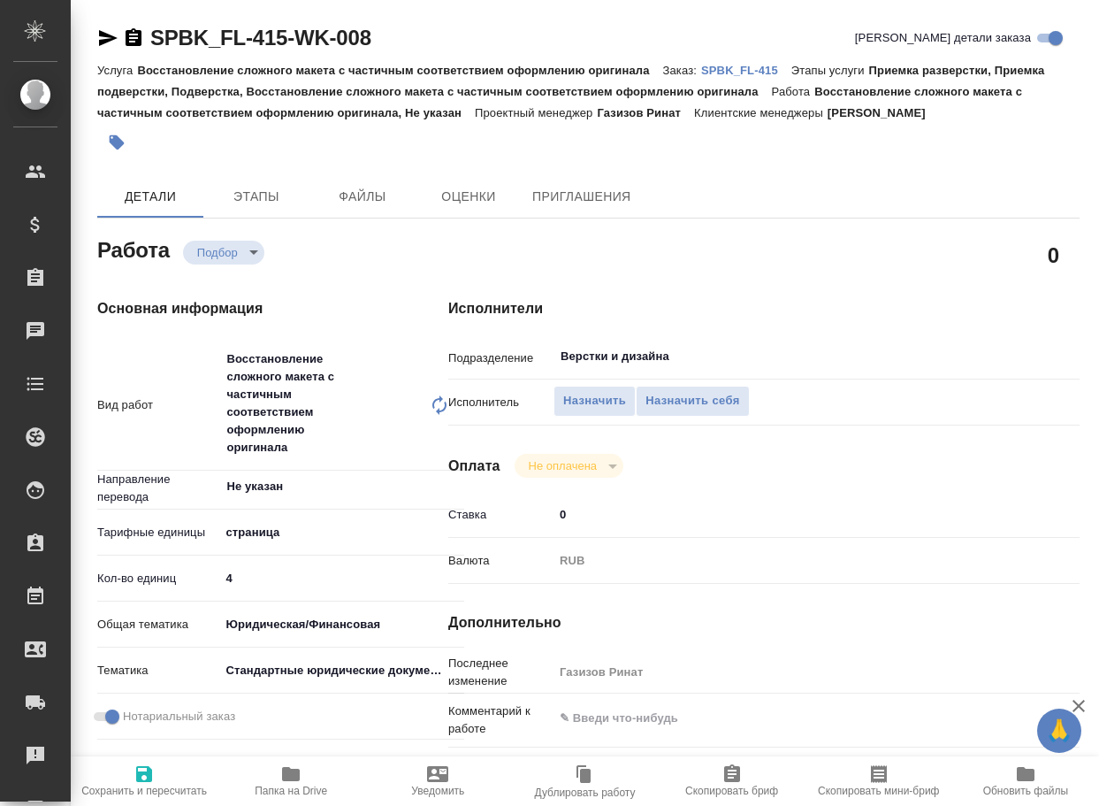
type textarea "x"
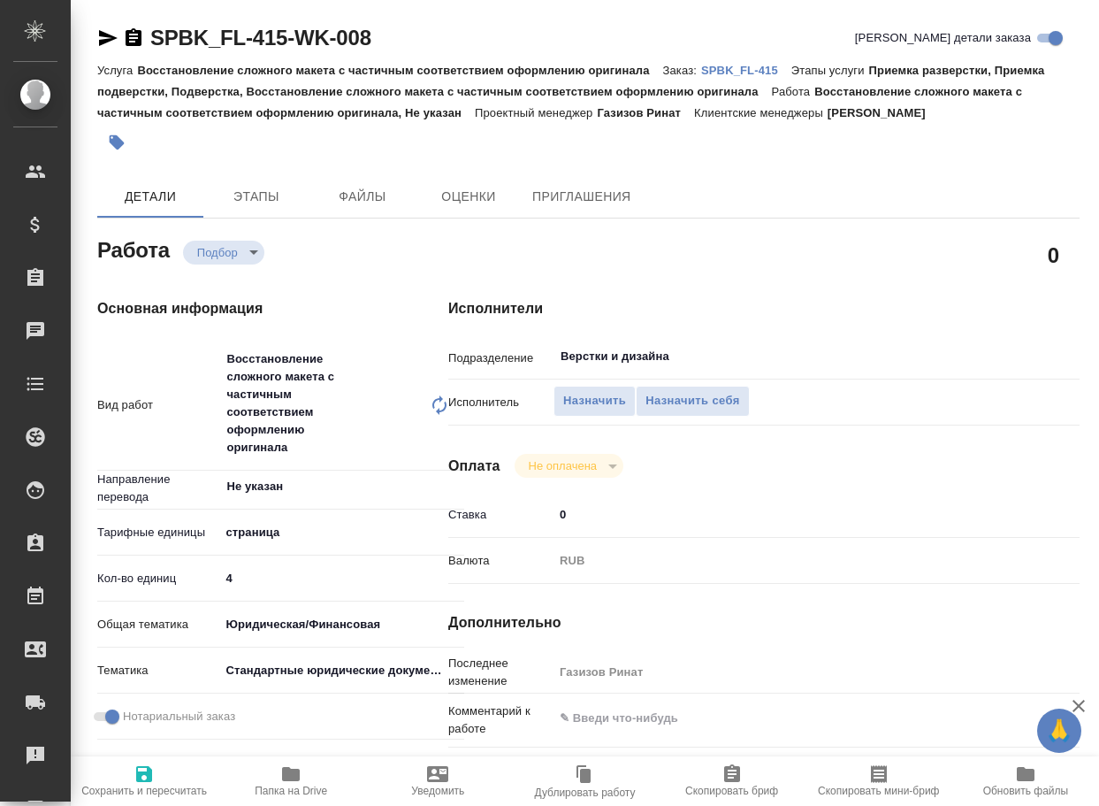
type textarea "x"
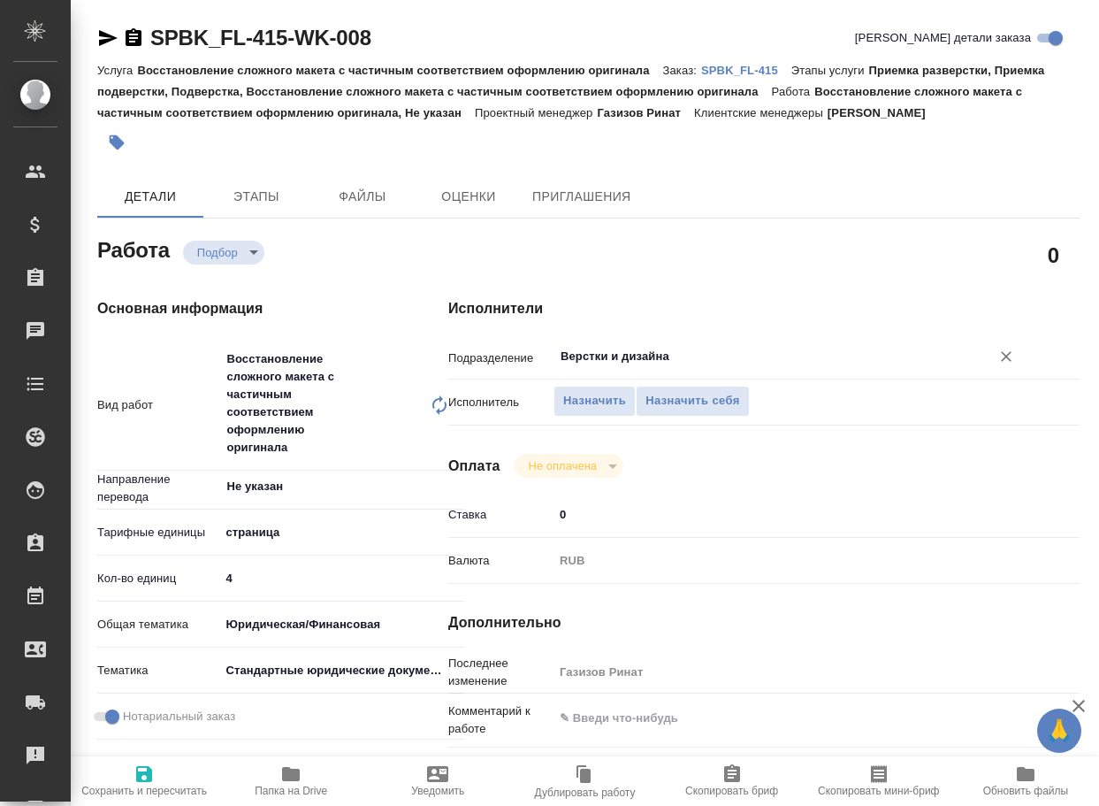
type textarea "x"
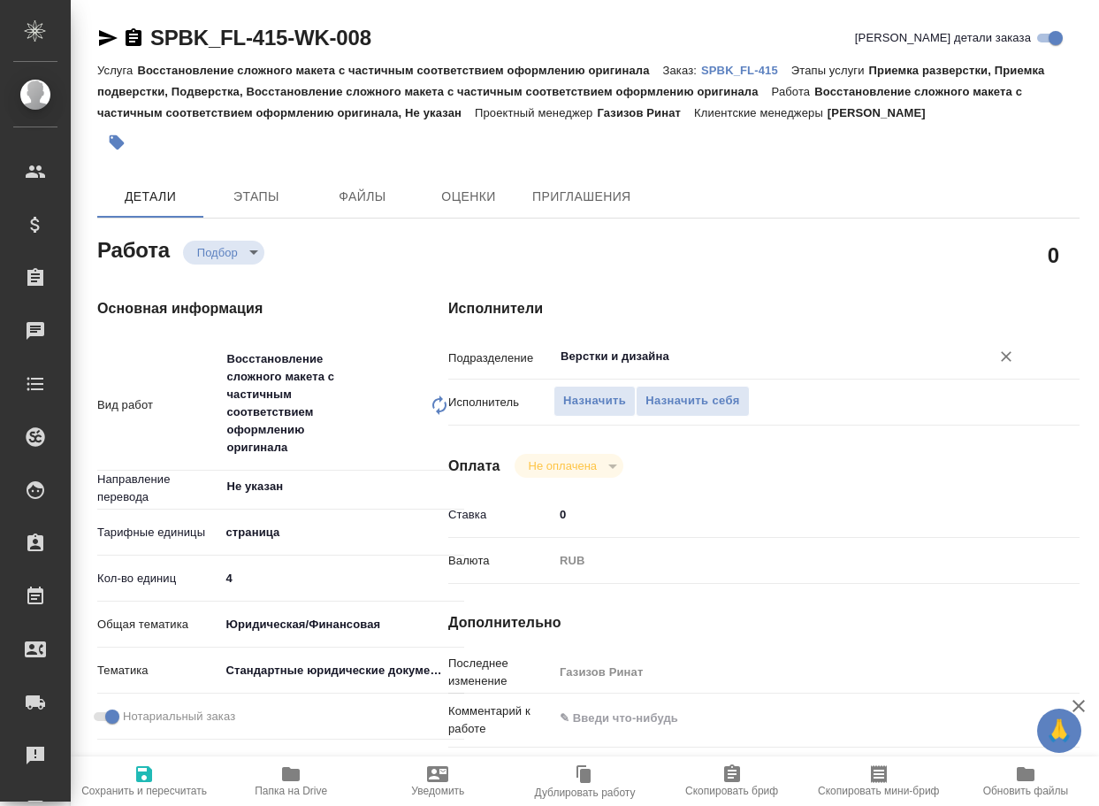
type textarea "x"
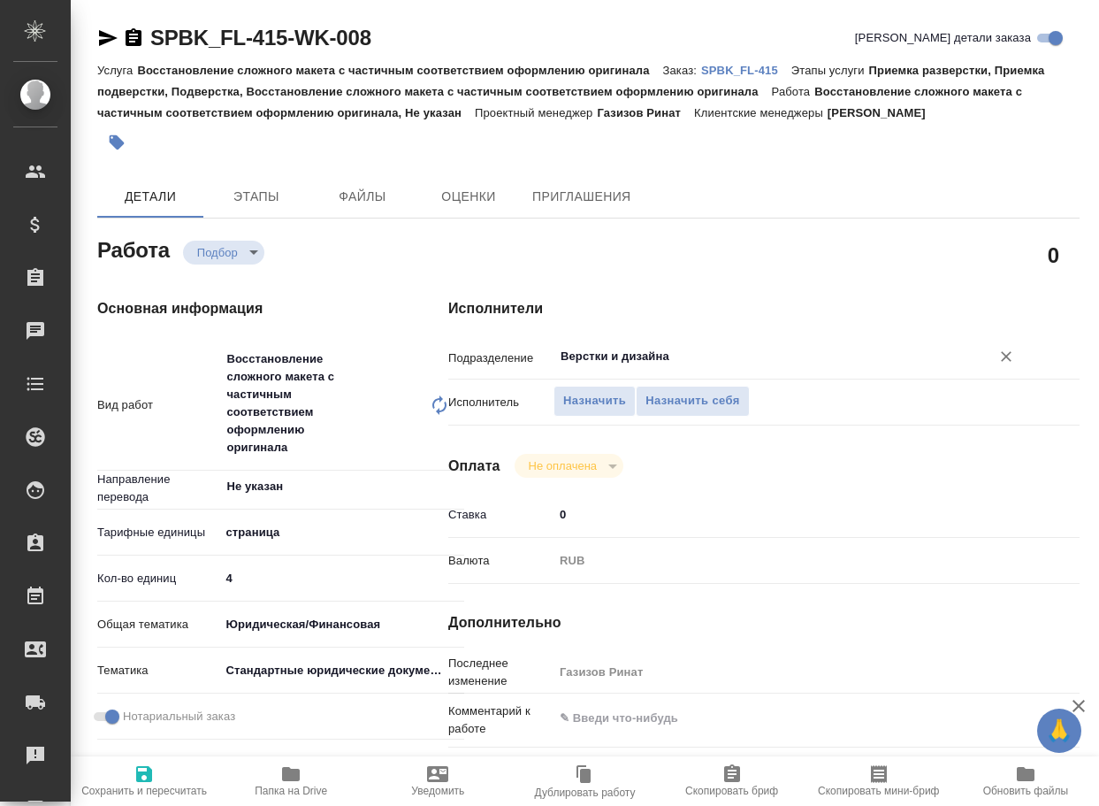
click at [683, 359] on input "Верстки и дизайна" at bounding box center [761, 356] width 404 height 21
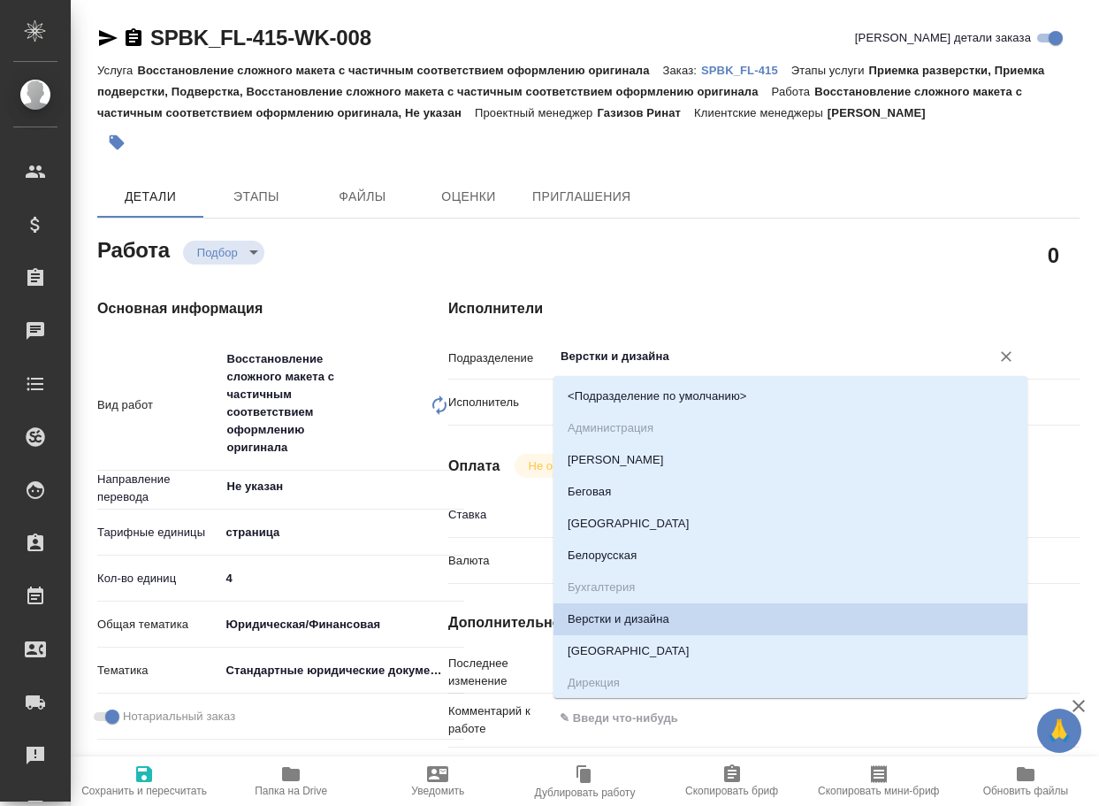
type textarea "x"
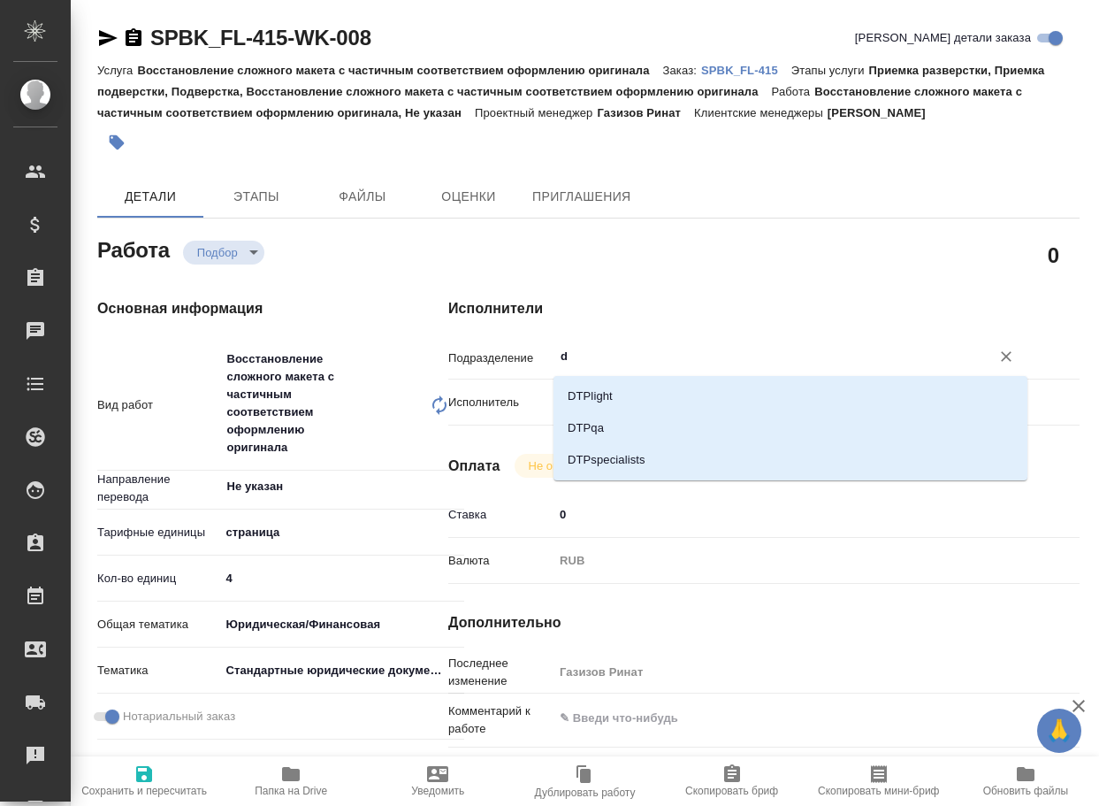
type input "dt"
type textarea "x"
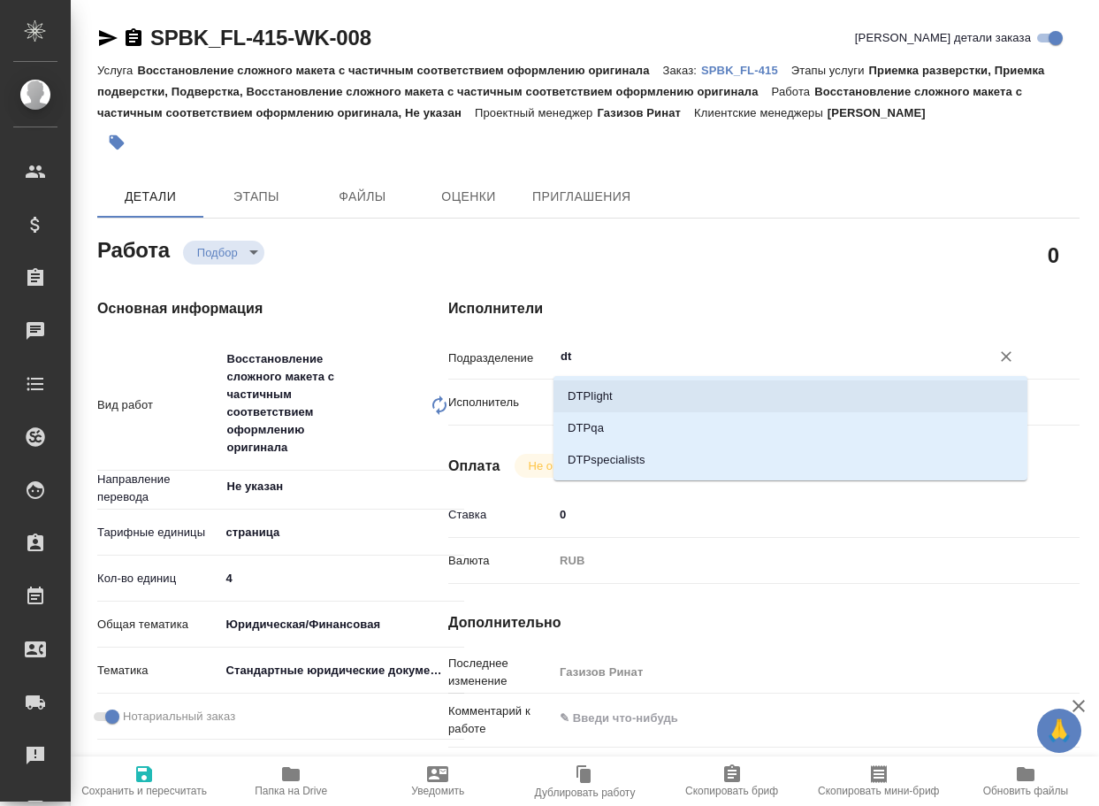
type textarea "x"
click at [639, 383] on li "DTPlight" at bounding box center [791, 396] width 474 height 32
type textarea "x"
type input "DTPlight"
type textarea "x"
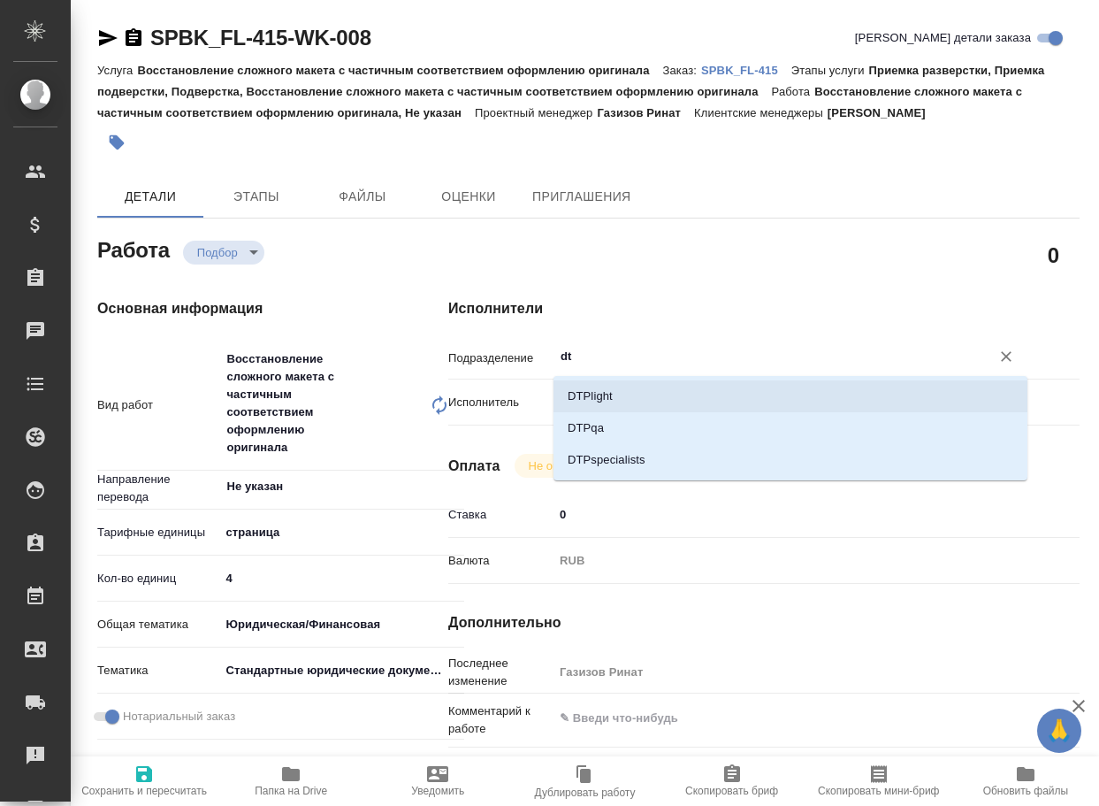
type textarea "x"
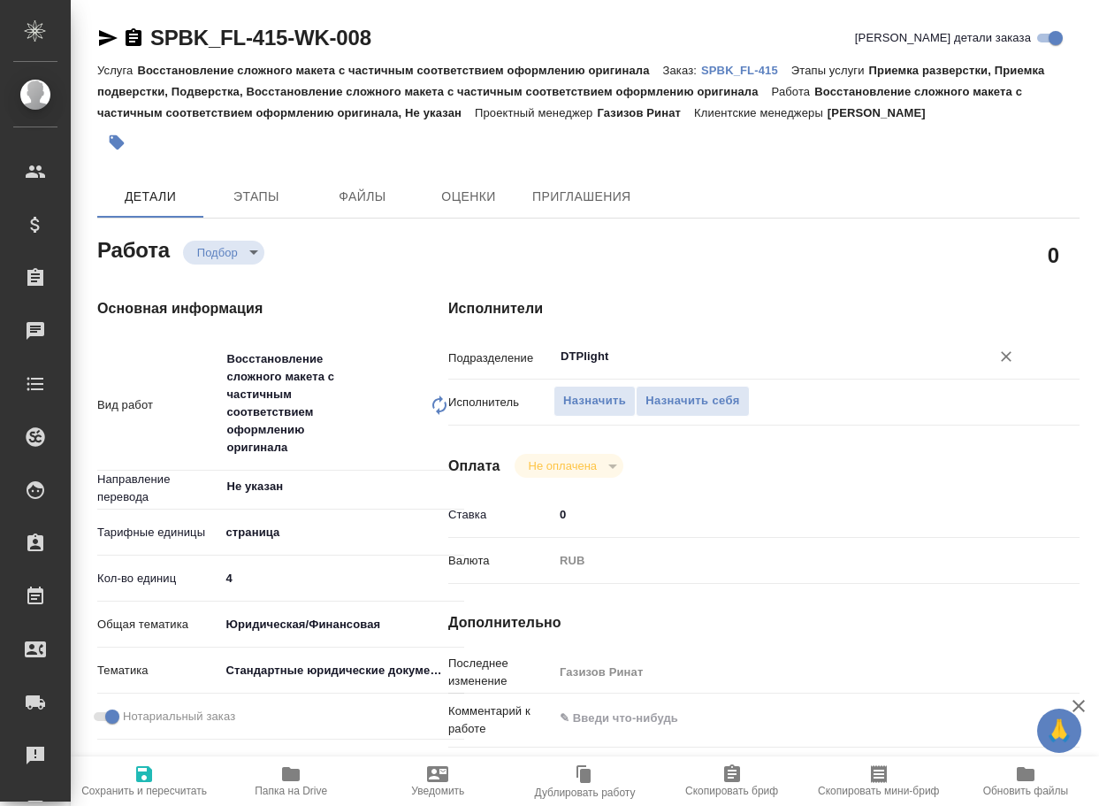
type input "DTPlight"
click at [150, 768] on icon "button" at bounding box center [144, 774] width 16 height 16
type textarea "x"
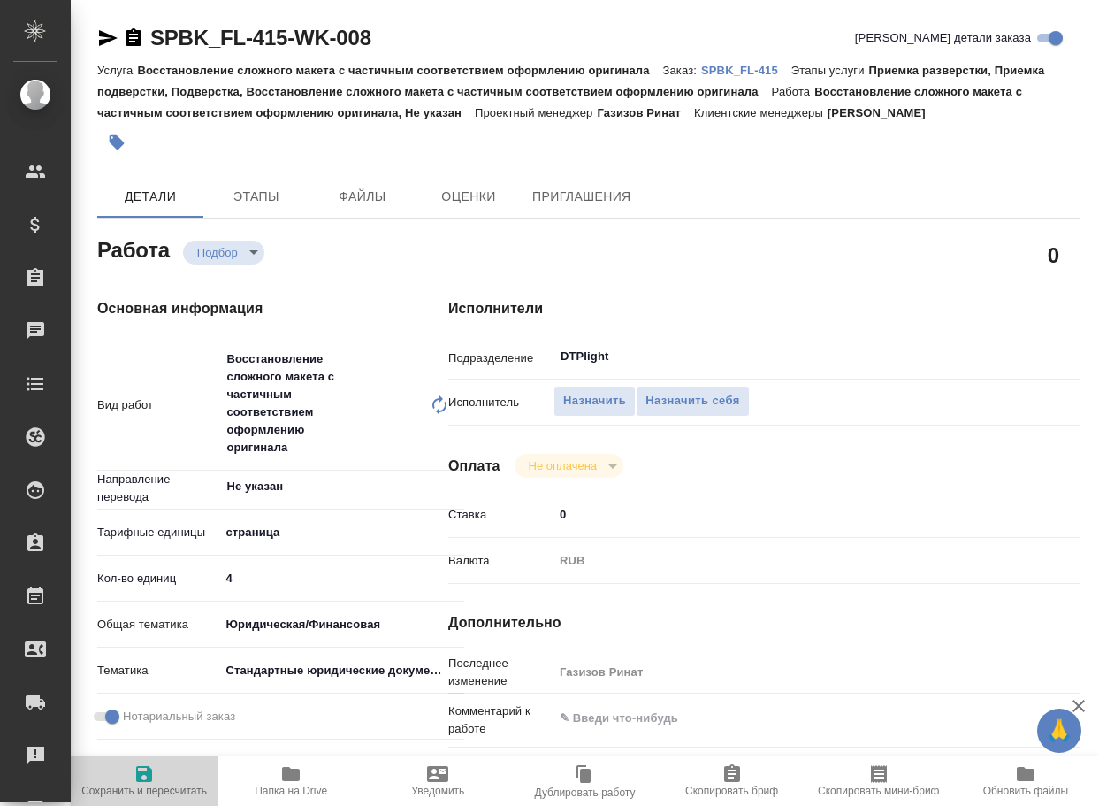
type textarea "x"
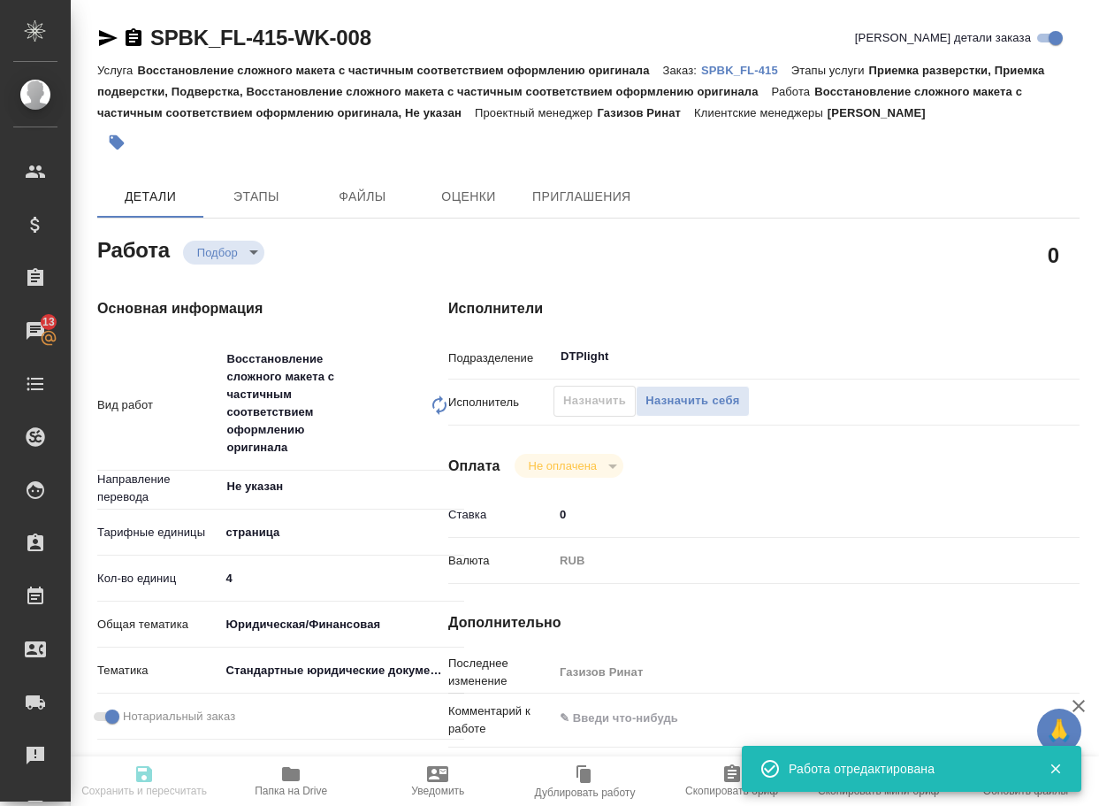
type textarea "x"
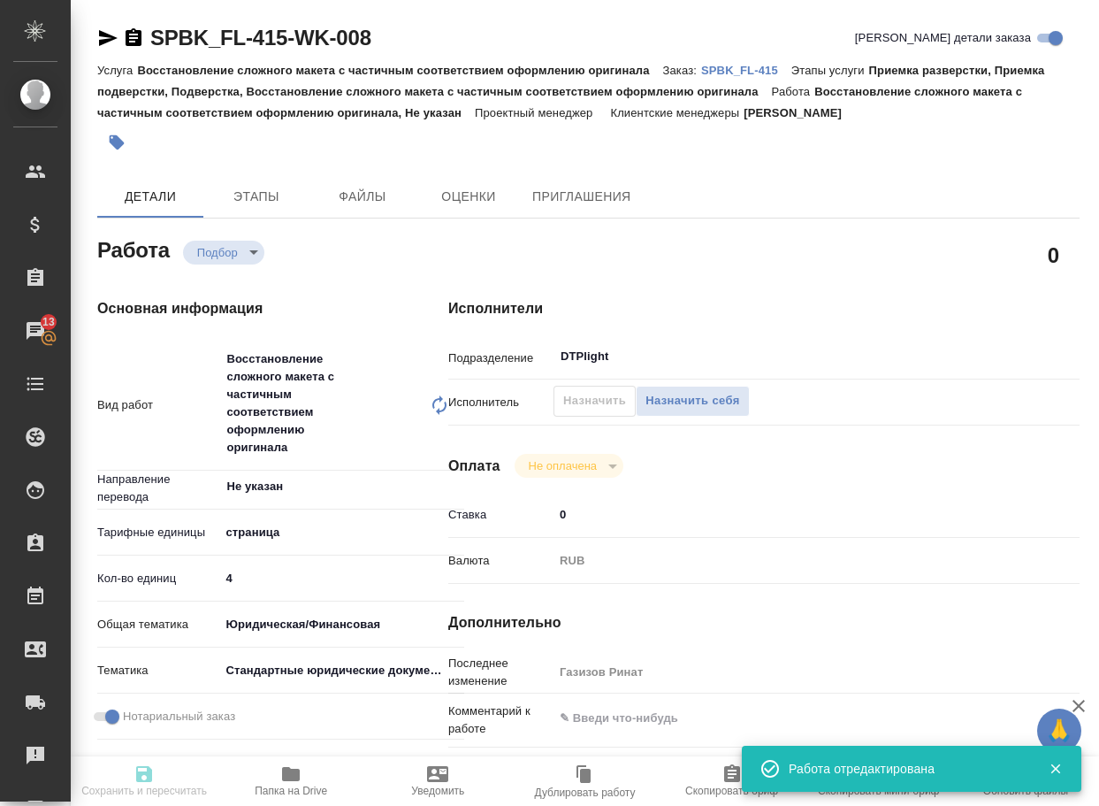
type input "recruiting"
type textarea "Восстановление сложного макета с частичным соответствием оформлению оригинала"
type textarea "x"
type input "Не указан"
type input "5a8b1489cc6b4906c91bfdb2"
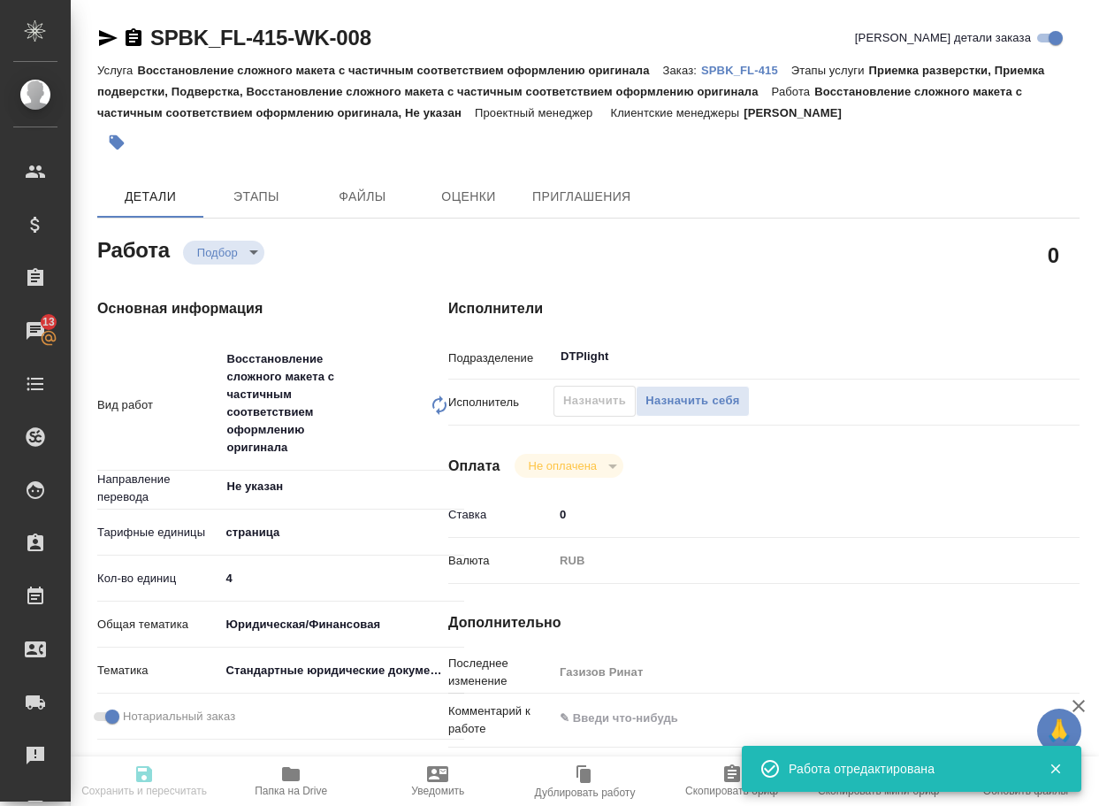
type input "4"
type input "yr-fn"
type input "5f647205b73bc97568ca66bf"
checkbox input "true"
type input "[DATE] 14:09"
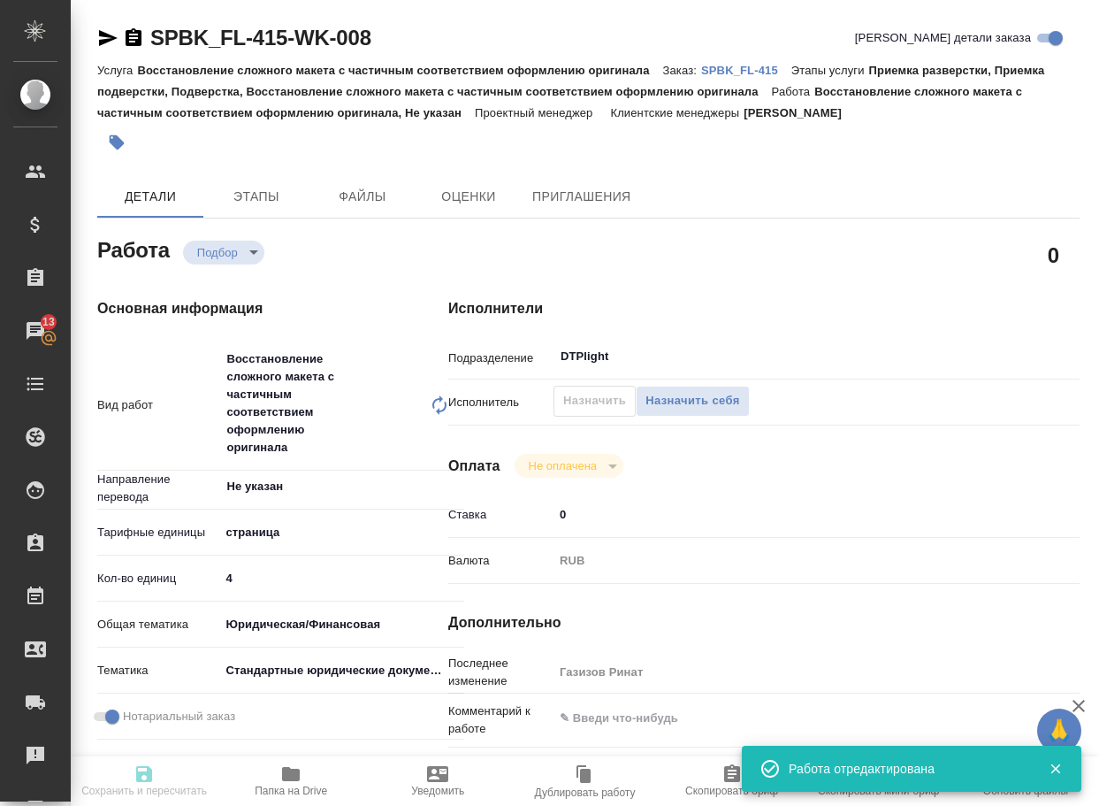
type input "[DATE] 17:00"
type input "[DATE] 12:30"
type input "DTPlight"
type input "notPayed"
type input "0"
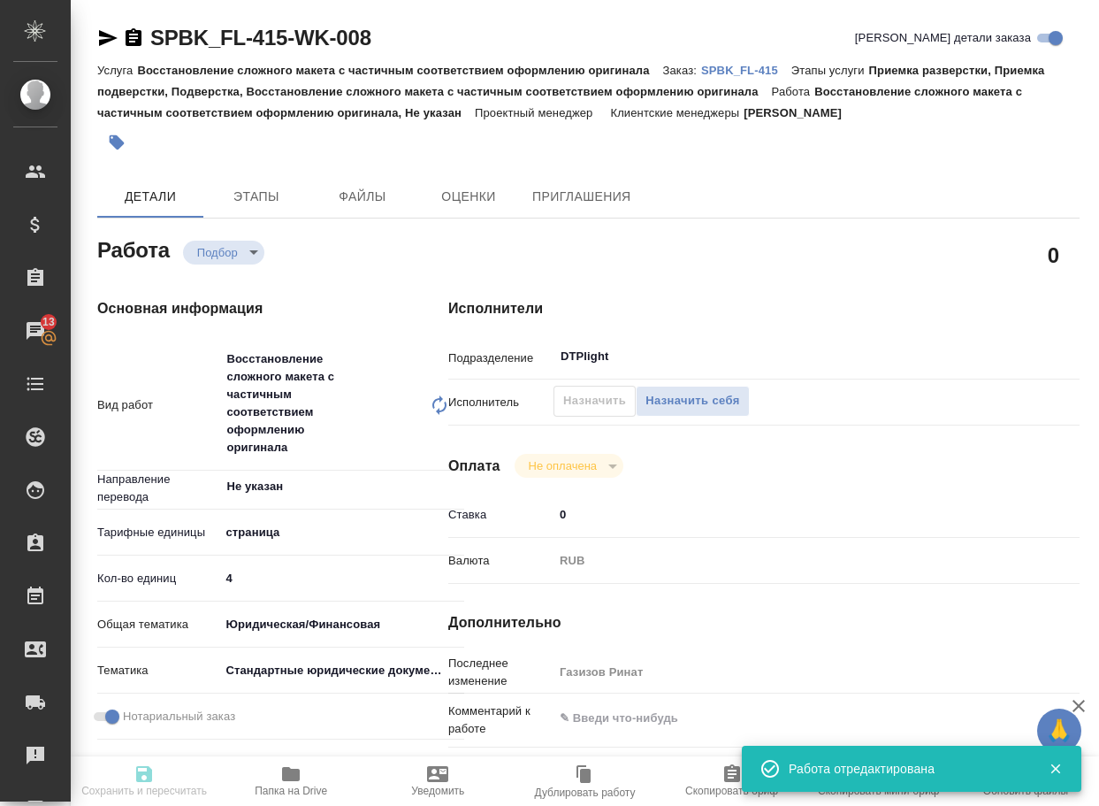
type input "RUB"
type input "Газизов Ринат"
type textarea "x"
type input "SPBK_FL-415"
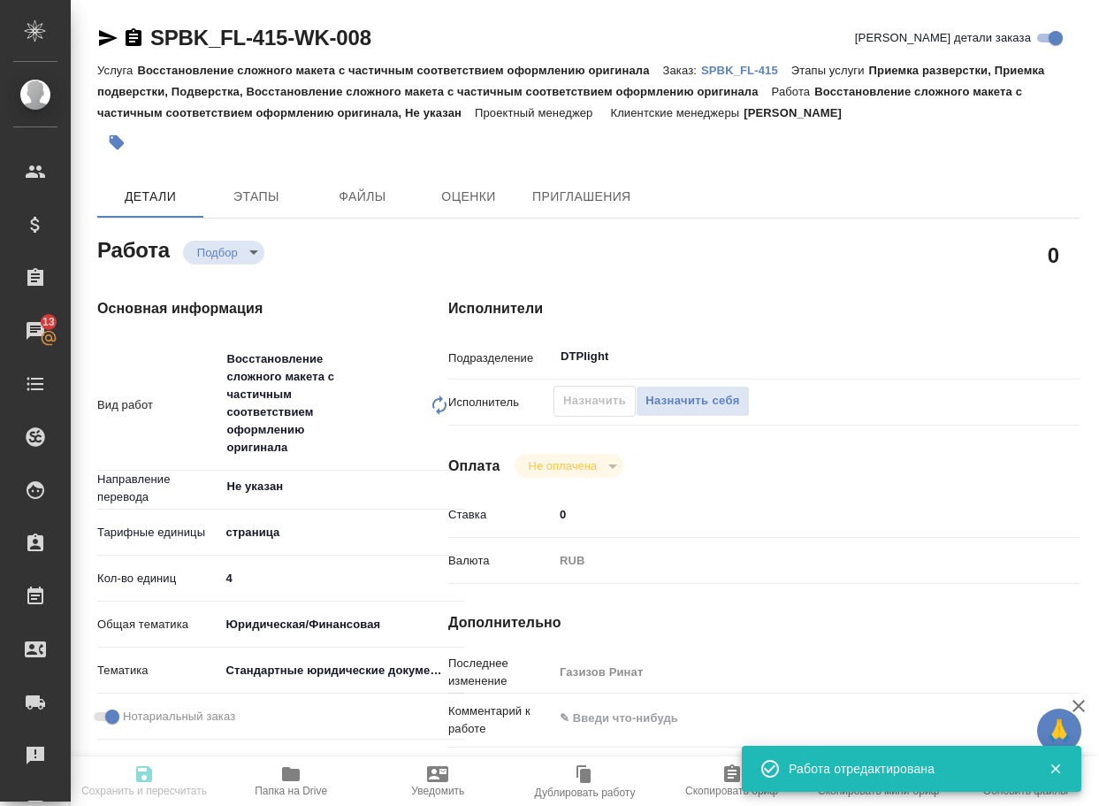
type input "Восстановление сложного макета с частичным соответствием оформлению оригинала"
type input "Приемка разверстки, Приемка подверстки, Подверстка, Восстановление сложного мак…"
type input "[PERSON_NAME]"
type input "/Clients/SPB_K_FL/Orders/SPBK_FL-415"
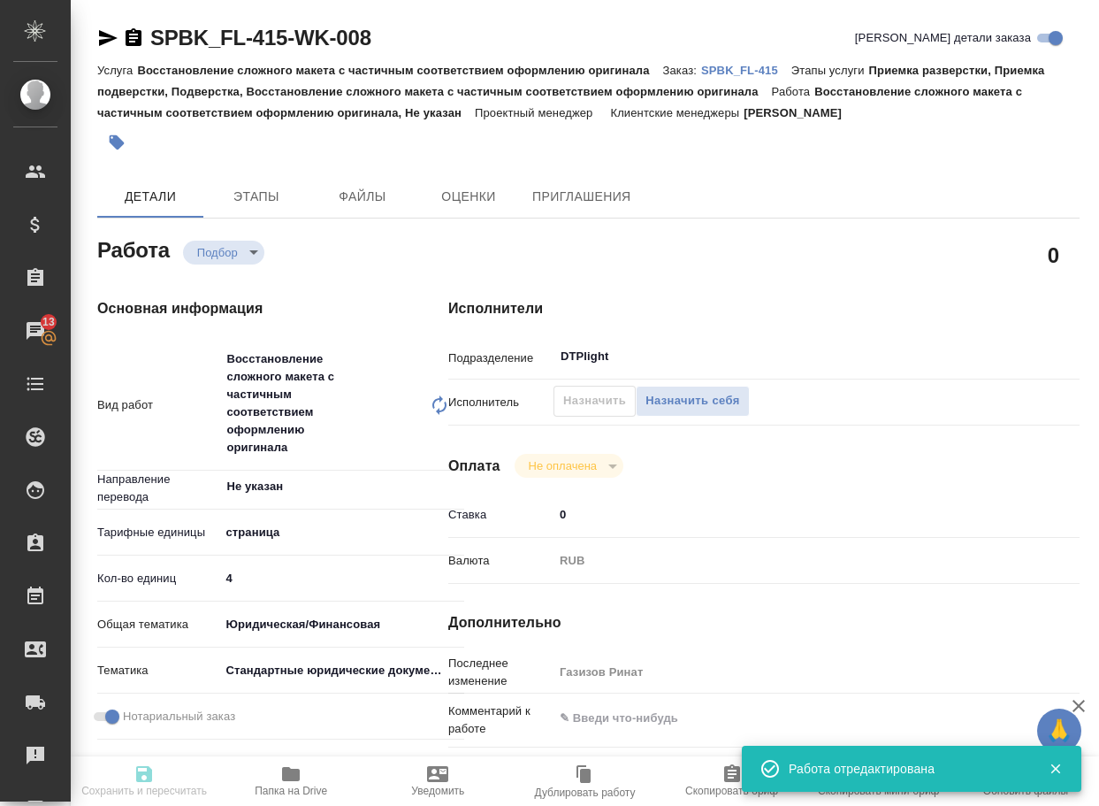
type textarea "x"
type textarea "две справки рус-англ, в рефе написание имен, в файле [PERSON_NAME] попросил убр…"
type textarea "x"
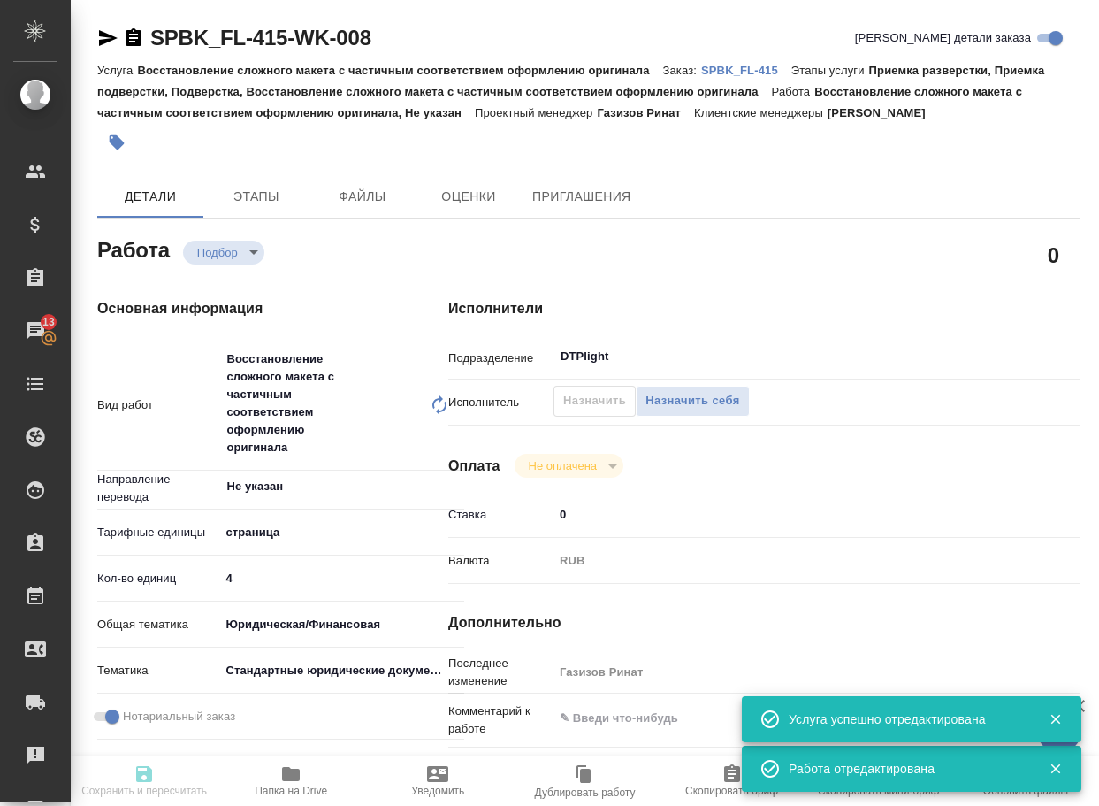
type textarea "x"
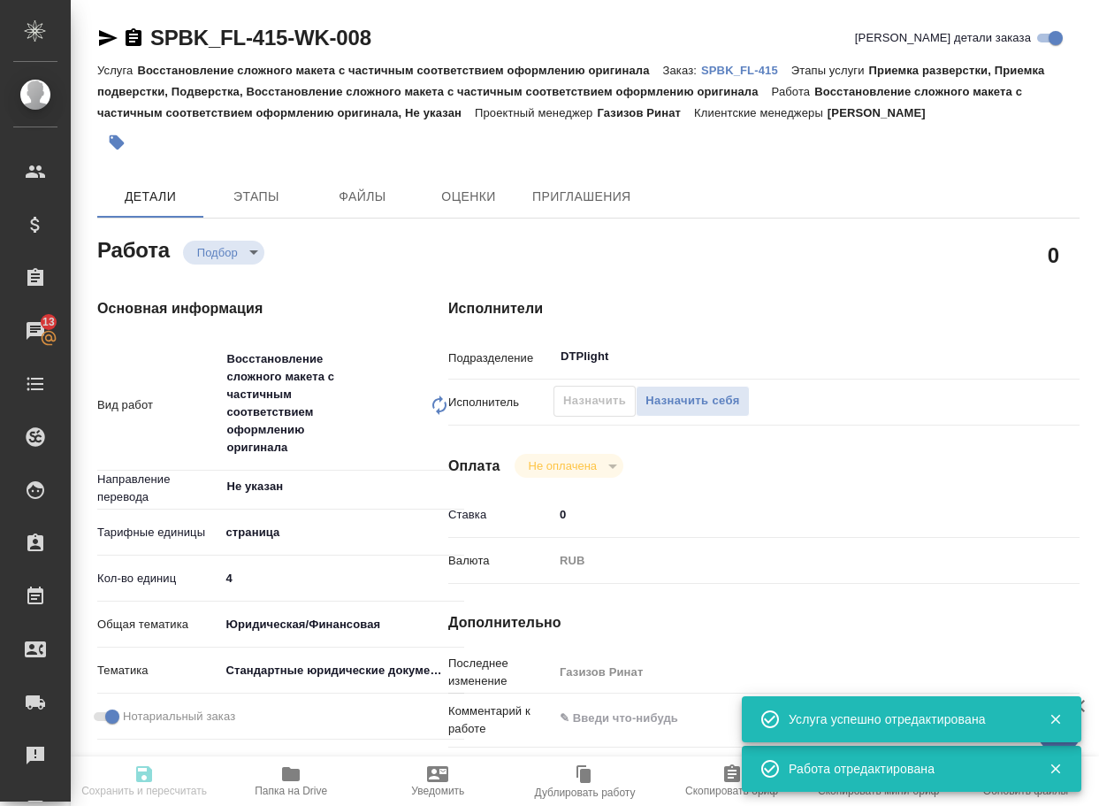
type textarea "x"
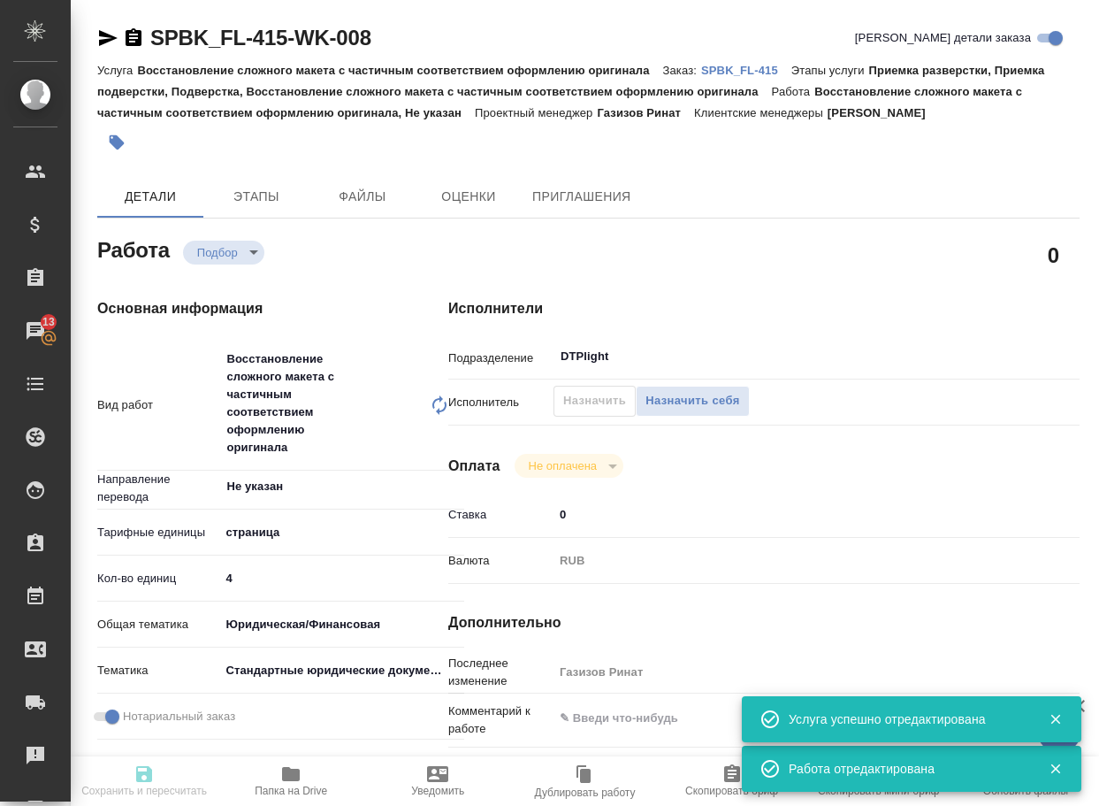
type textarea "x"
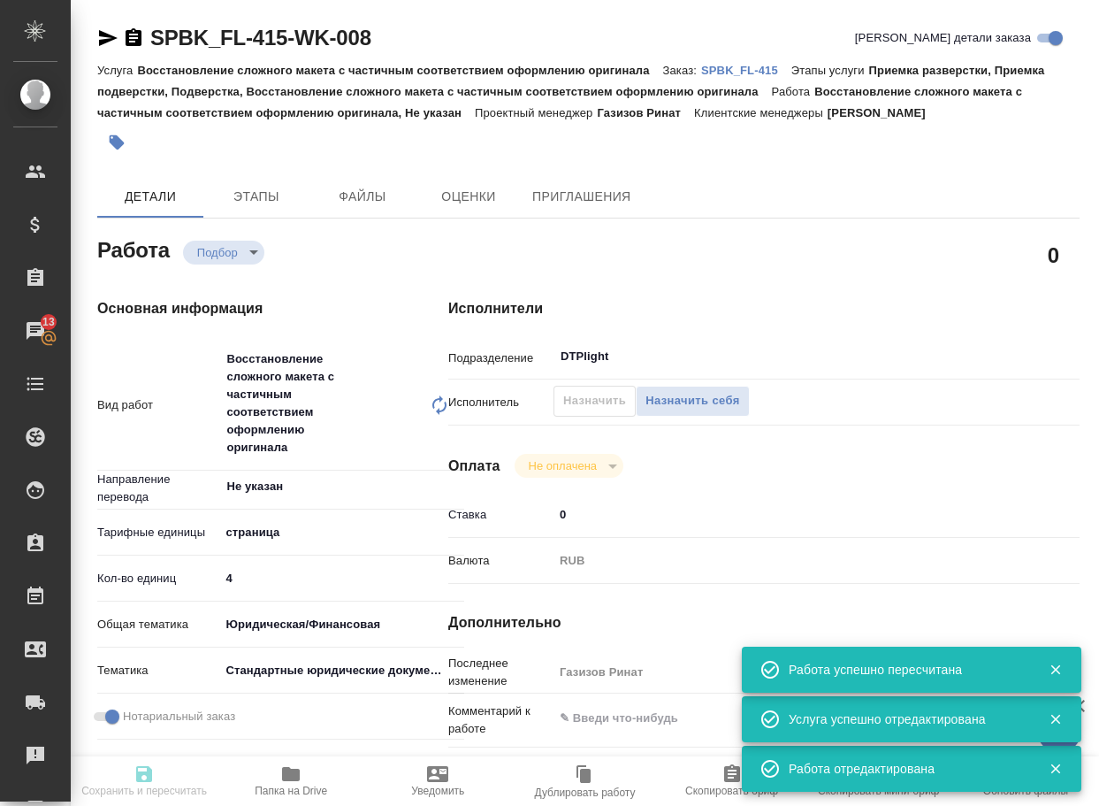
type input "recruiting"
type textarea "Восстановление сложного макета с частичным соответствием оформлению оригинала"
type textarea "x"
type input "Не указан"
type input "5a8b1489cc6b4906c91bfdb2"
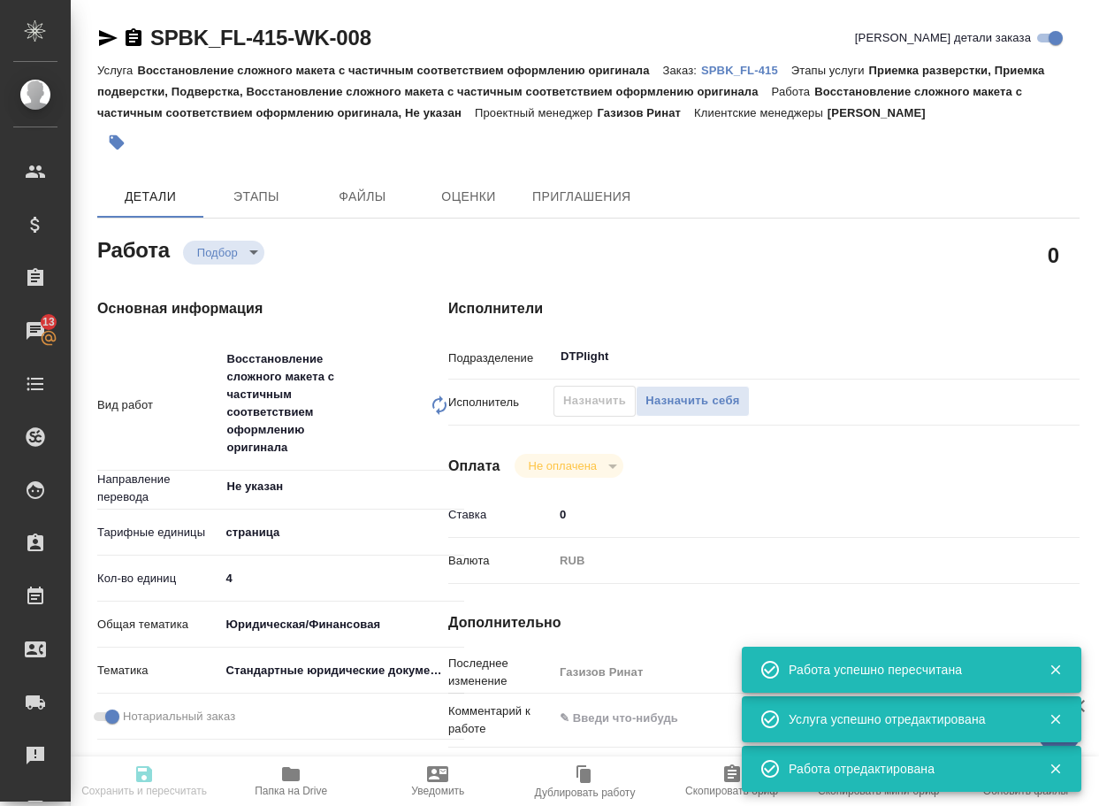
type input "4"
type input "yr-fn"
type input "5f647205b73bc97568ca66bf"
checkbox input "true"
type input "[DATE] 14:09"
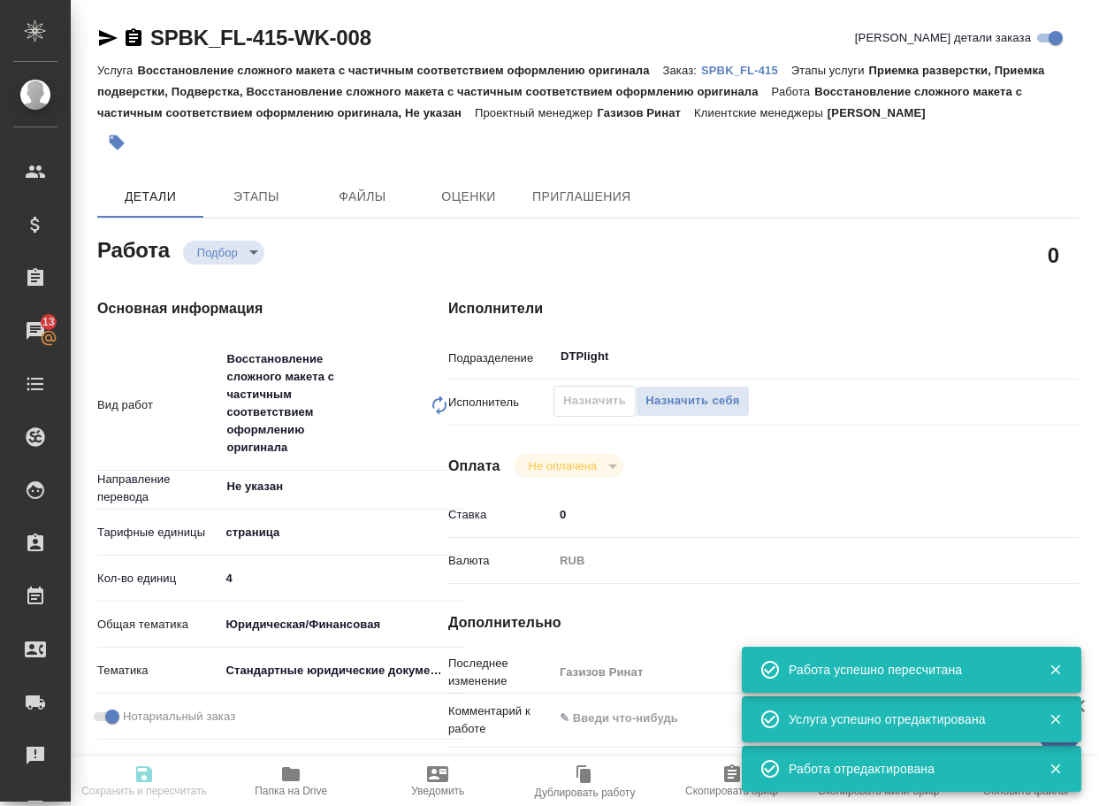
type input "[DATE] 17:00"
type input "[DATE] 12:30"
type input "DTPlight"
type input "notPayed"
type input "0"
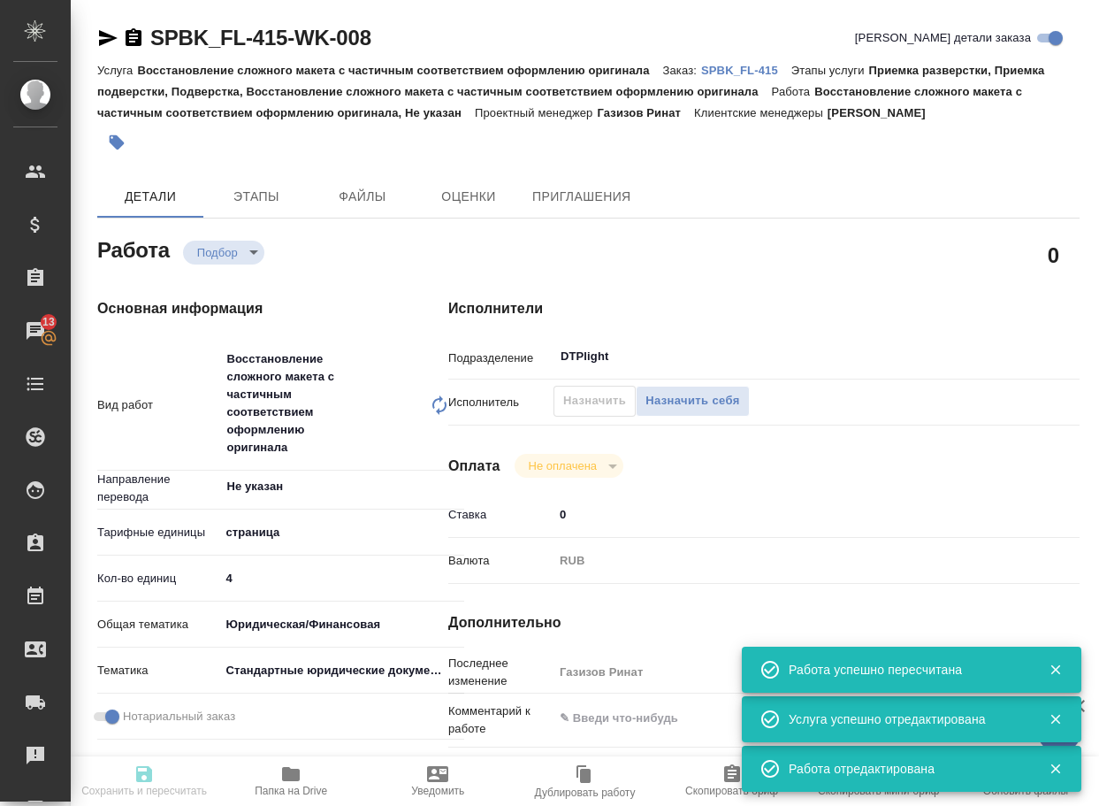
type input "RUB"
type input "Газизов Ринат"
type textarea "x"
type input "SPBK_FL-415"
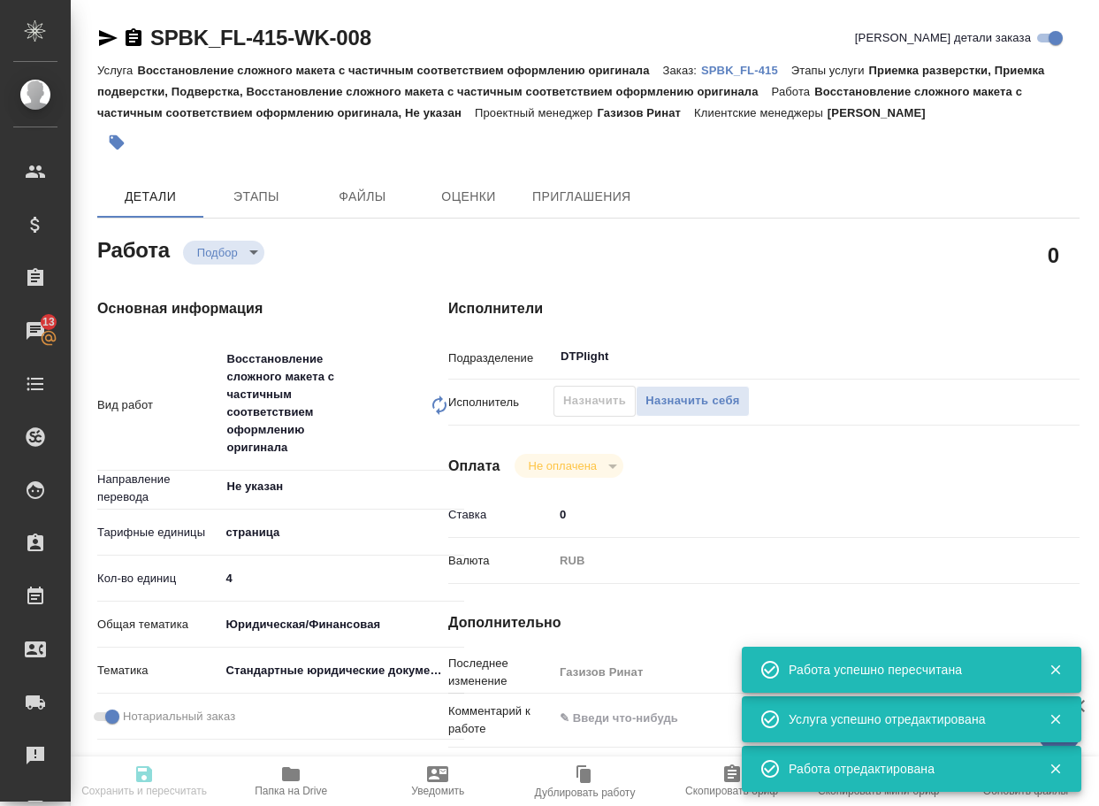
type input "Восстановление сложного макета с частичным соответствием оформлению оригинала"
type input "Приемка разверстки, Приемка подверстки, Подверстка, Восстановление сложного мак…"
type input "[PERSON_NAME]"
type input "/Clients/SPB_K_FL/Orders/SPBK_FL-415"
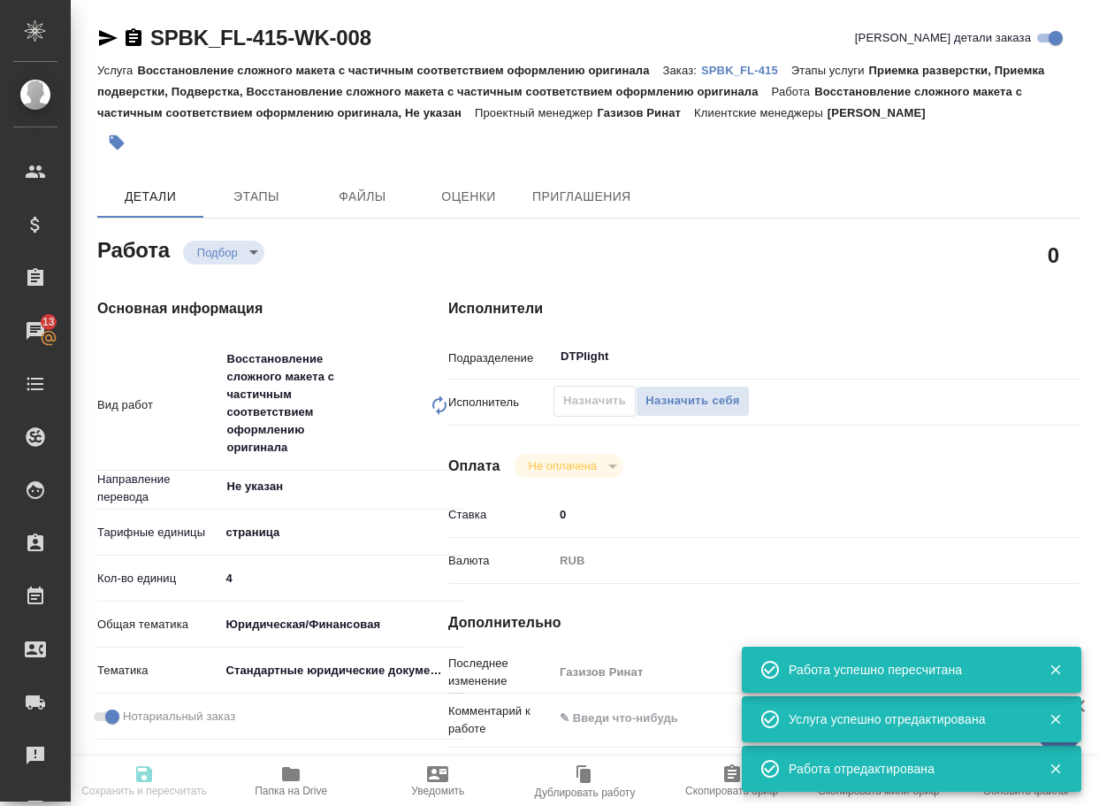
type textarea "x"
type textarea "две справки рус-англ, в рефе написание имен, в файле [PERSON_NAME] попросил убр…"
type textarea "x"
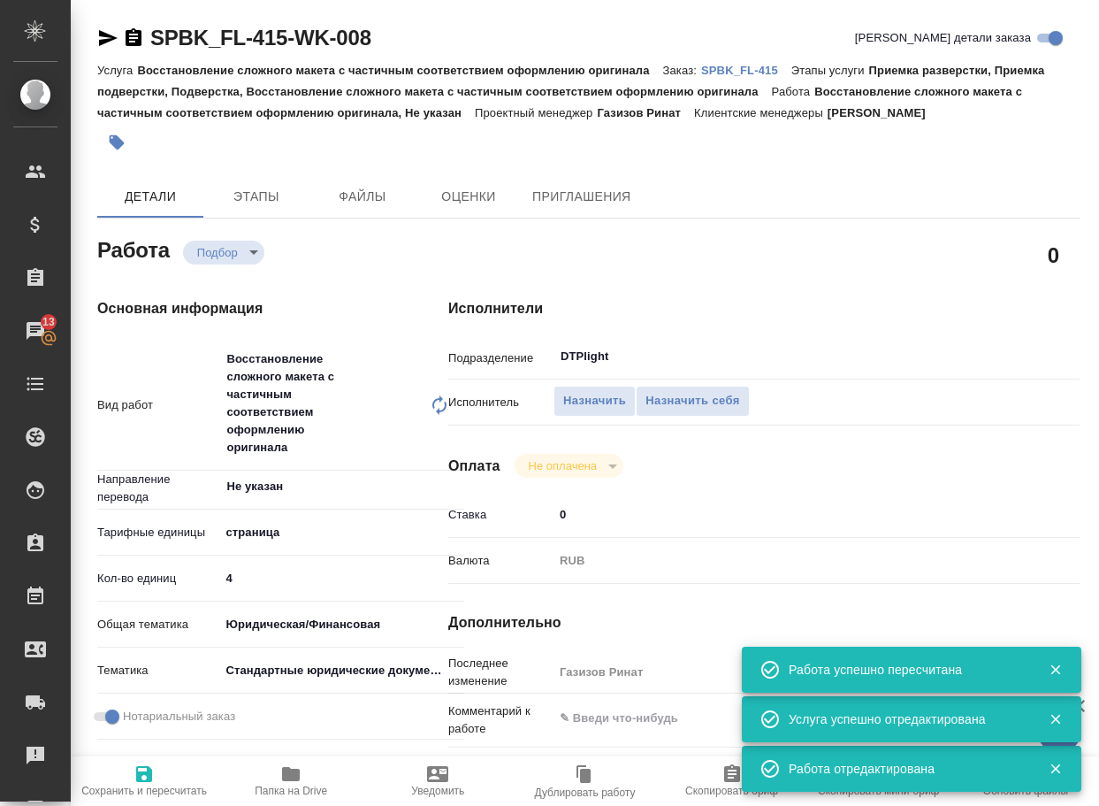
type textarea "x"
